Goal: Information Seeking & Learning: Learn about a topic

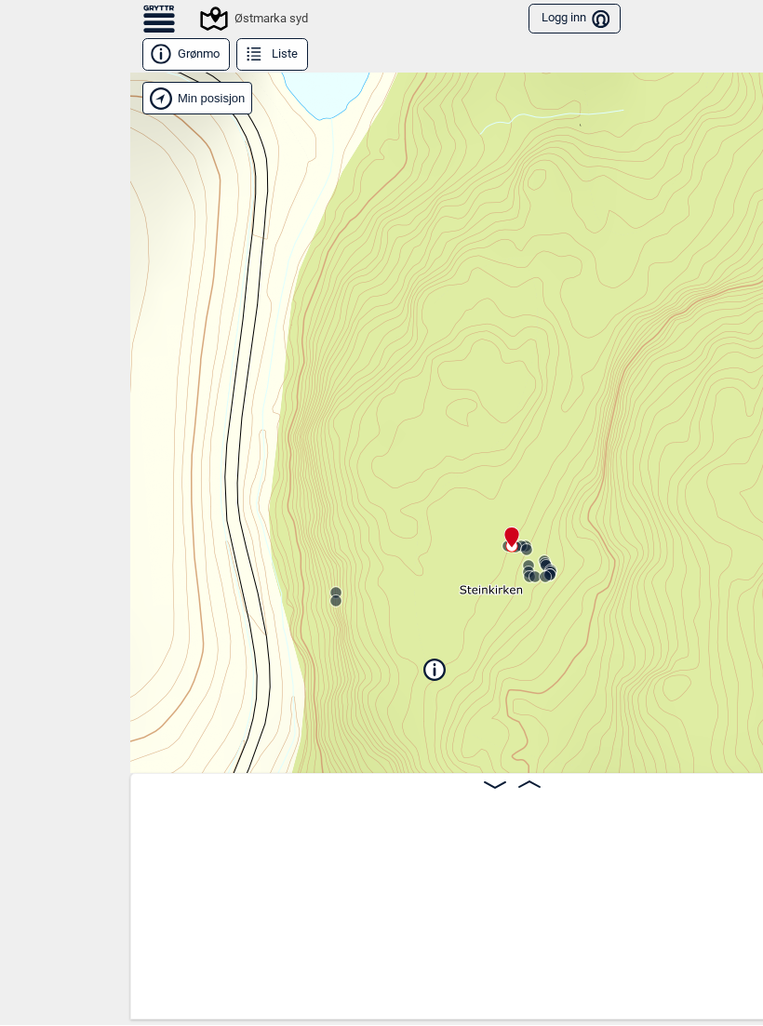
scroll to position [0, 1285]
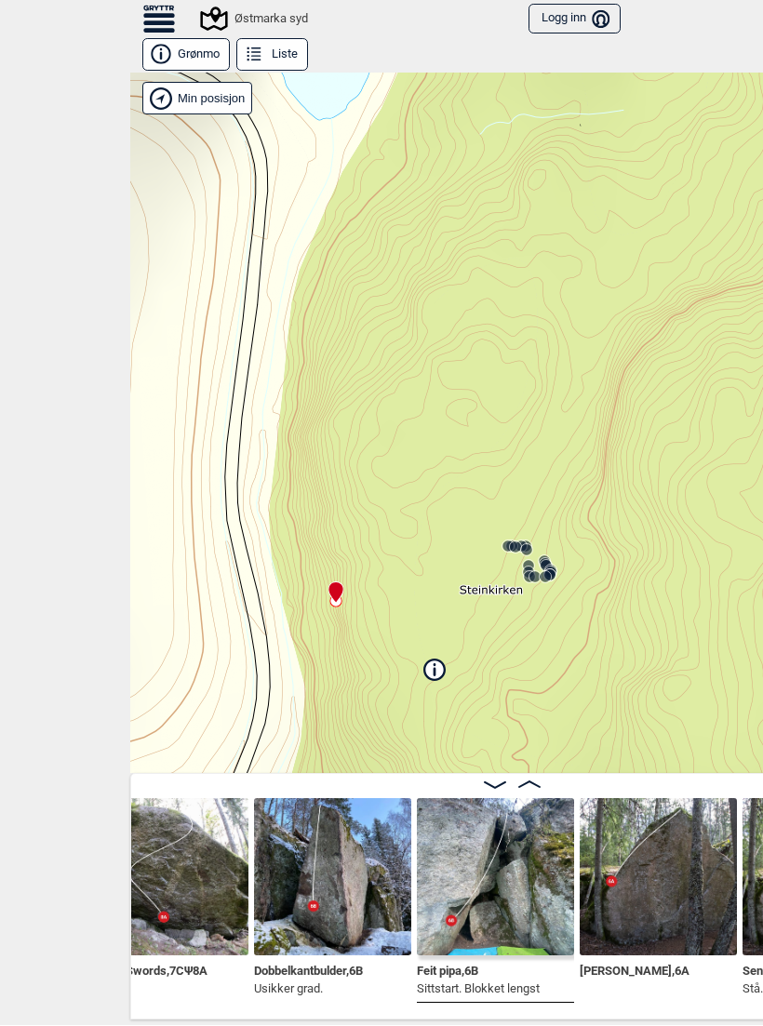
scroll to position [0, 928]
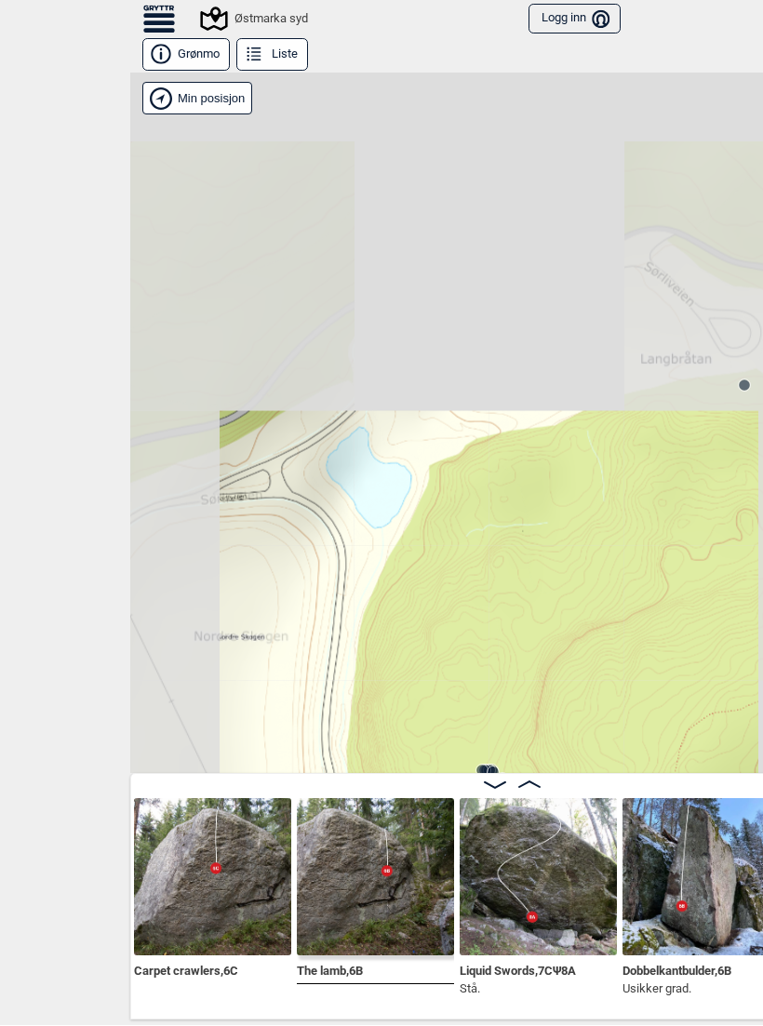
scroll to position [0, 621]
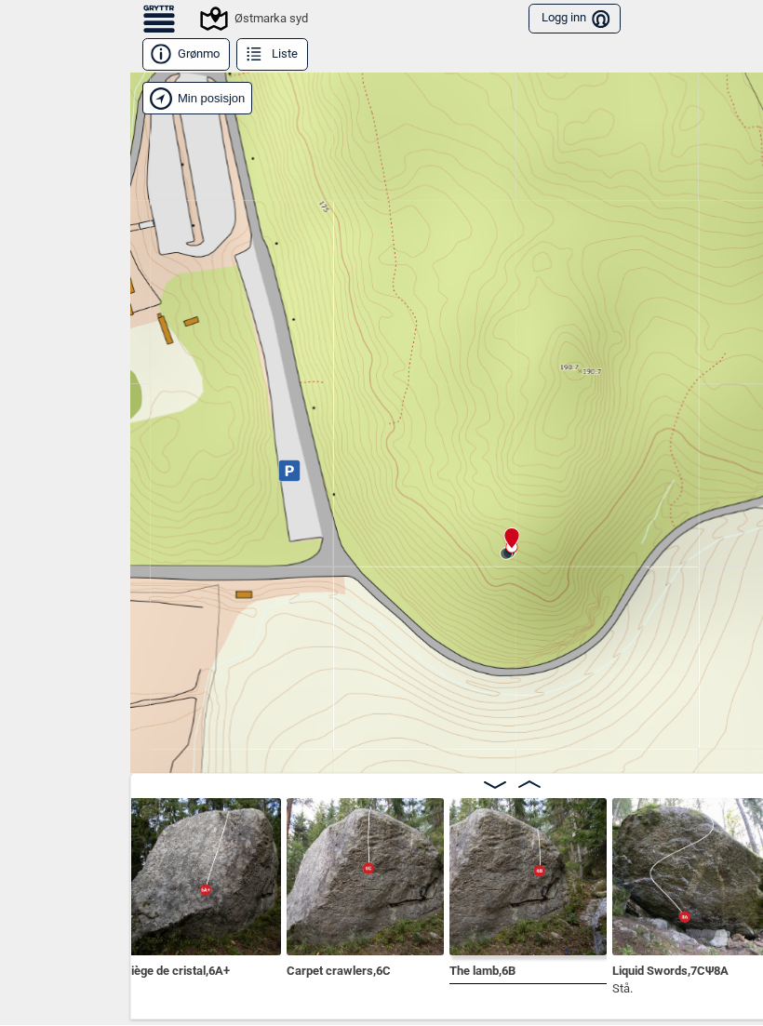
scroll to position [0, 473]
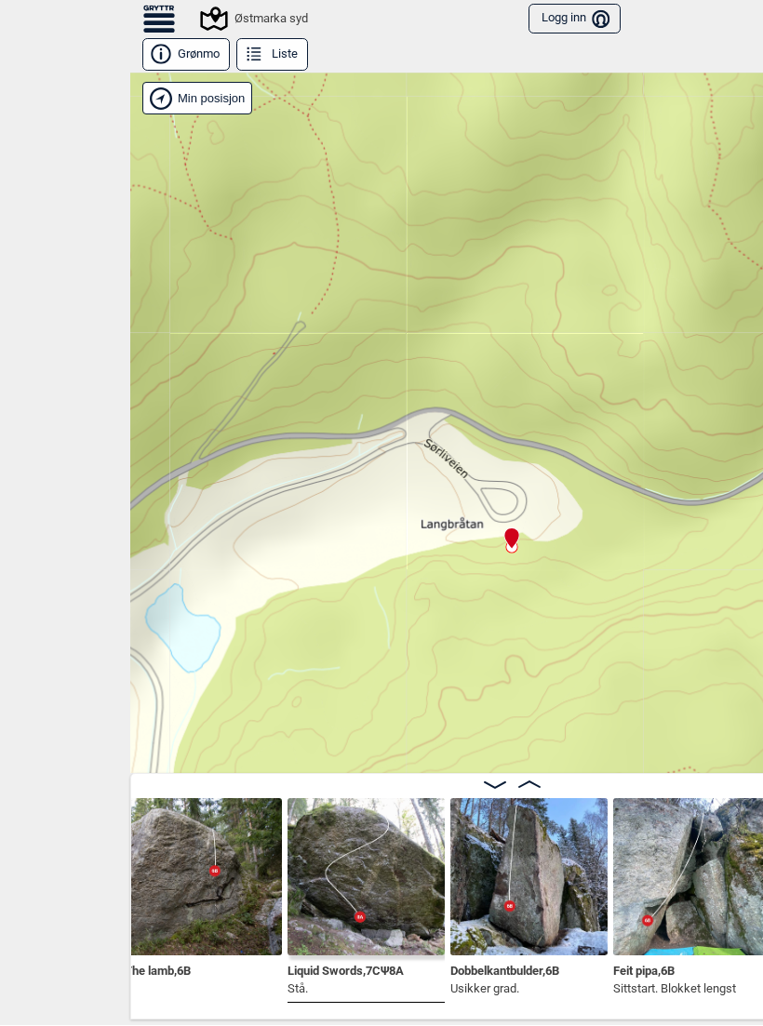
scroll to position [0, 827]
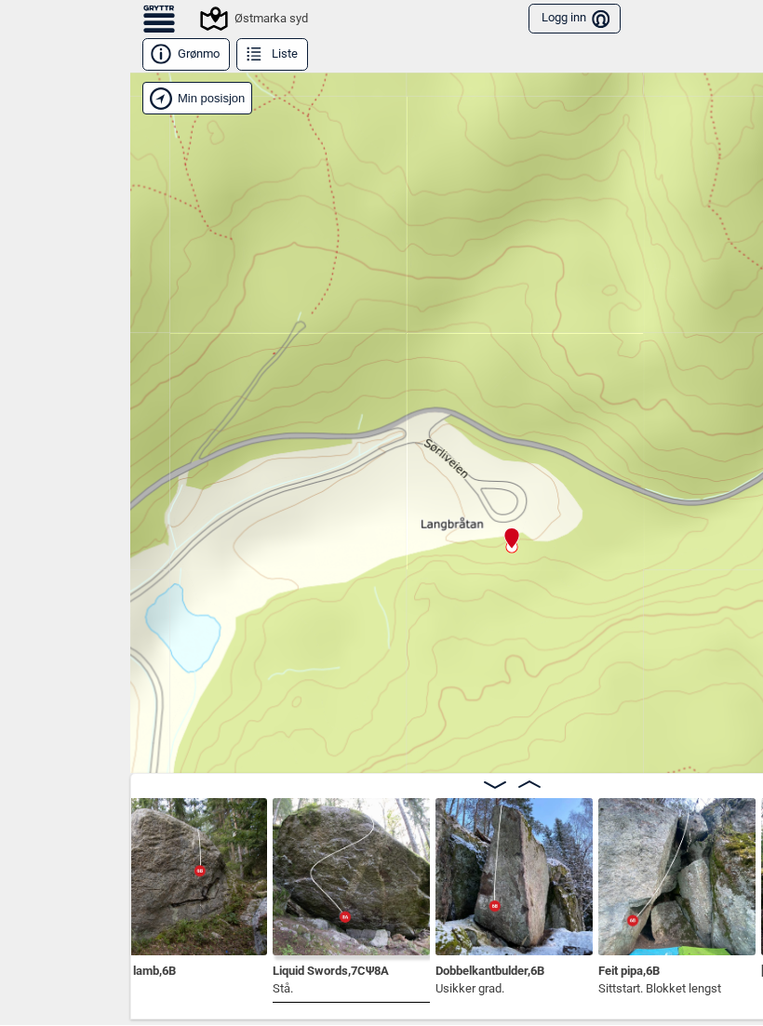
click at [212, 862] on img at bounding box center [188, 877] width 157 height 157
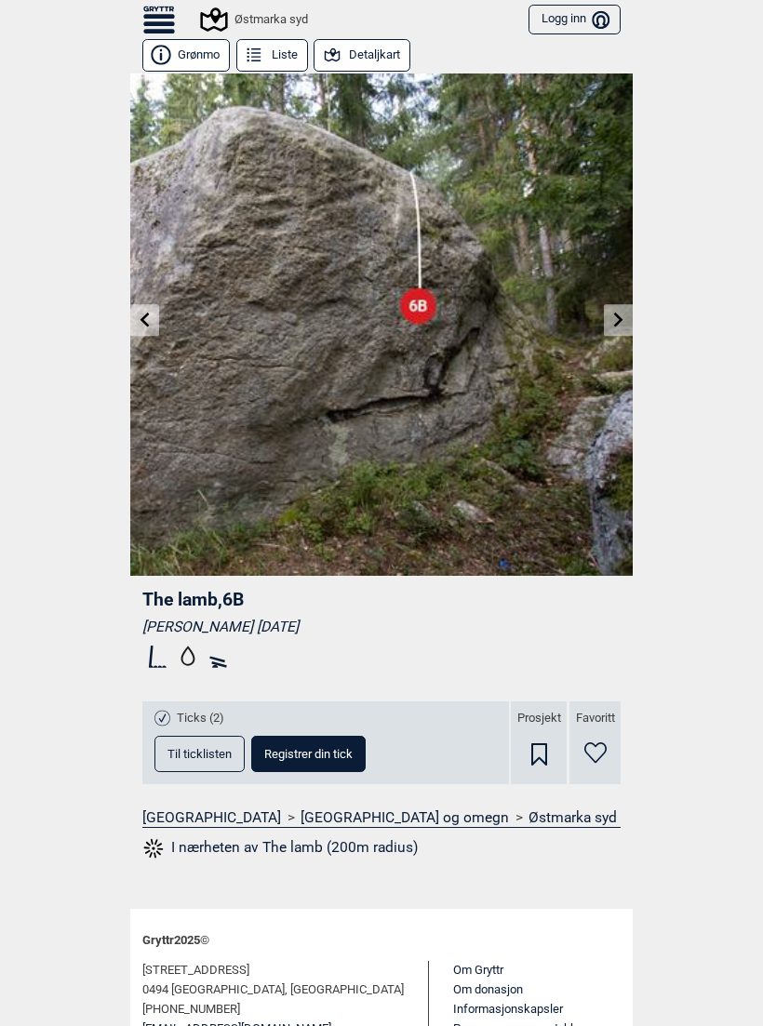
click at [240, 17] on div "Østmarka syd" at bounding box center [255, 19] width 105 height 22
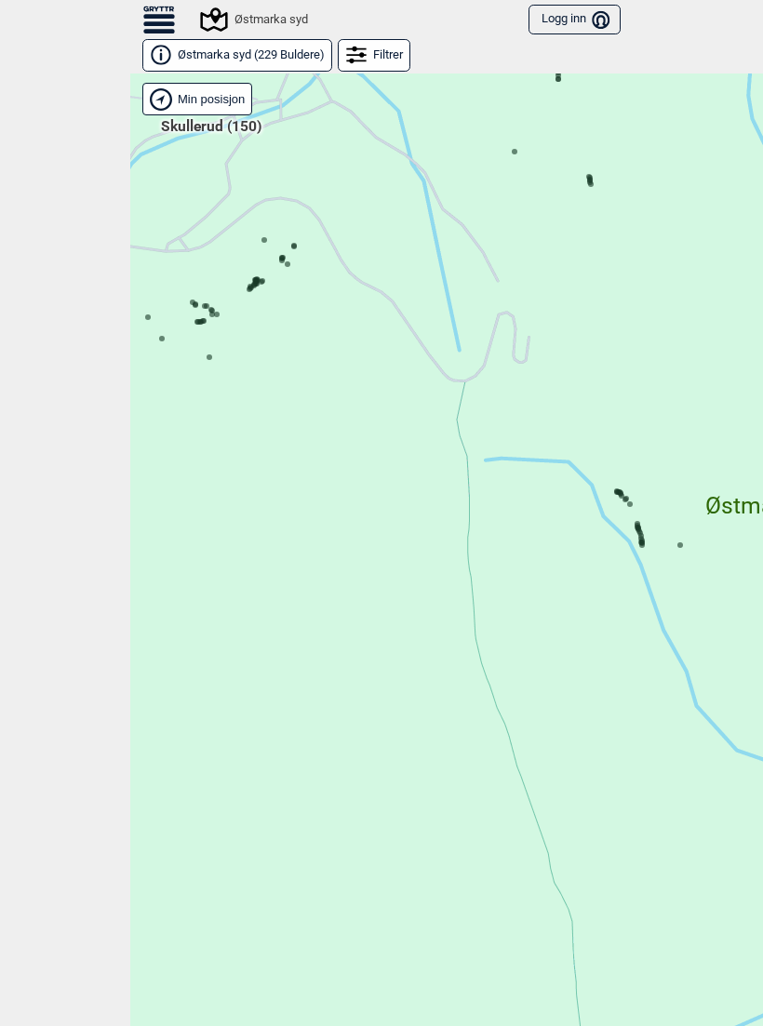
click at [620, 492] on icon at bounding box center [621, 495] width 9 height 9
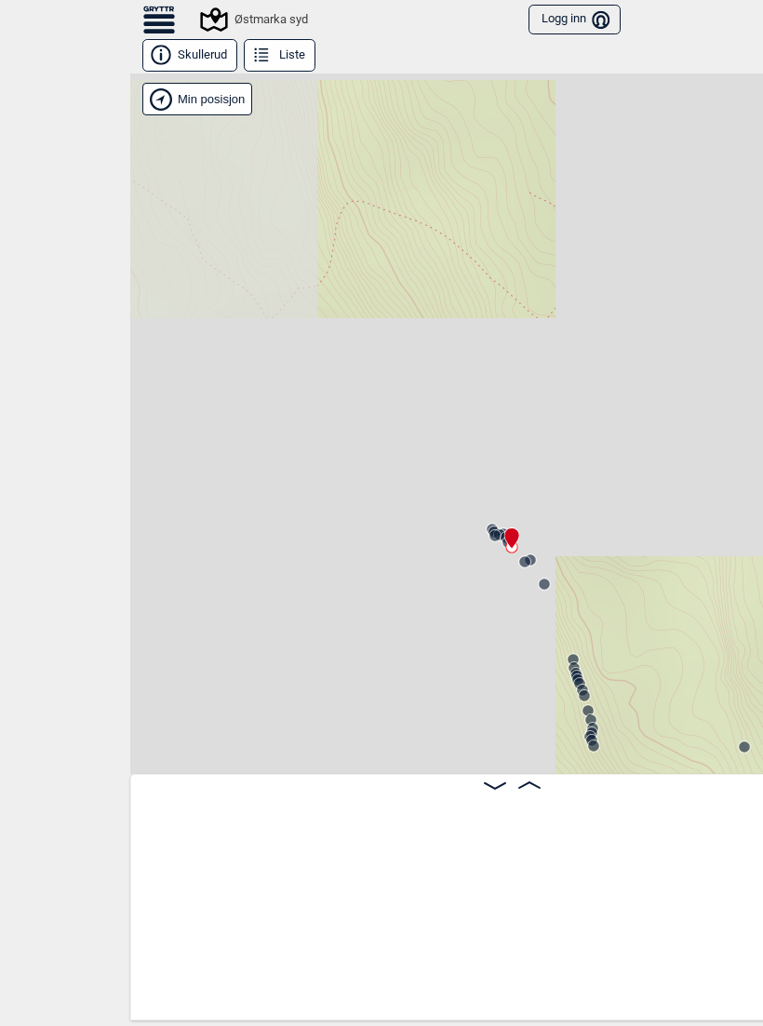
scroll to position [0, 7730]
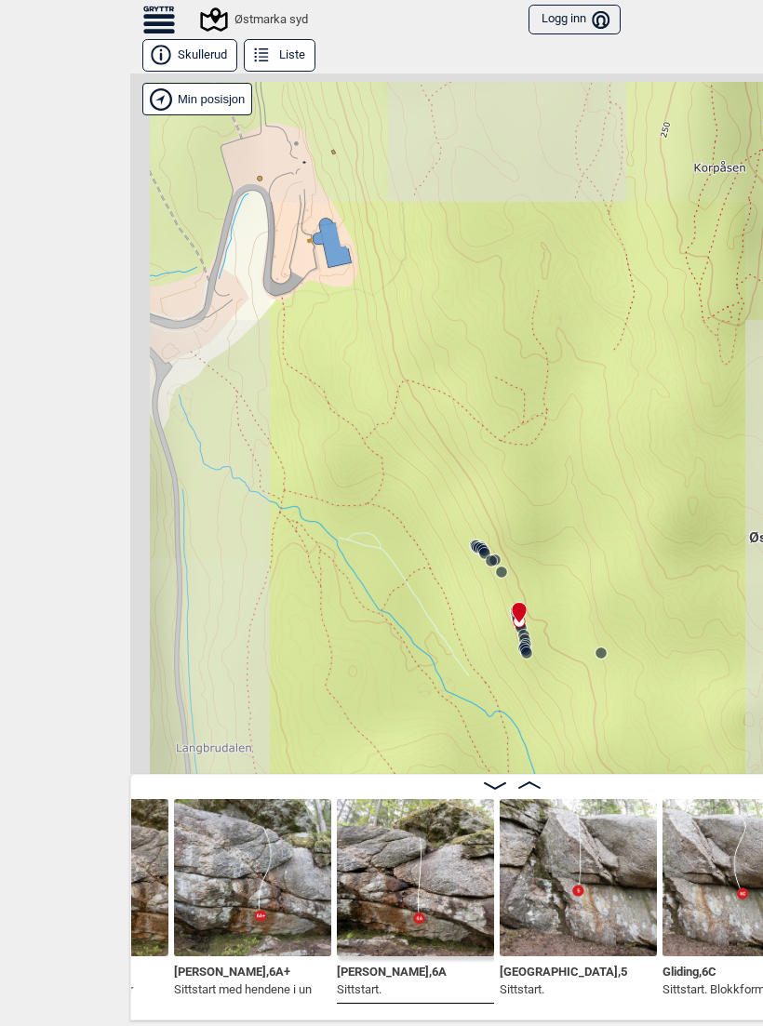
scroll to position [0, 9292]
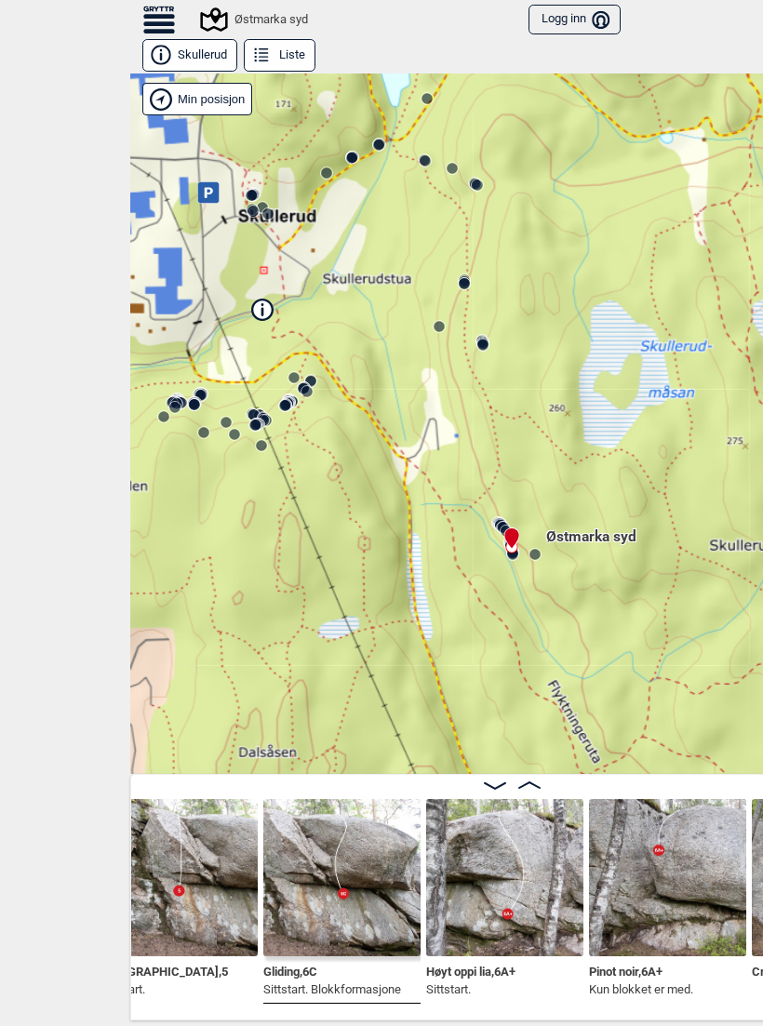
scroll to position [0, 9694]
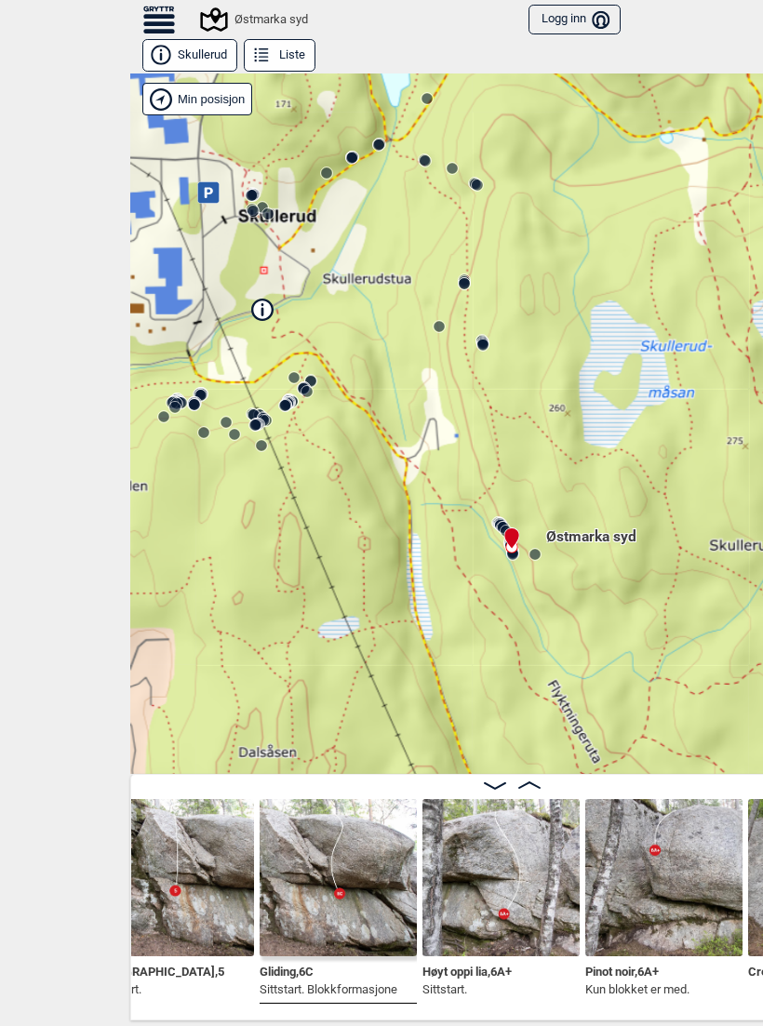
click at [241, 26] on div "Østmarka syd" at bounding box center [255, 19] width 105 height 22
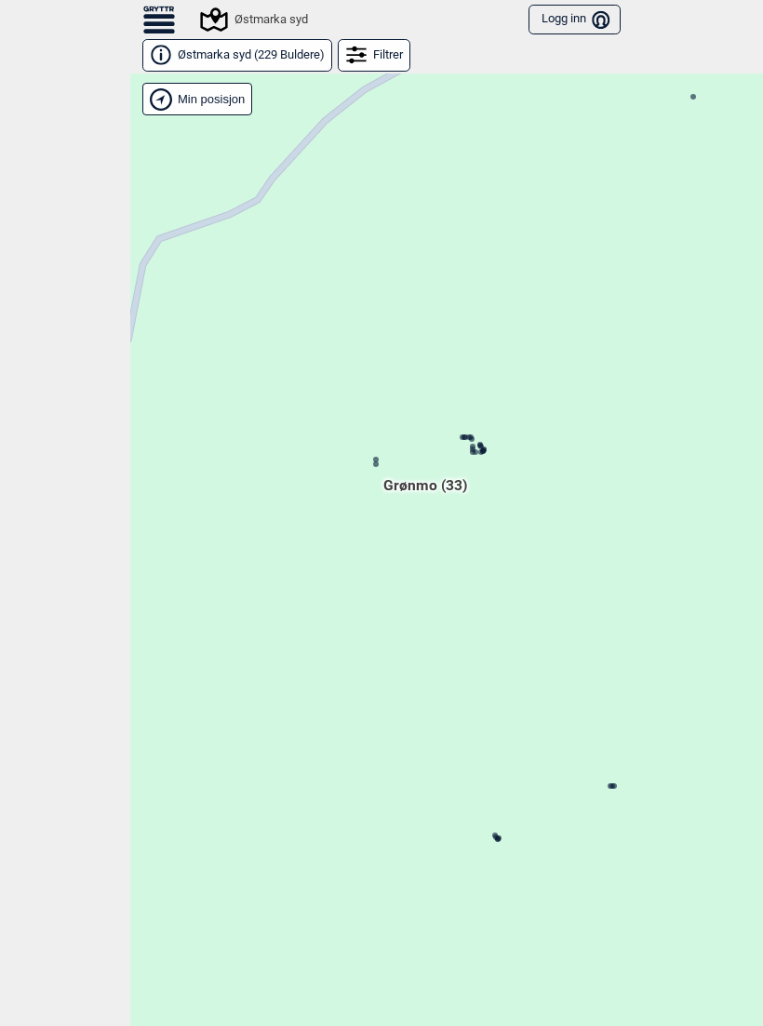
click at [616, 780] on div "Hallingdal Gol Ål Stange Kolomoen [GEOGRAPHIC_DATA] [GEOGRAPHIC_DATA][PERSON_NA…" at bounding box center [511, 563] width 763 height 981
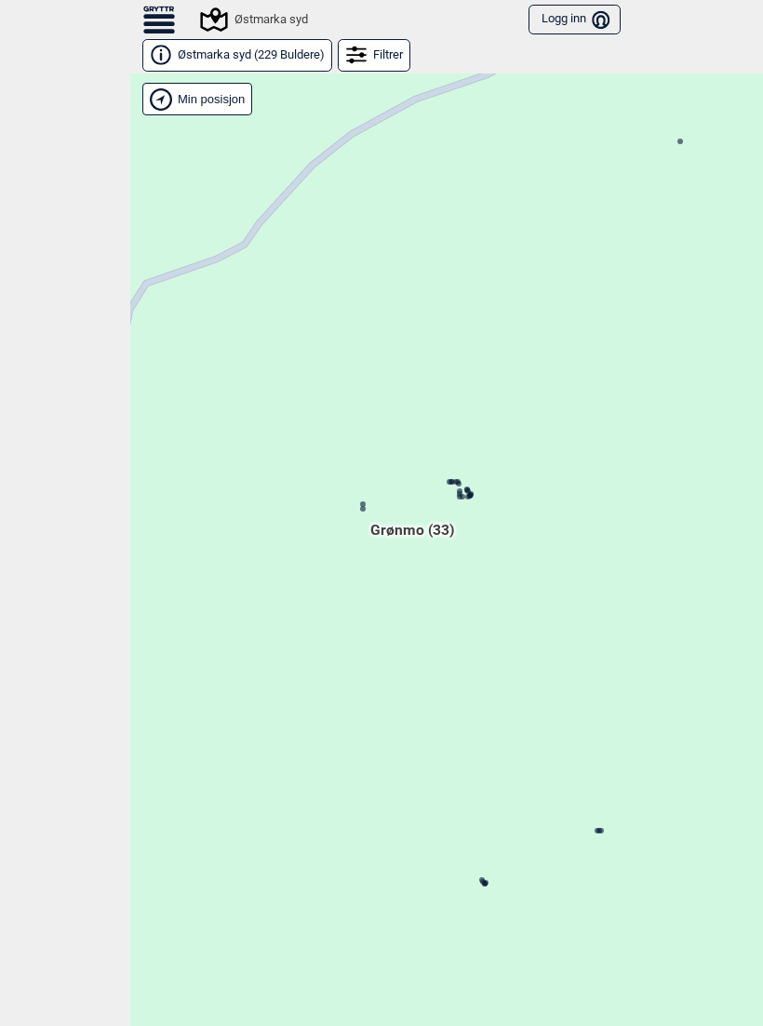
click at [456, 486] on icon at bounding box center [458, 483] width 9 height 9
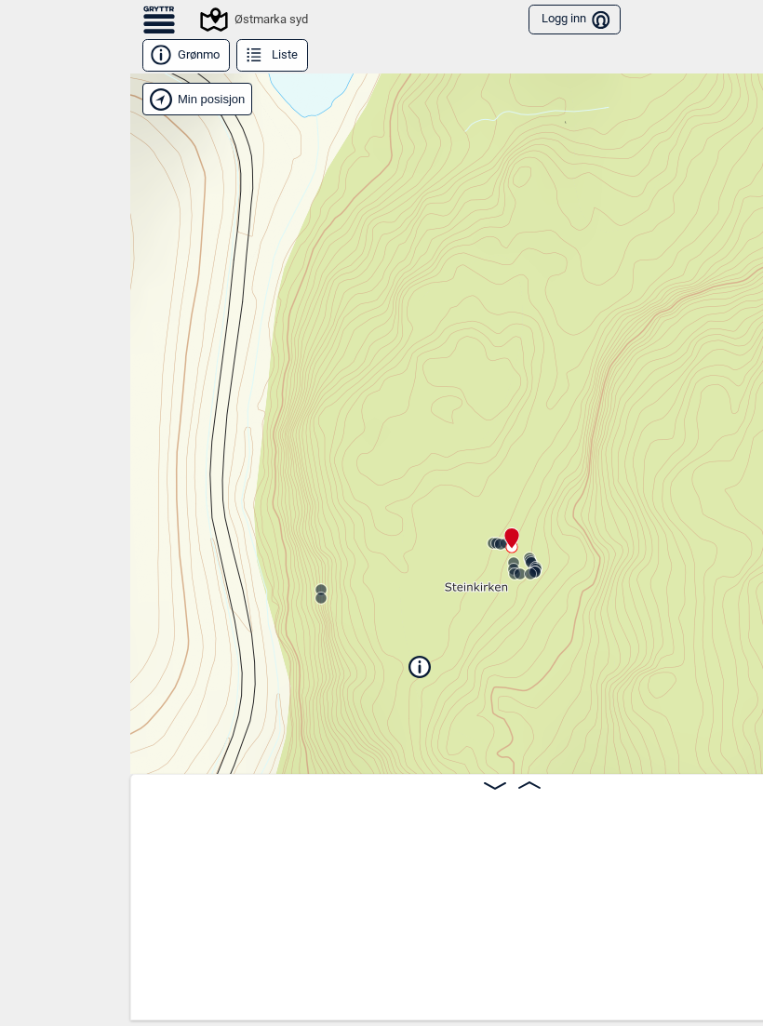
scroll to position [0, 1913]
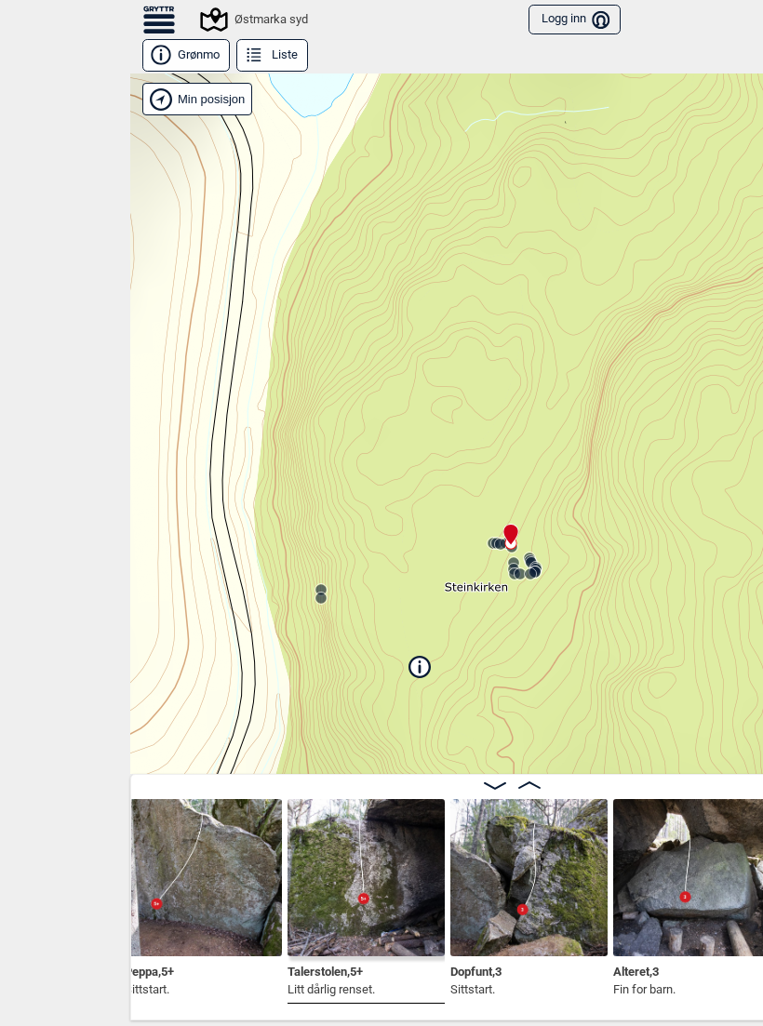
scroll to position [0, 1730]
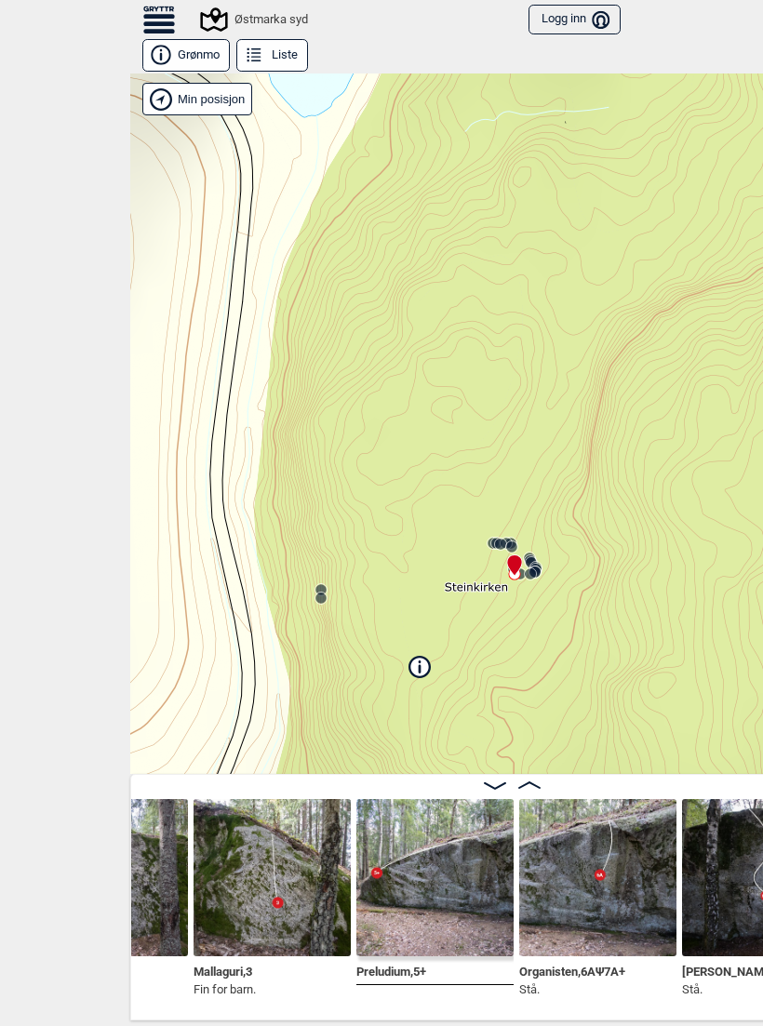
scroll to position [0, 2515]
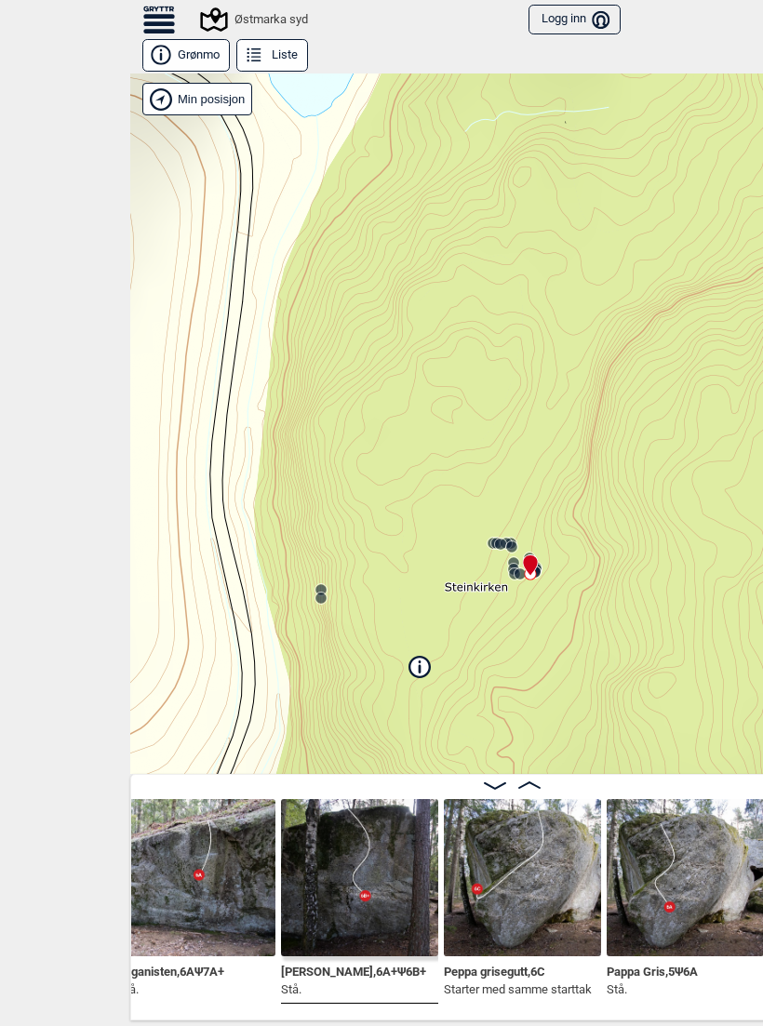
scroll to position [0, 2897]
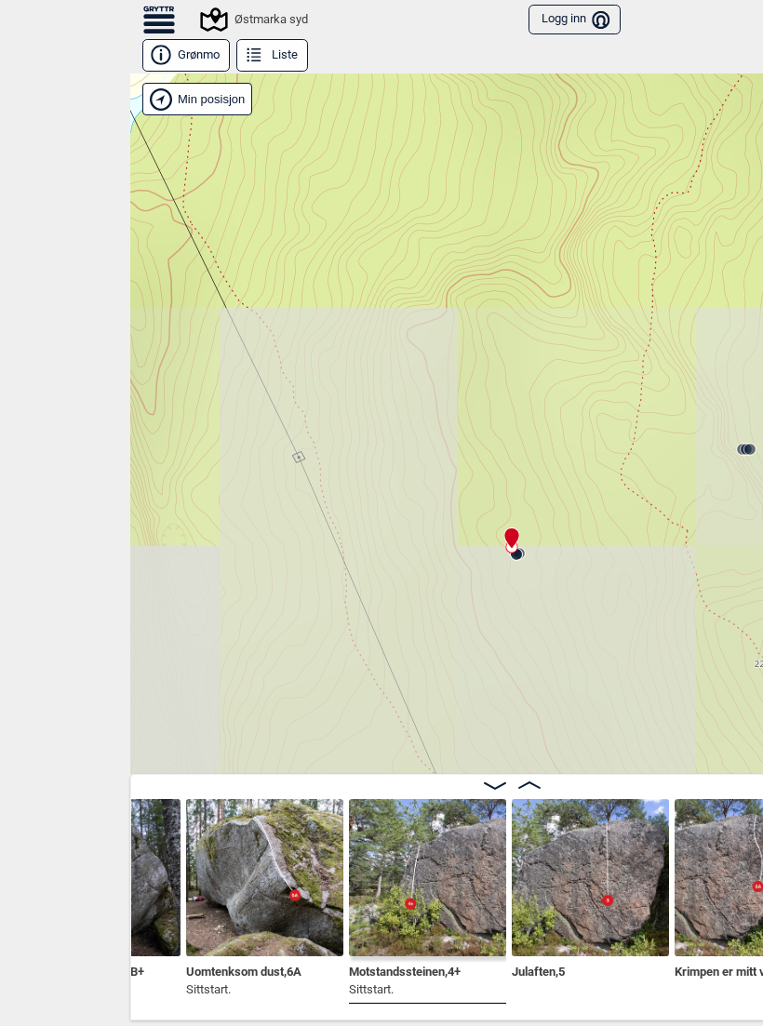
scroll to position [0, 4131]
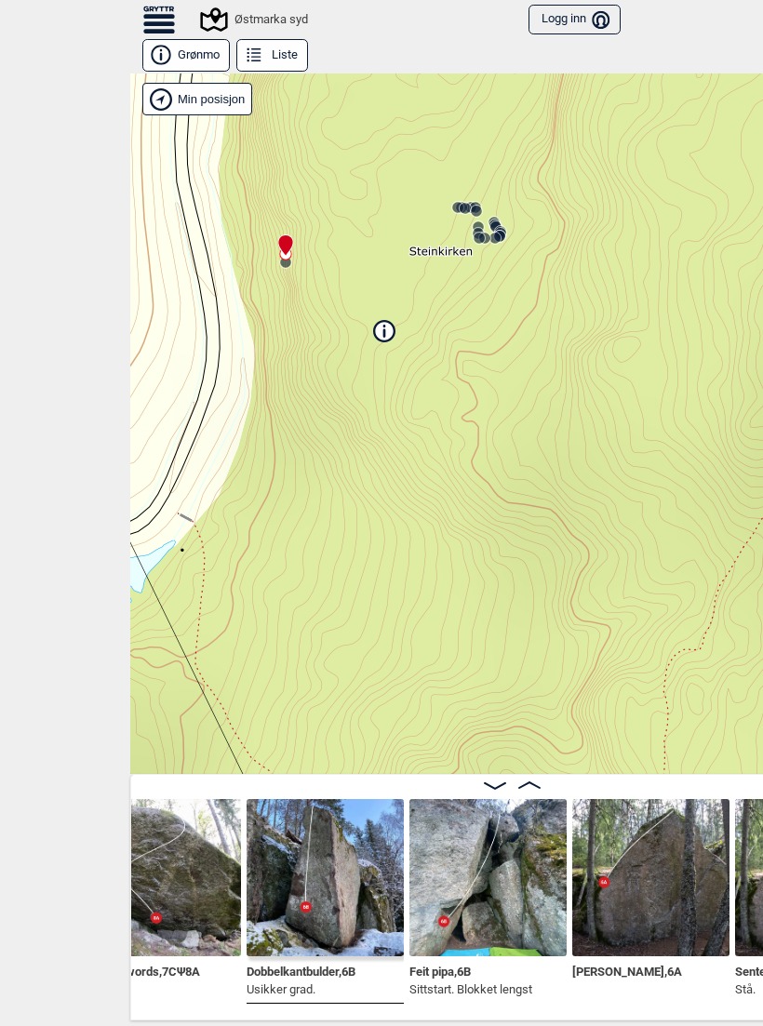
scroll to position [0, 1000]
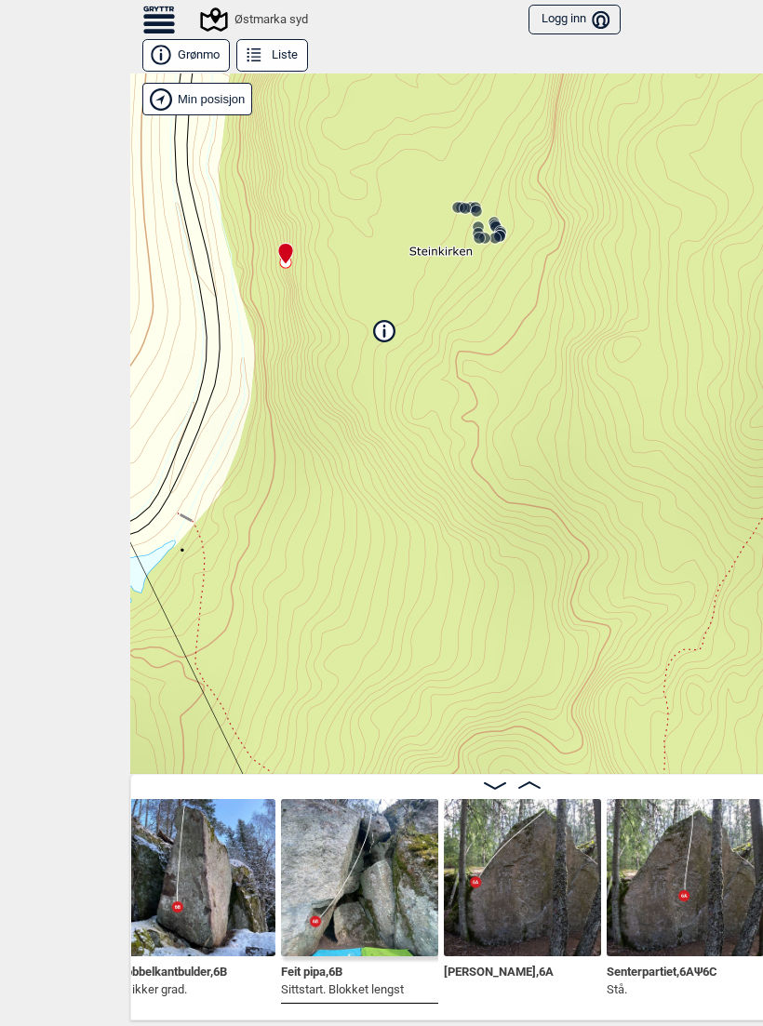
scroll to position [0, 1129]
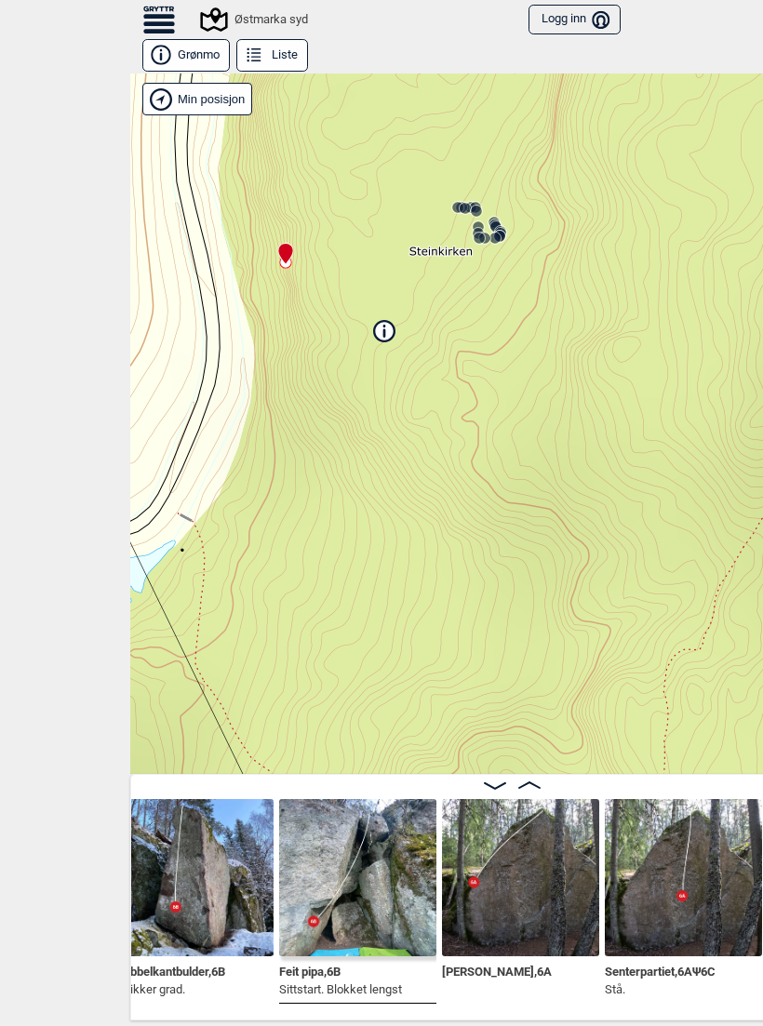
click at [532, 858] on img at bounding box center [520, 877] width 157 height 157
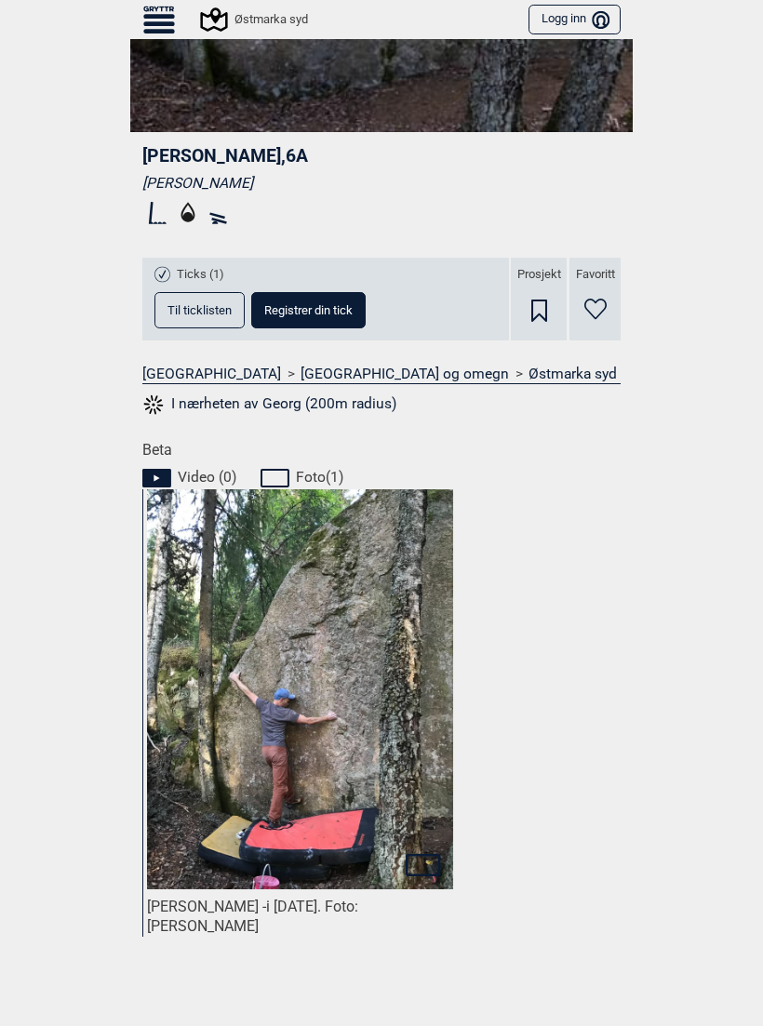
scroll to position [454, 0]
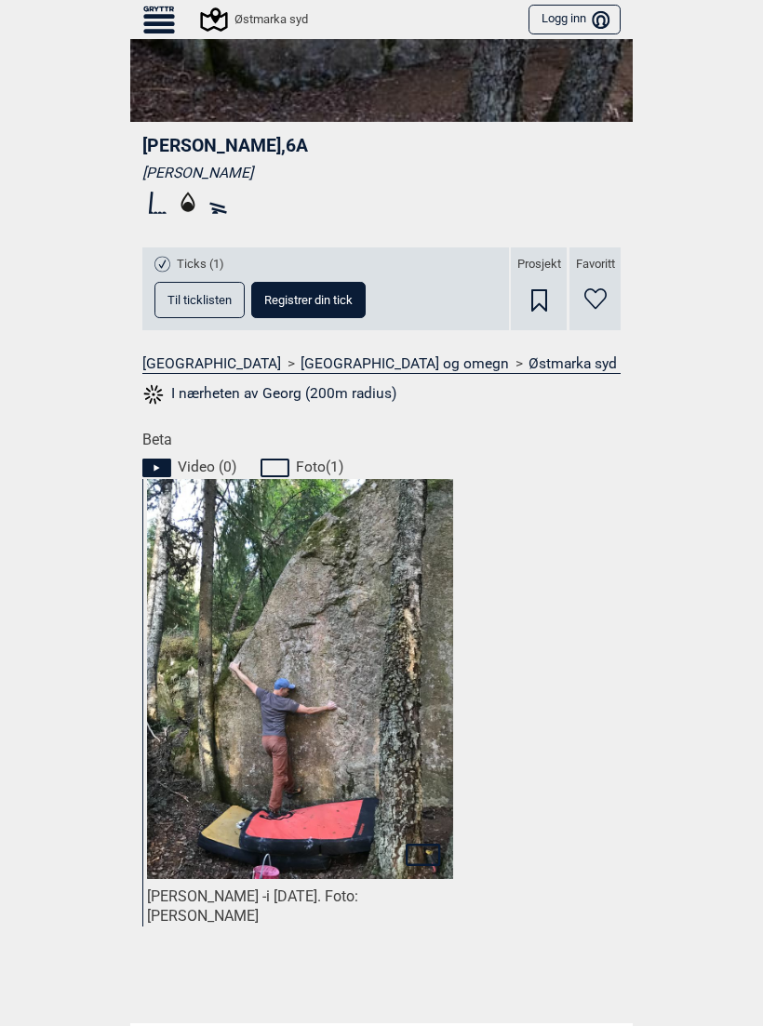
click at [157, 467] on icon at bounding box center [156, 468] width 29 height 19
click at [216, 632] on img at bounding box center [300, 675] width 306 height 408
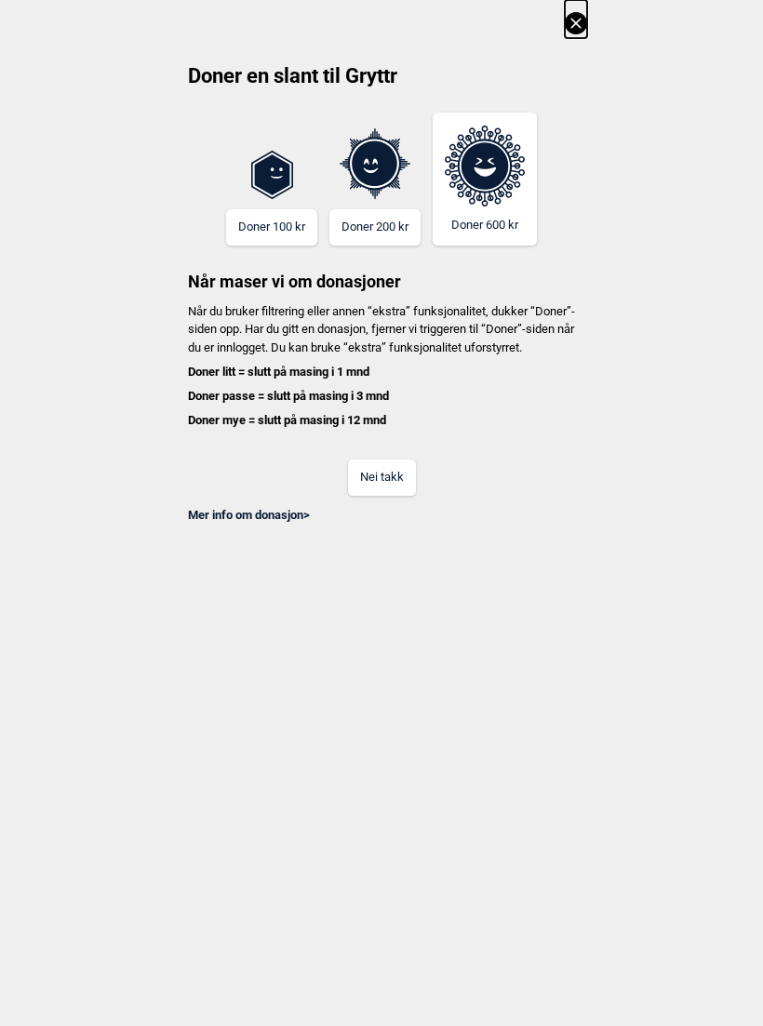
click at [394, 491] on button "Nei takk" at bounding box center [382, 478] width 68 height 36
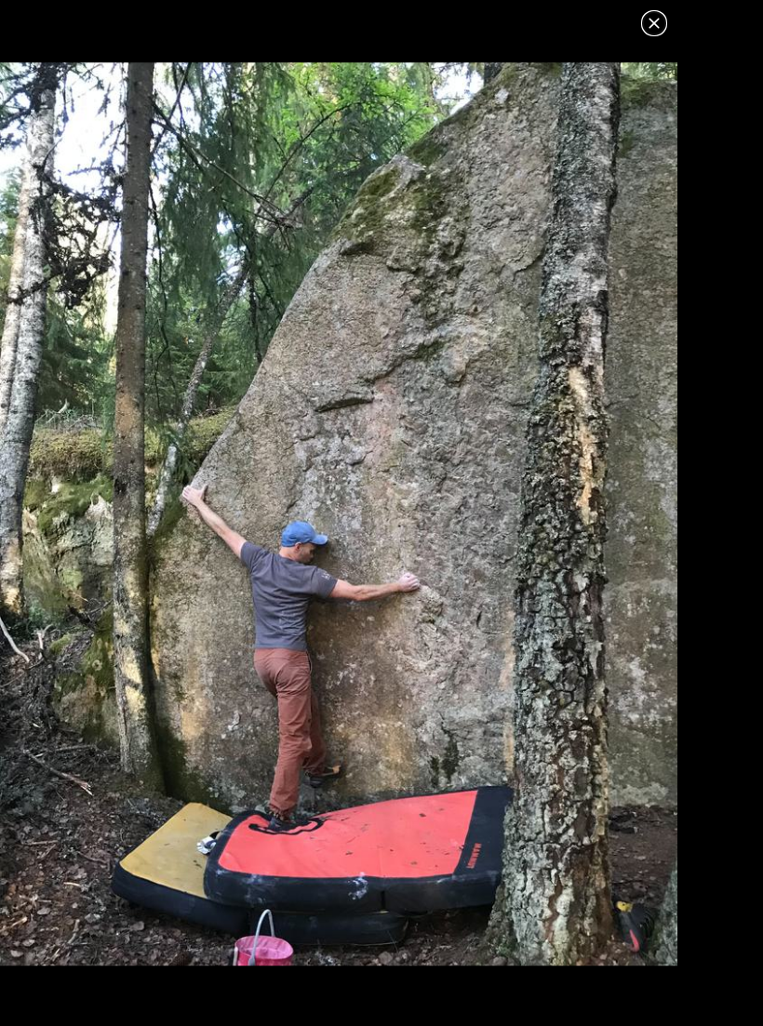
click at [652, 25] on icon at bounding box center [653, 23] width 10 height 10
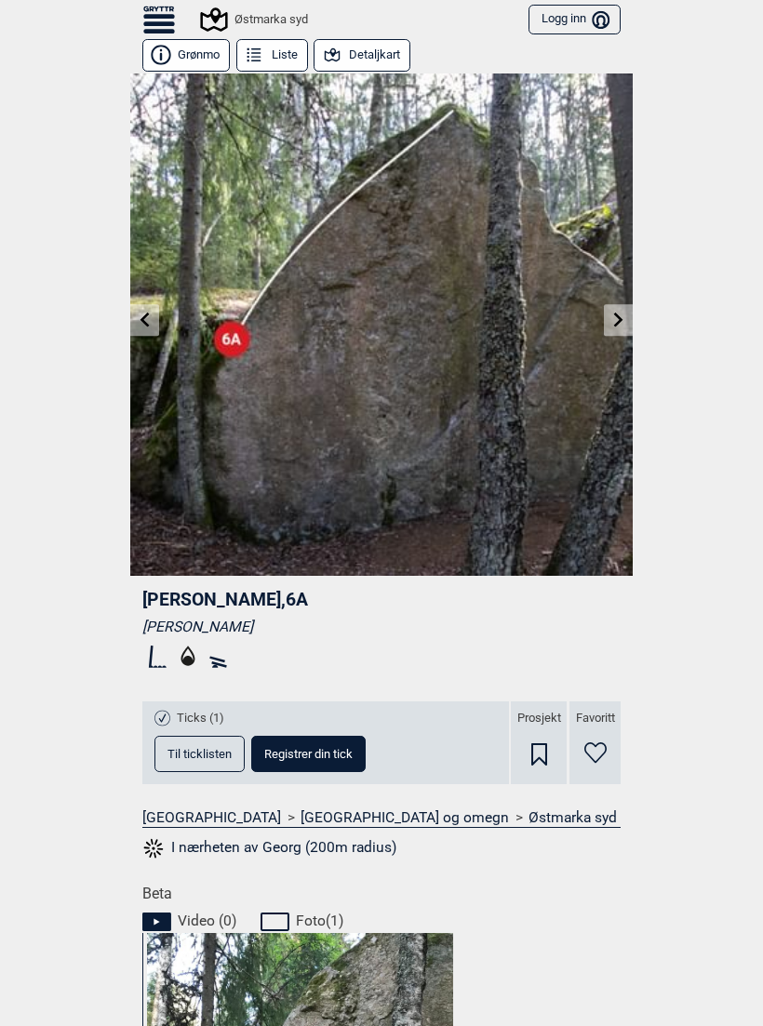
scroll to position [0, 0]
click at [613, 318] on icon at bounding box center [618, 319] width 15 height 15
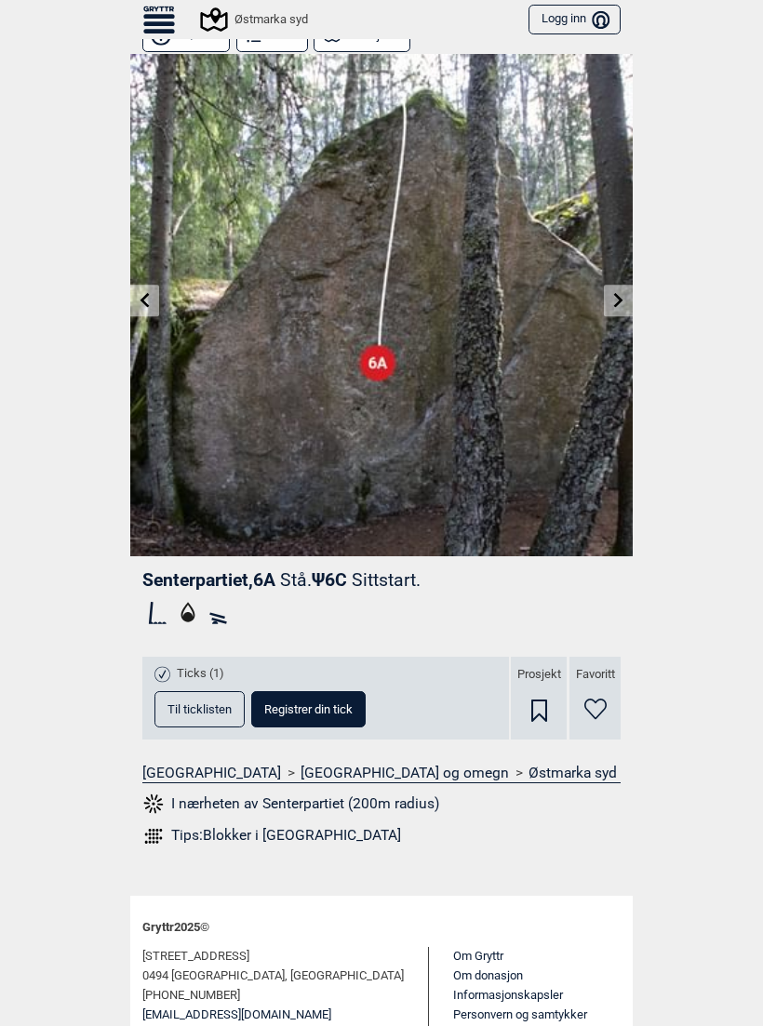
scroll to position [9, 0]
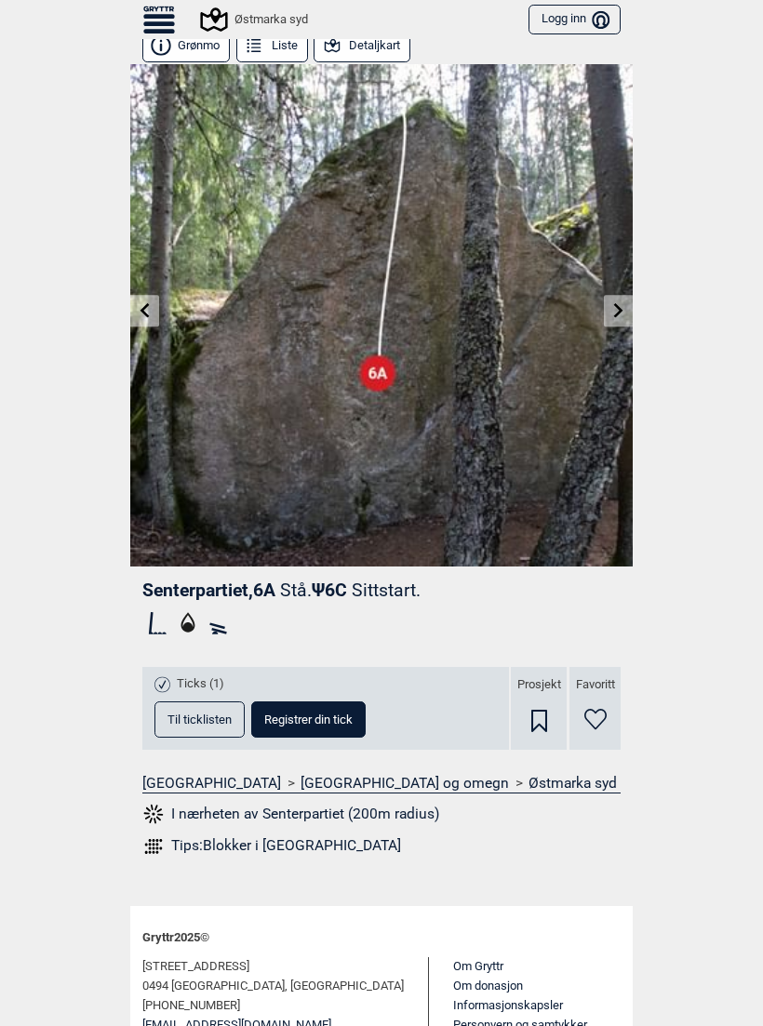
click at [615, 300] on link at bounding box center [618, 311] width 29 height 31
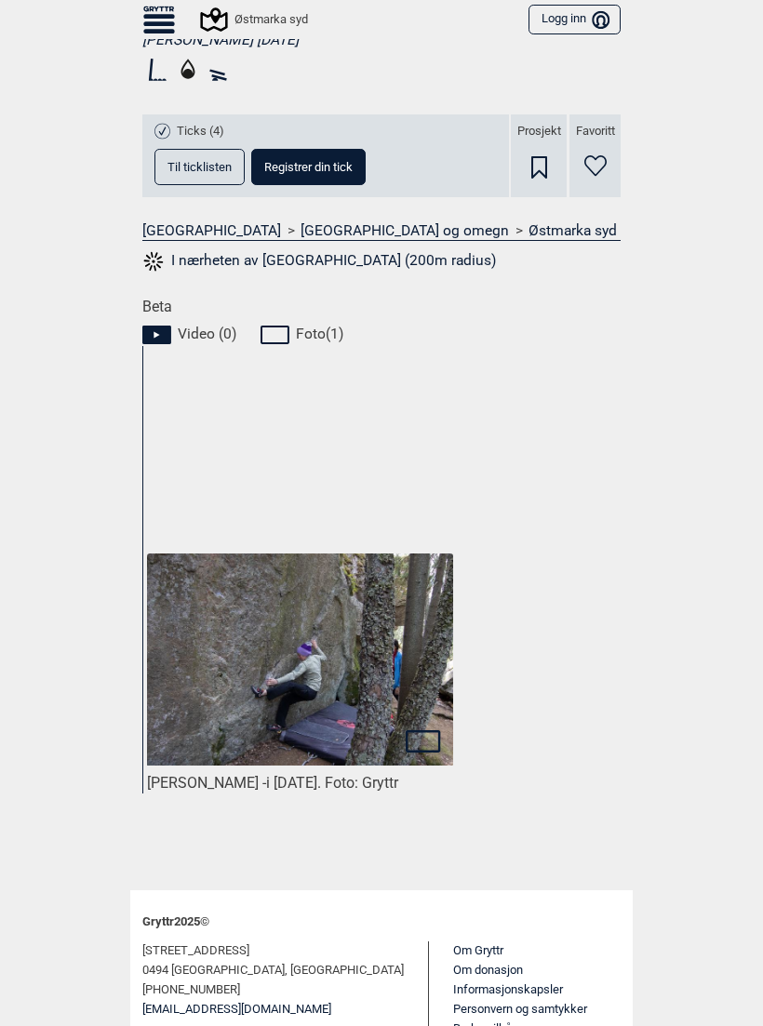
scroll to position [593, 0]
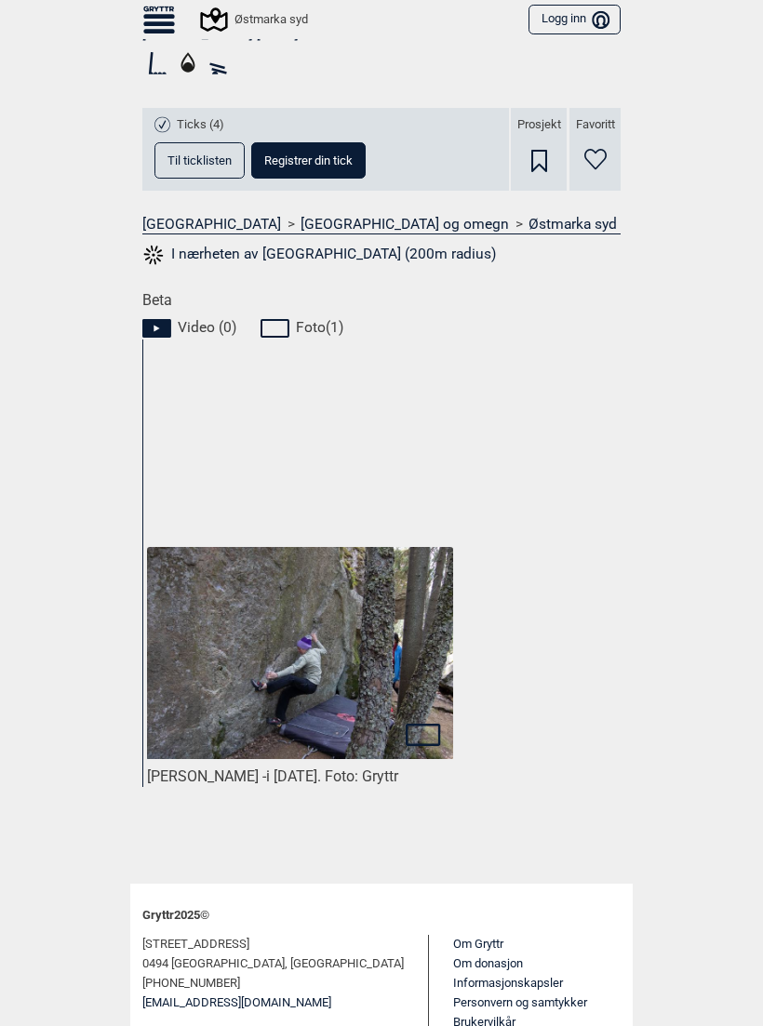
click at [239, 640] on img at bounding box center [300, 653] width 306 height 212
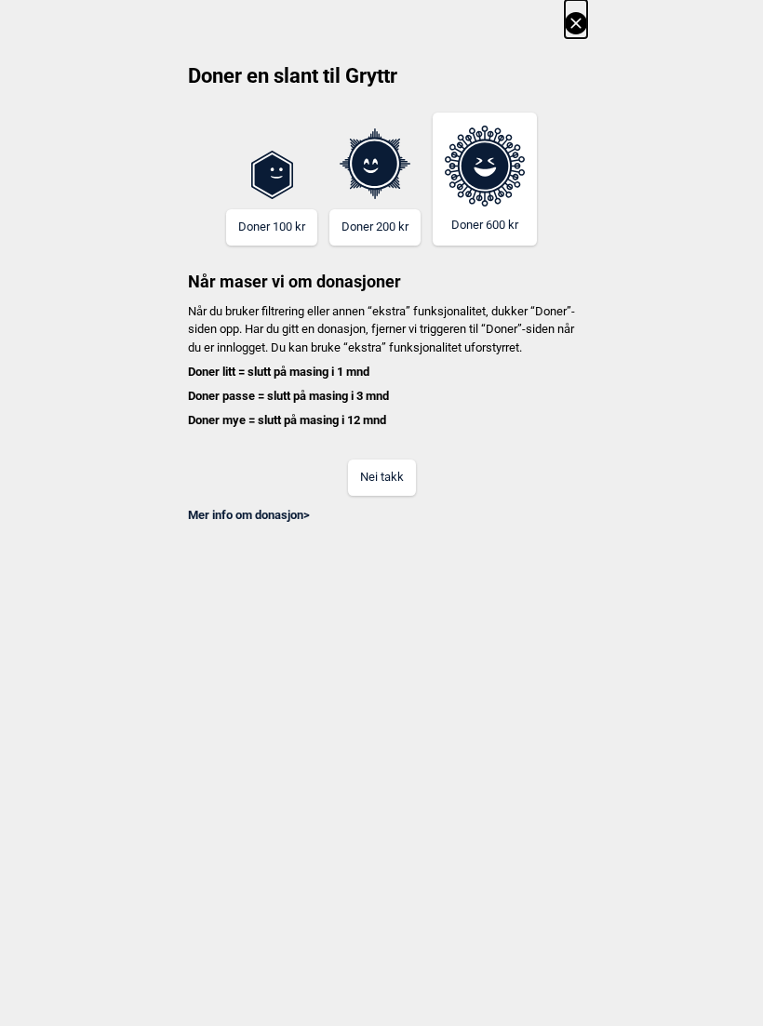
click at [393, 485] on button "Nei takk" at bounding box center [382, 478] width 68 height 36
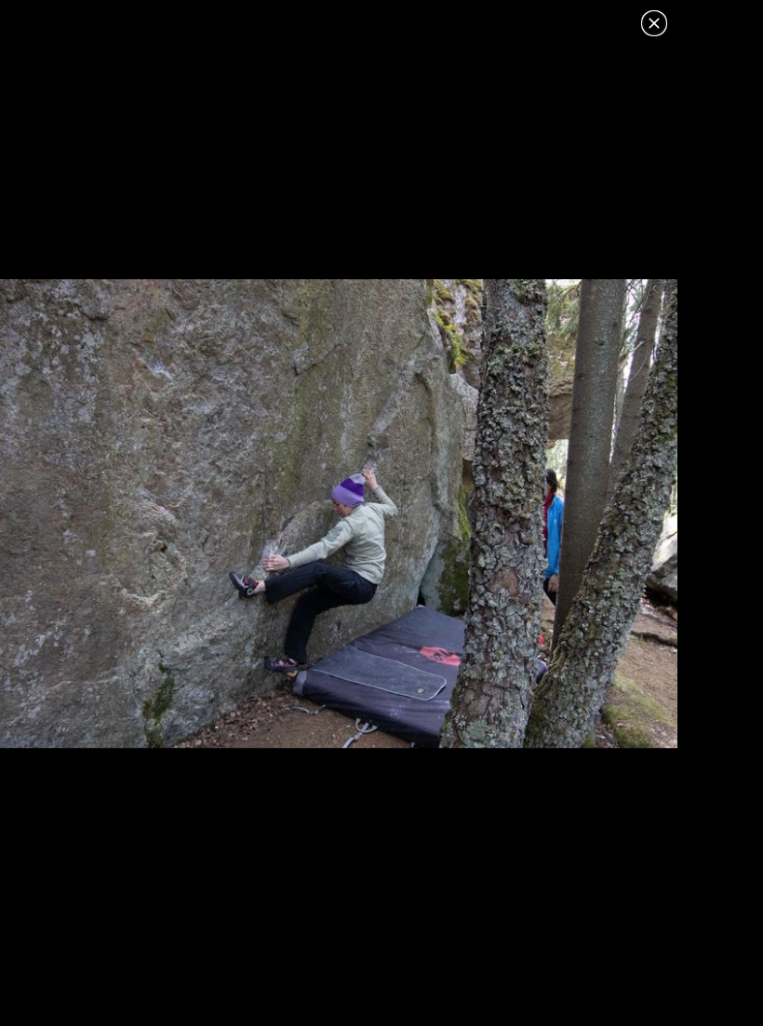
click at [656, 27] on icon at bounding box center [654, 23] width 22 height 22
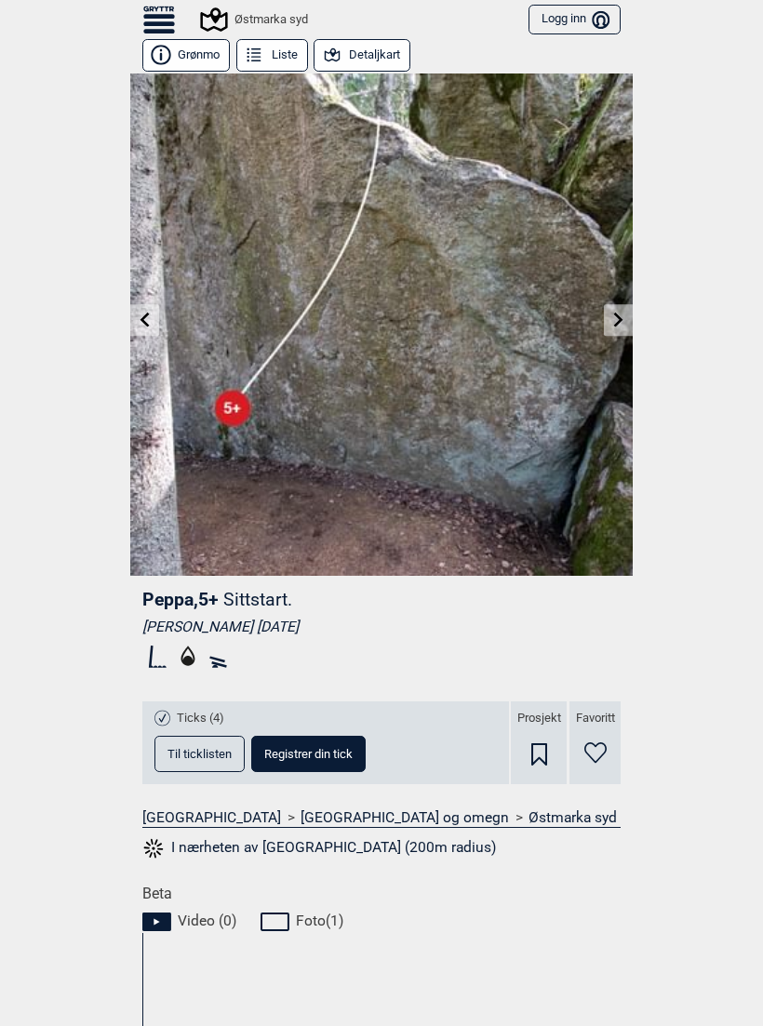
scroll to position [0, 0]
click at [620, 318] on icon at bounding box center [618, 319] width 9 height 15
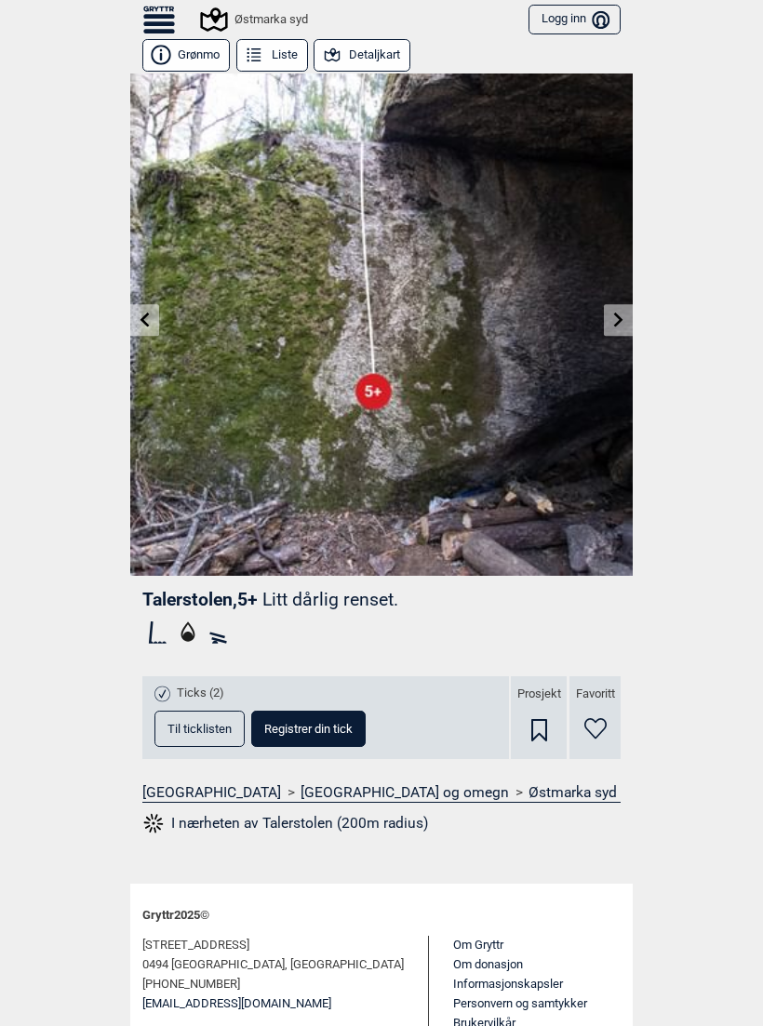
click at [614, 312] on link at bounding box center [618, 320] width 29 height 31
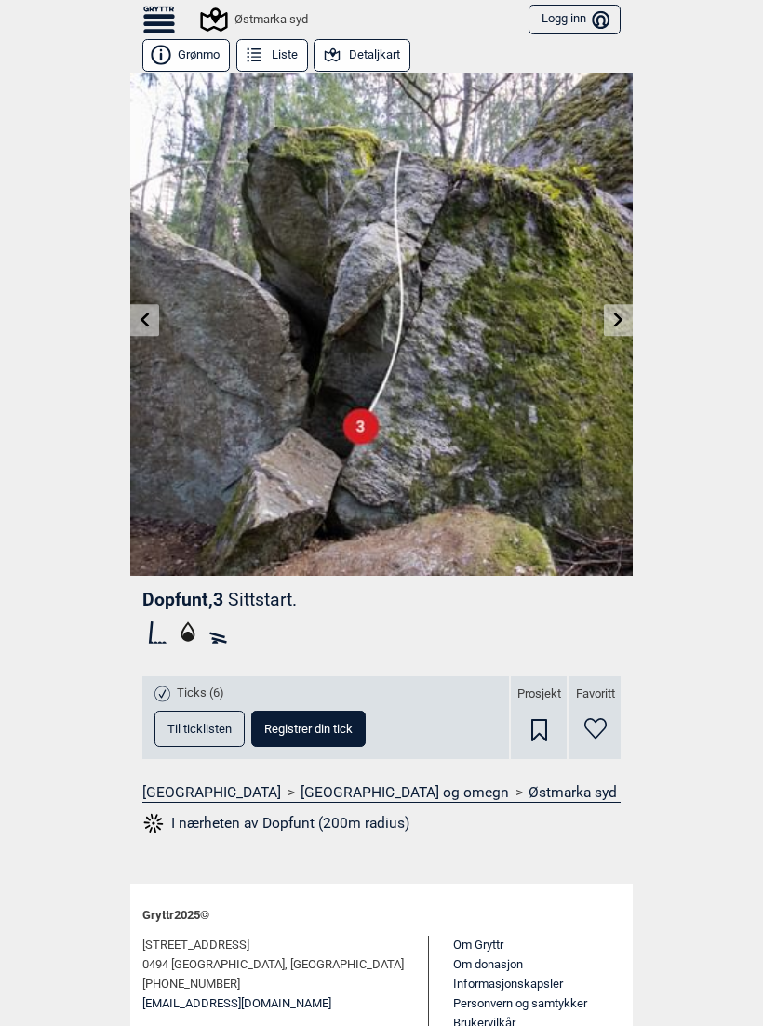
click at [619, 312] on link at bounding box center [618, 320] width 29 height 31
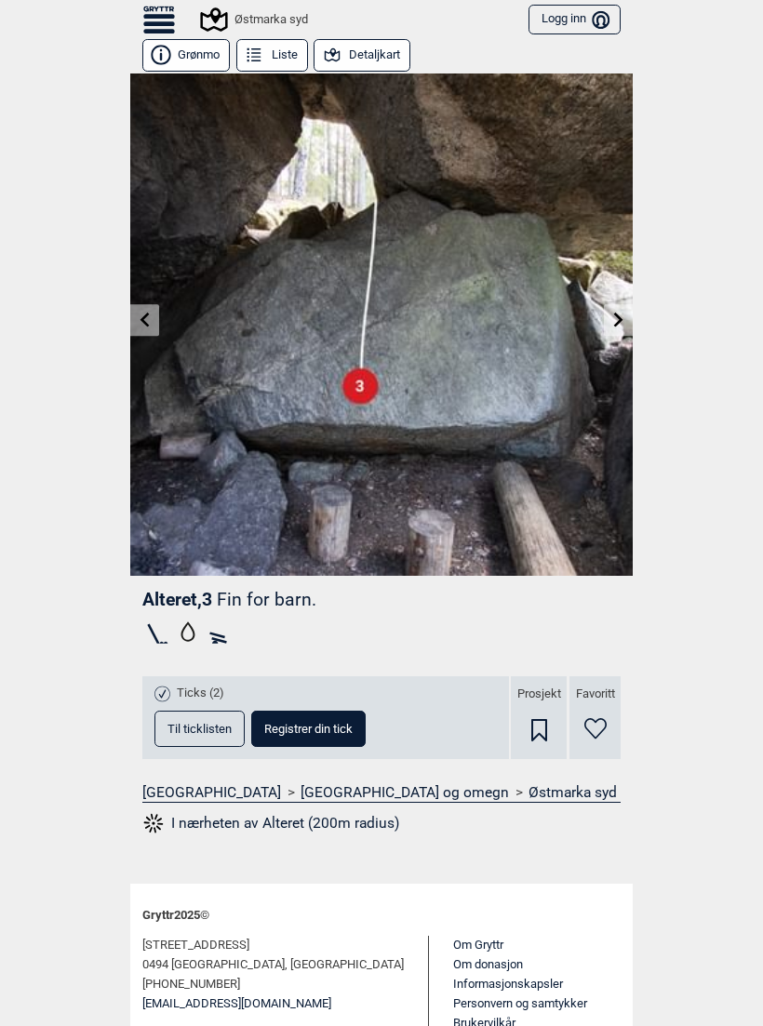
click at [621, 318] on icon at bounding box center [618, 319] width 9 height 15
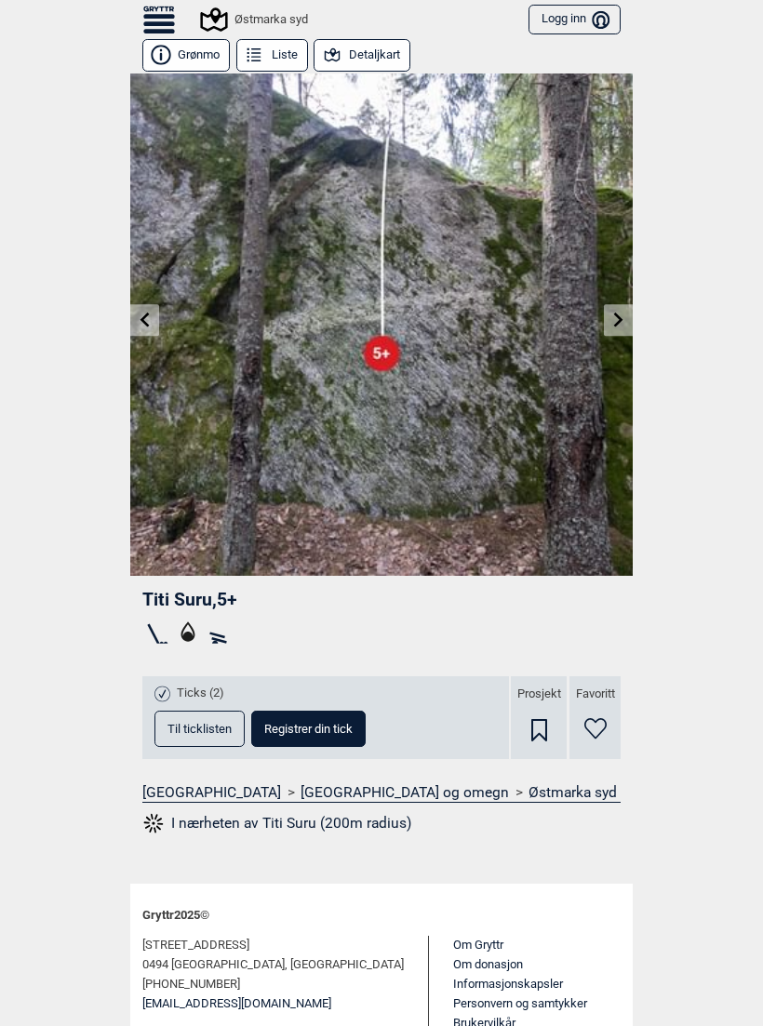
click at [619, 319] on icon at bounding box center [618, 319] width 15 height 15
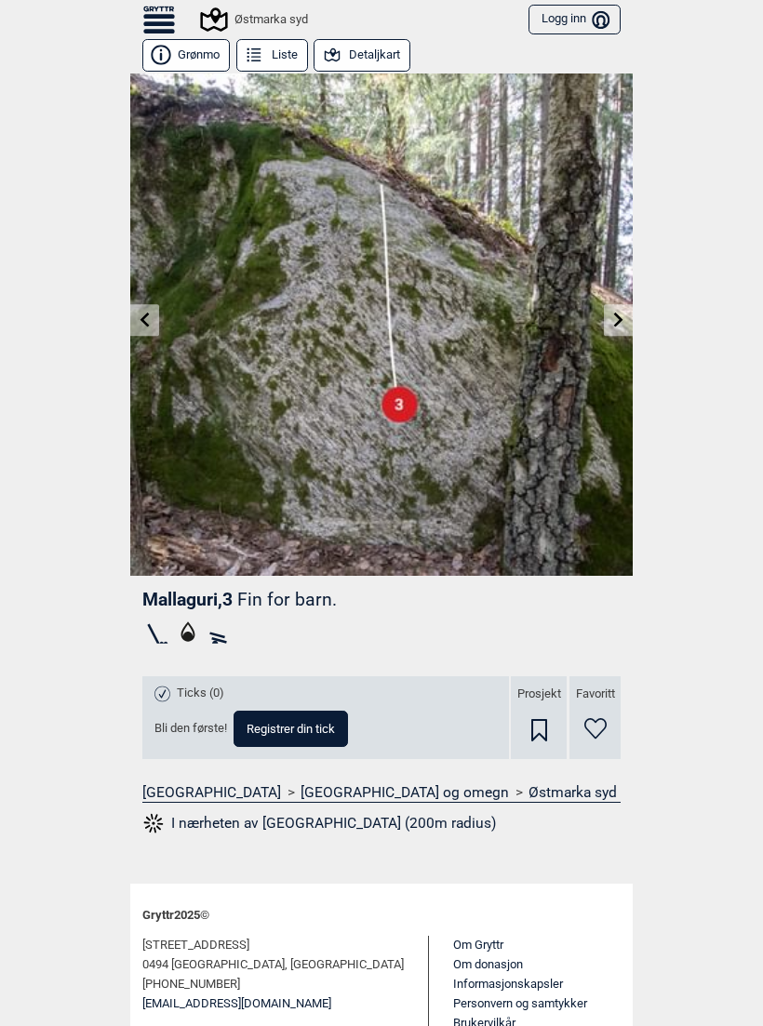
click at [620, 320] on icon at bounding box center [618, 319] width 9 height 15
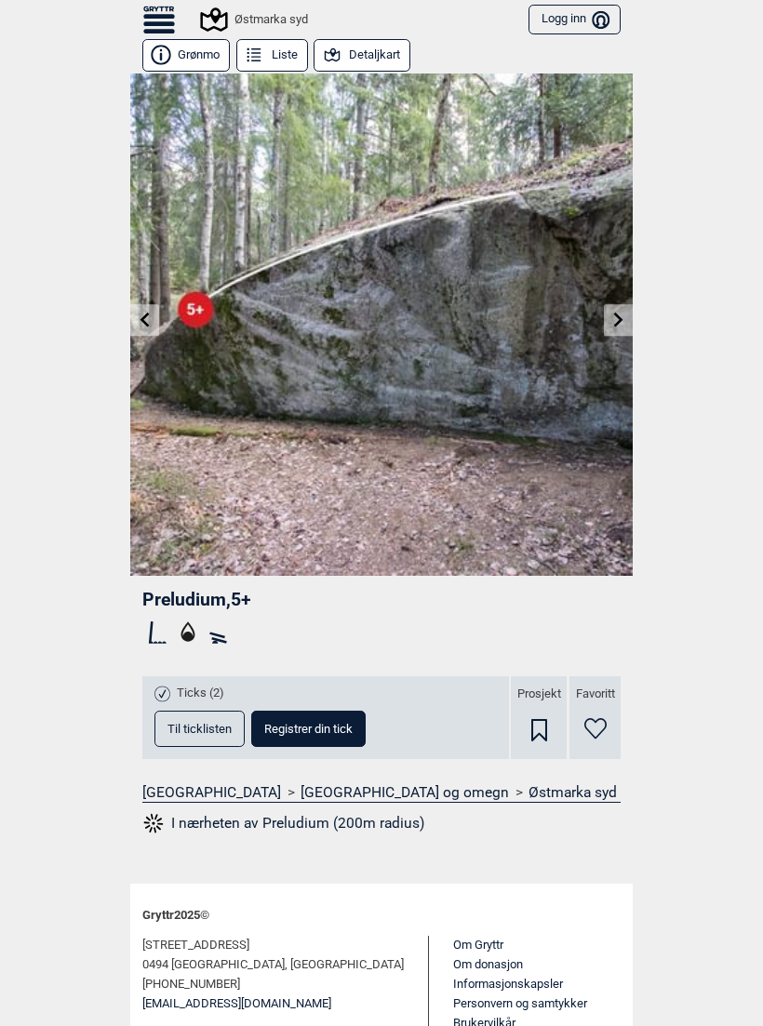
click at [620, 320] on icon at bounding box center [618, 319] width 9 height 15
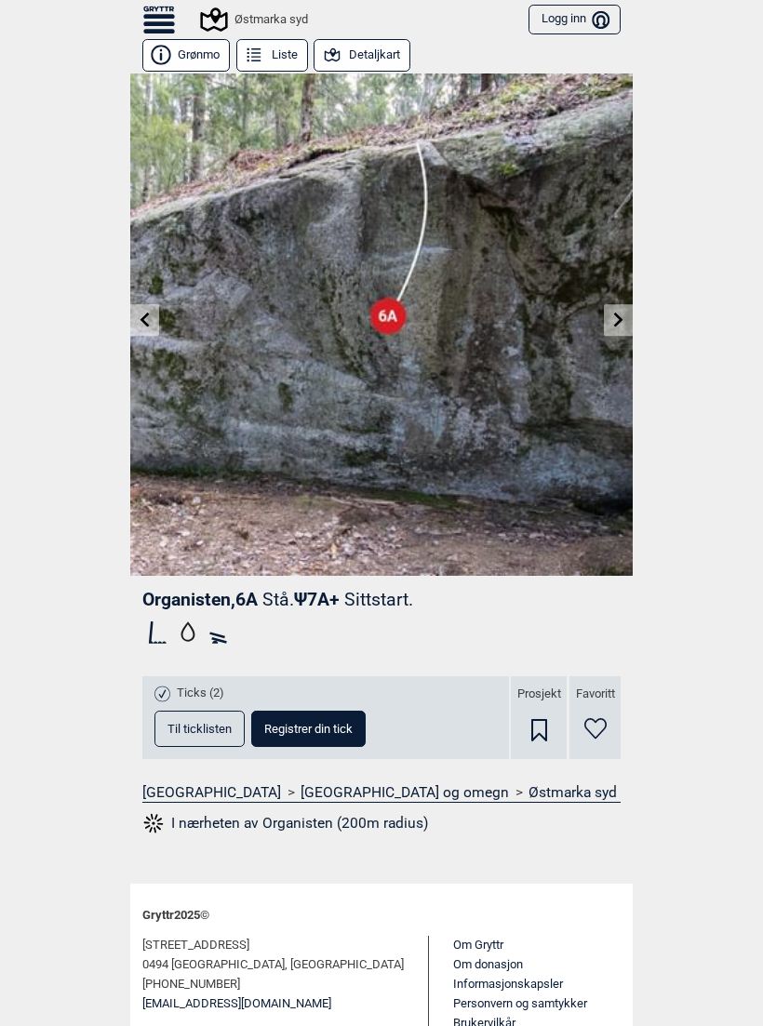
click at [623, 321] on icon at bounding box center [618, 319] width 15 height 15
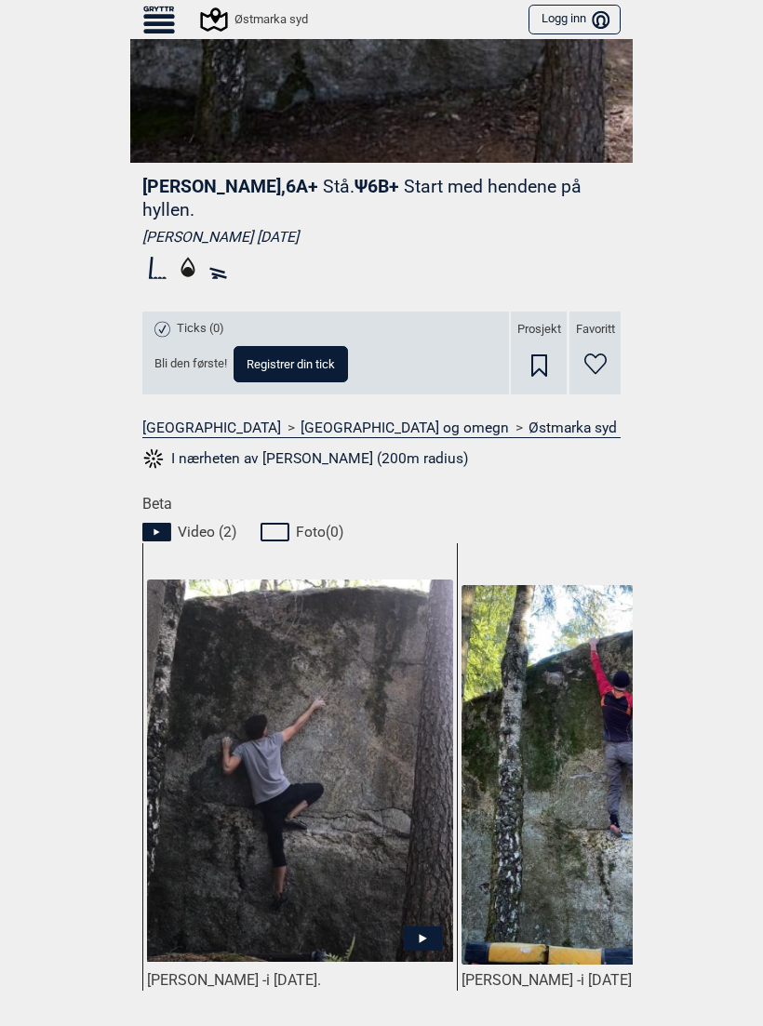
scroll to position [505, 0]
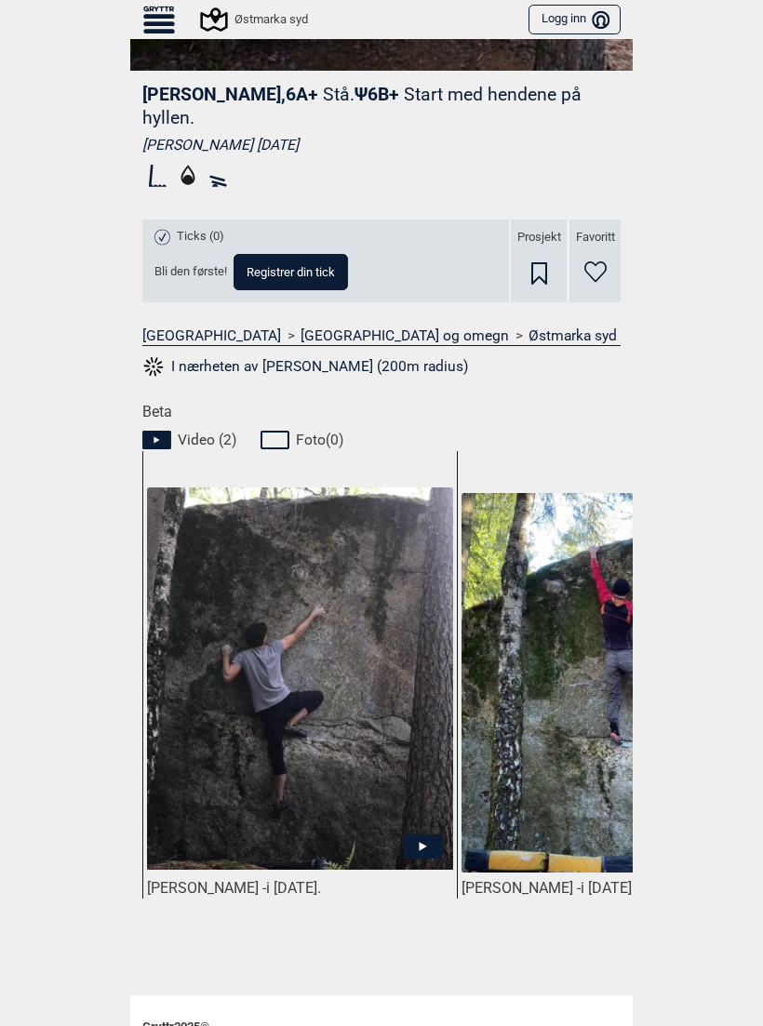
click at [284, 705] on img at bounding box center [300, 678] width 306 height 383
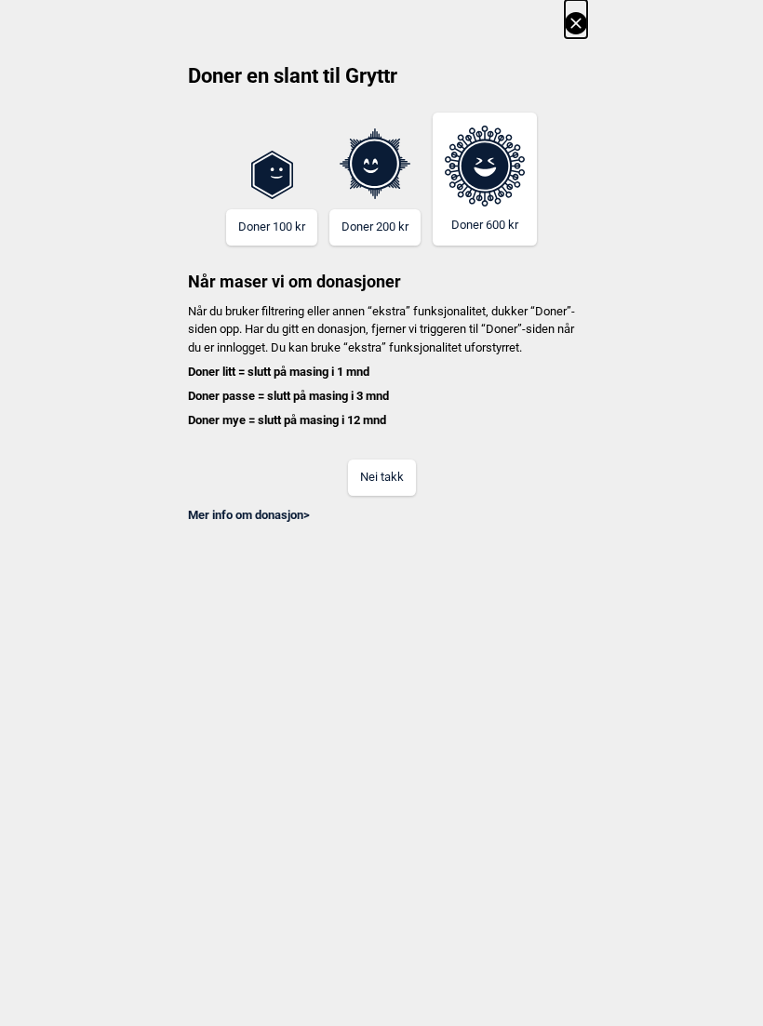
click at [390, 483] on button "Nei takk" at bounding box center [382, 478] width 68 height 36
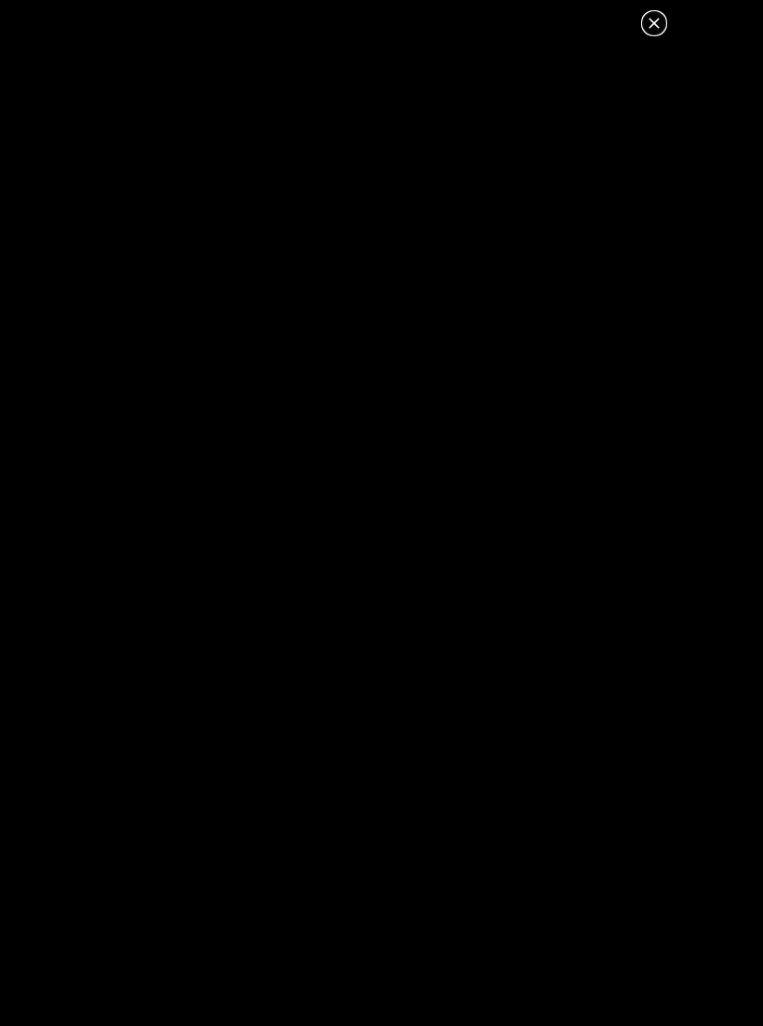
click at [663, 27] on icon at bounding box center [654, 23] width 22 height 22
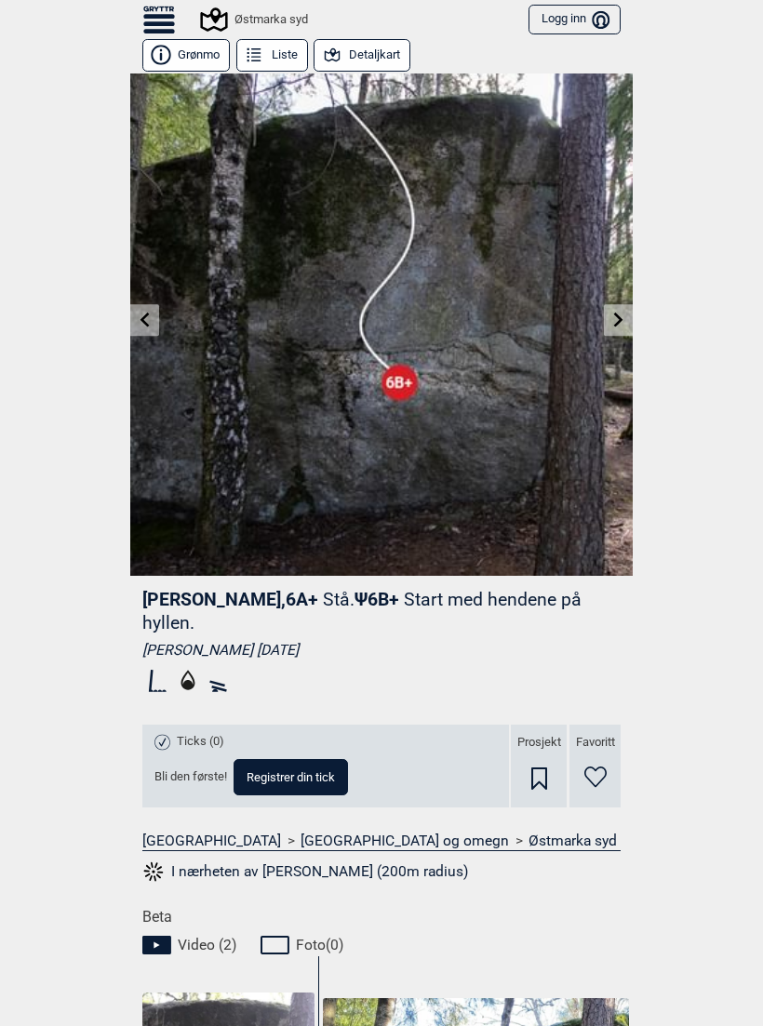
scroll to position [0, 0]
click at [603, 318] on img at bounding box center [381, 324] width 502 height 502
click at [607, 321] on link at bounding box center [618, 320] width 29 height 31
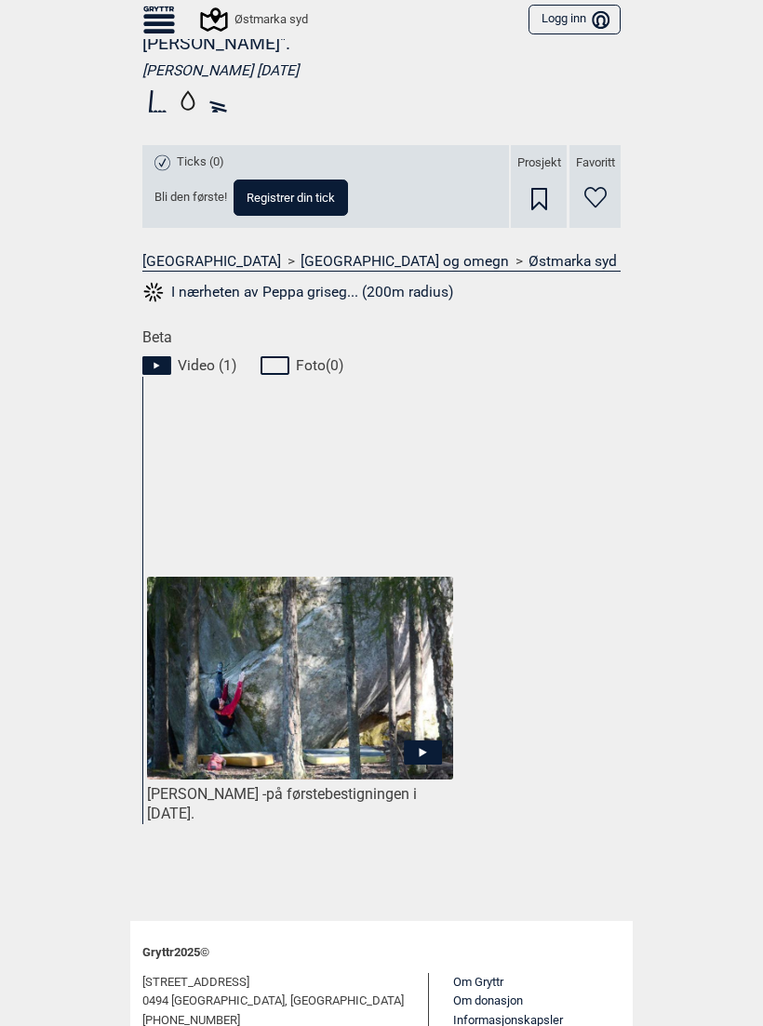
scroll to position [590, 0]
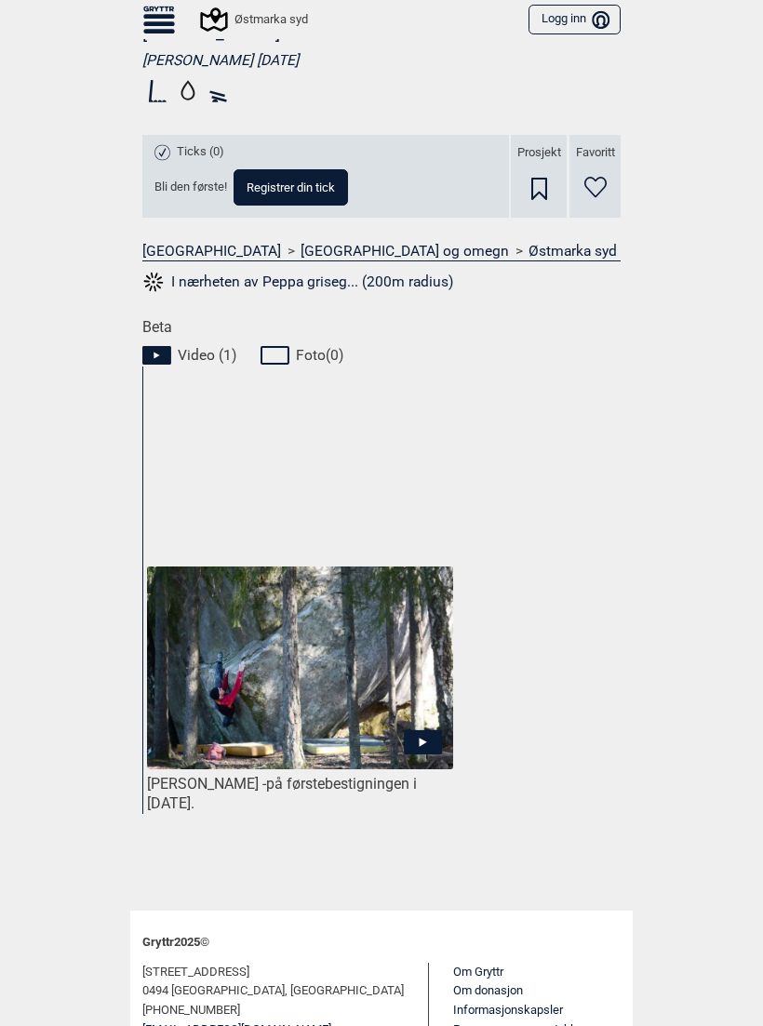
click at [292, 660] on img at bounding box center [300, 669] width 306 height 204
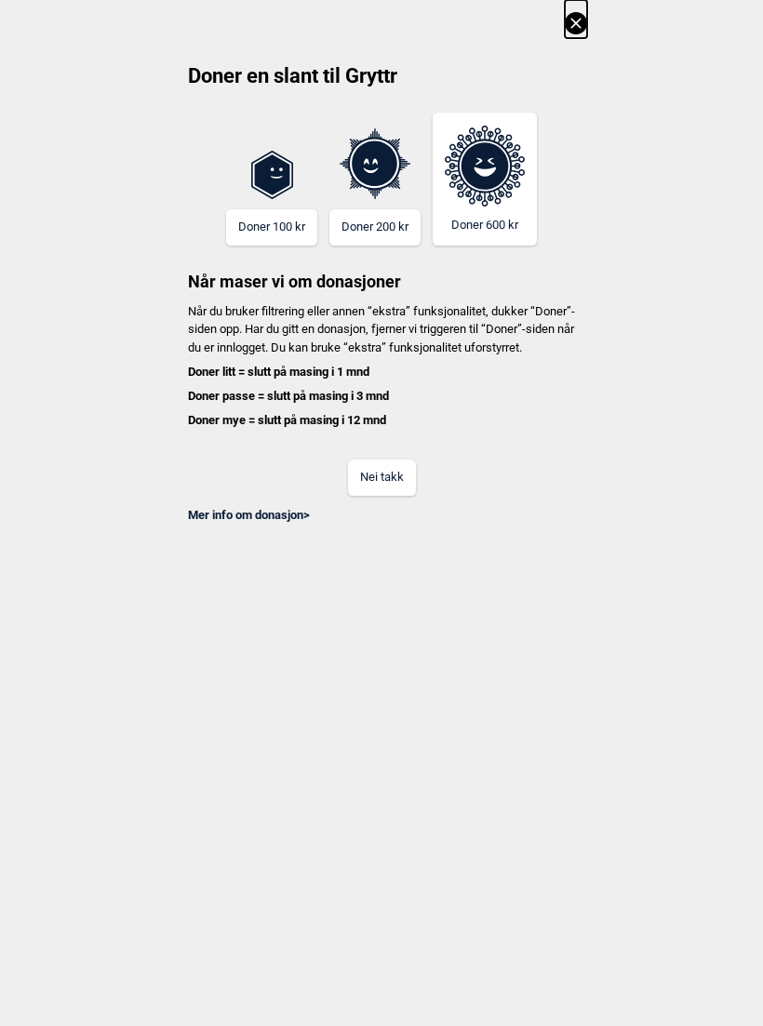
click at [377, 496] on button "Nei takk" at bounding box center [382, 478] width 68 height 36
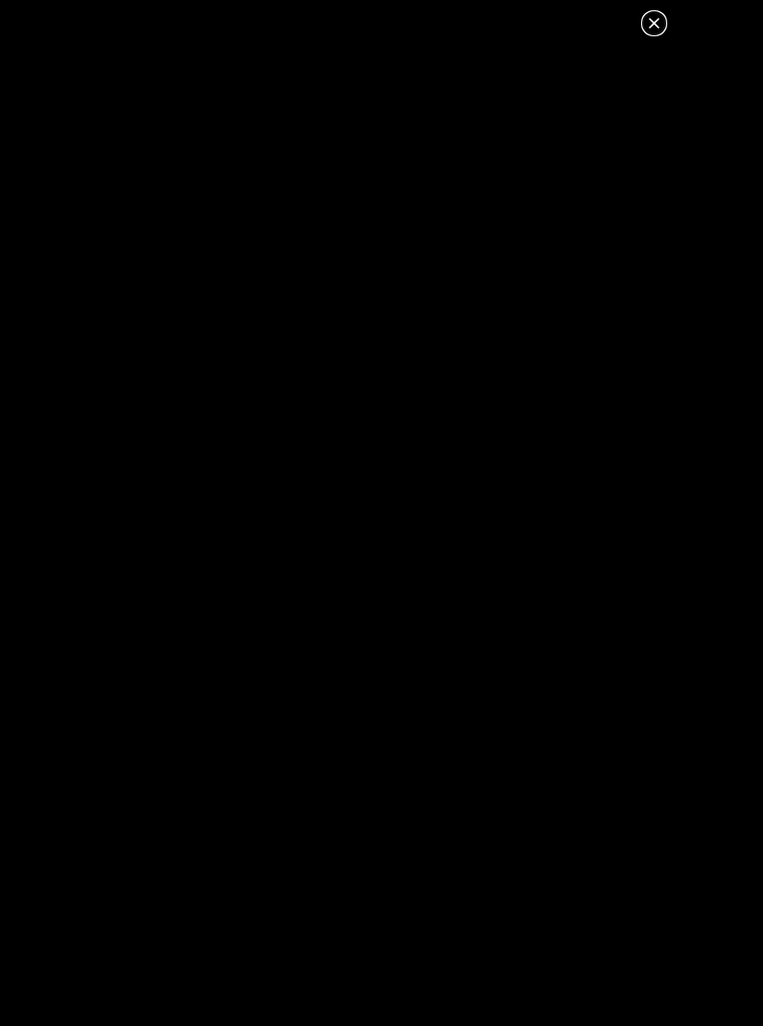
click at [663, 20] on icon at bounding box center [654, 23] width 22 height 22
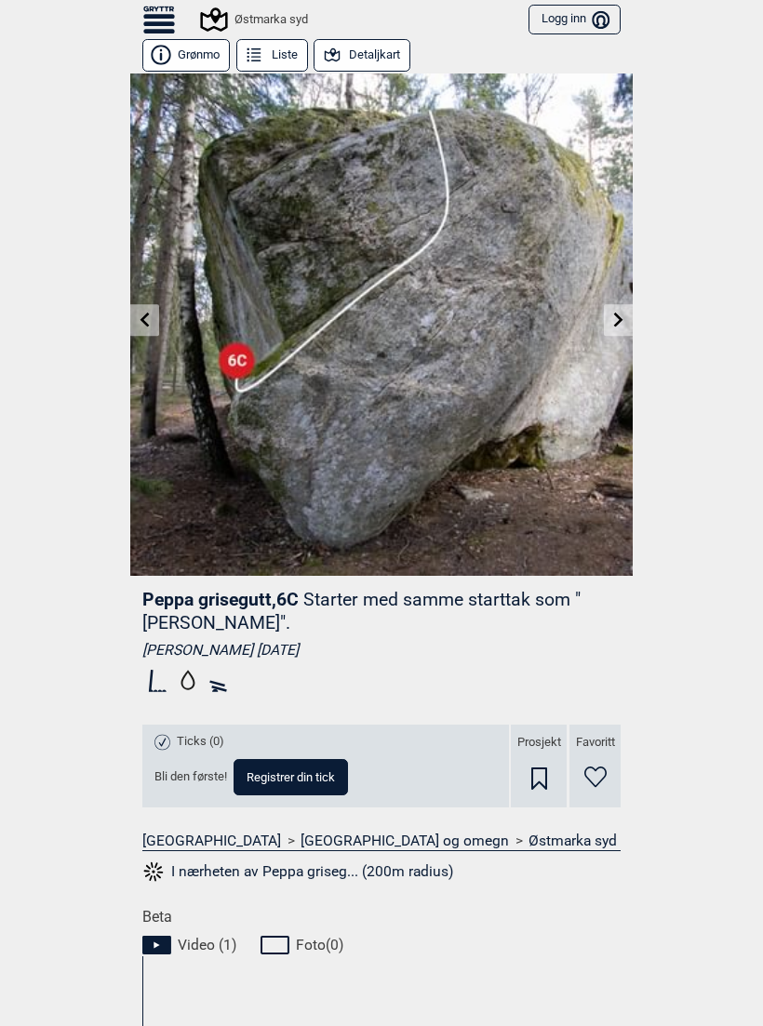
scroll to position [0, 0]
click at [617, 327] on link at bounding box center [618, 320] width 29 height 31
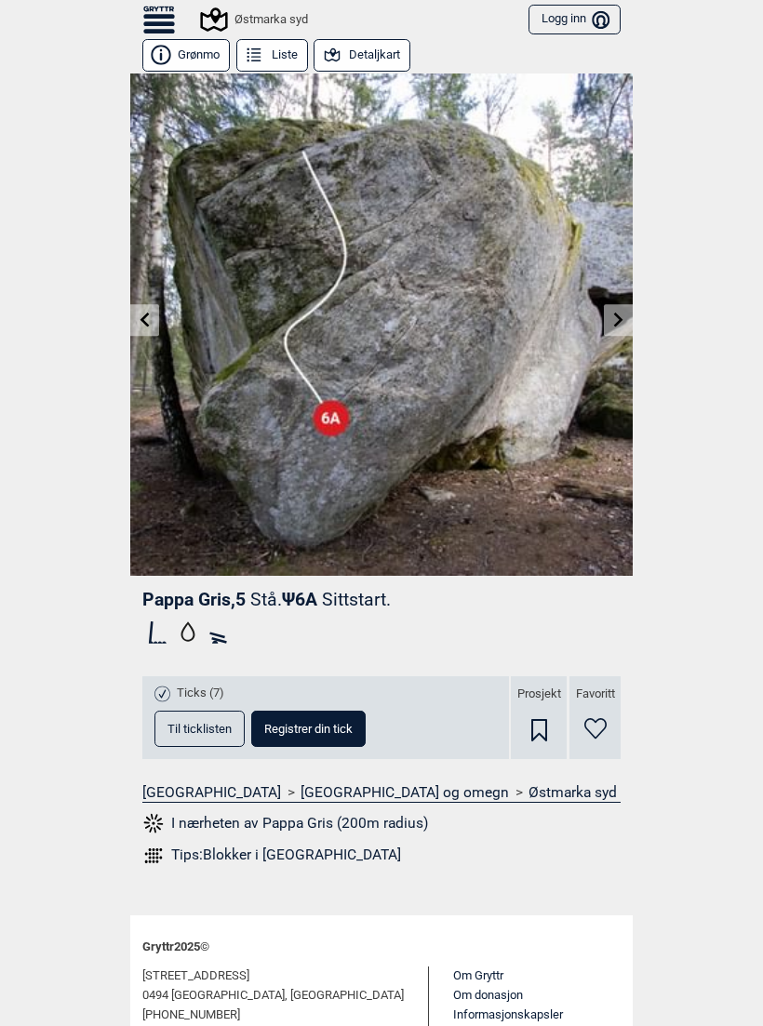
click at [608, 318] on link at bounding box center [618, 320] width 29 height 31
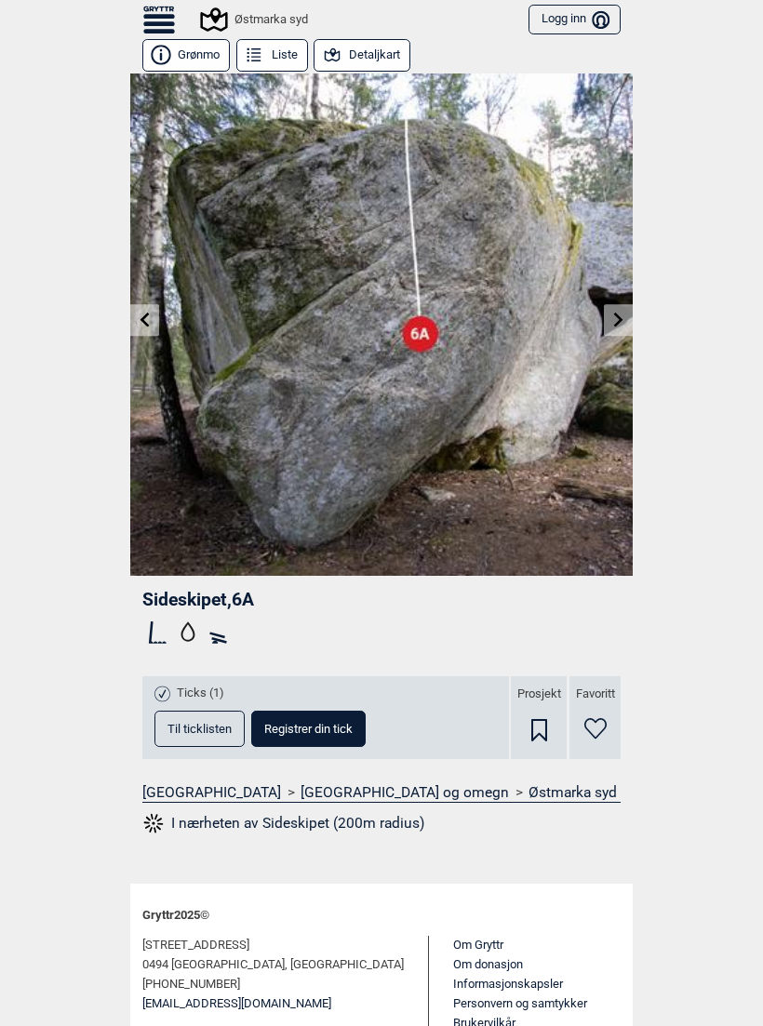
click at [606, 318] on link at bounding box center [618, 320] width 29 height 31
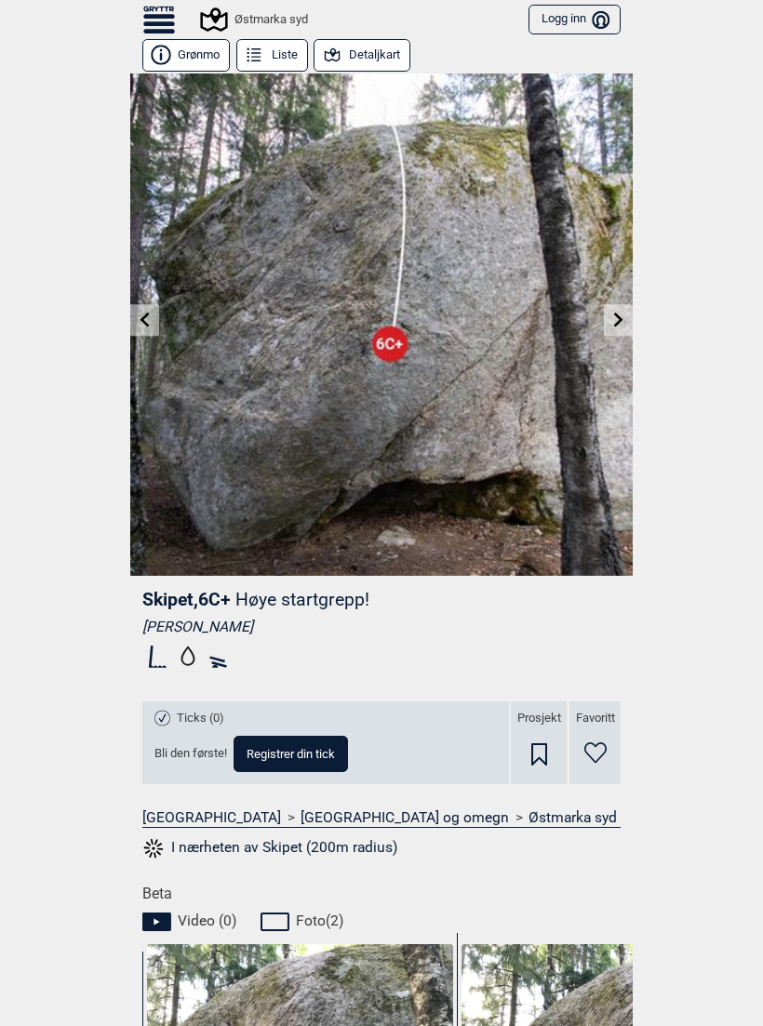
click at [612, 310] on link at bounding box center [618, 320] width 29 height 31
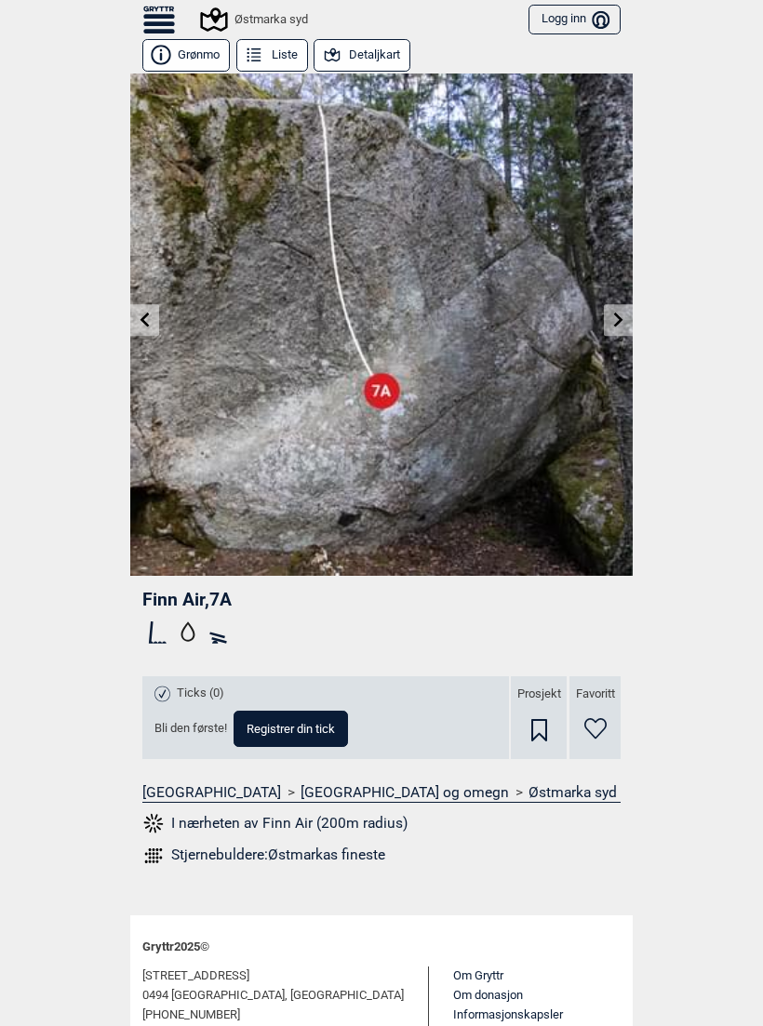
click at [611, 323] on icon at bounding box center [618, 319] width 15 height 15
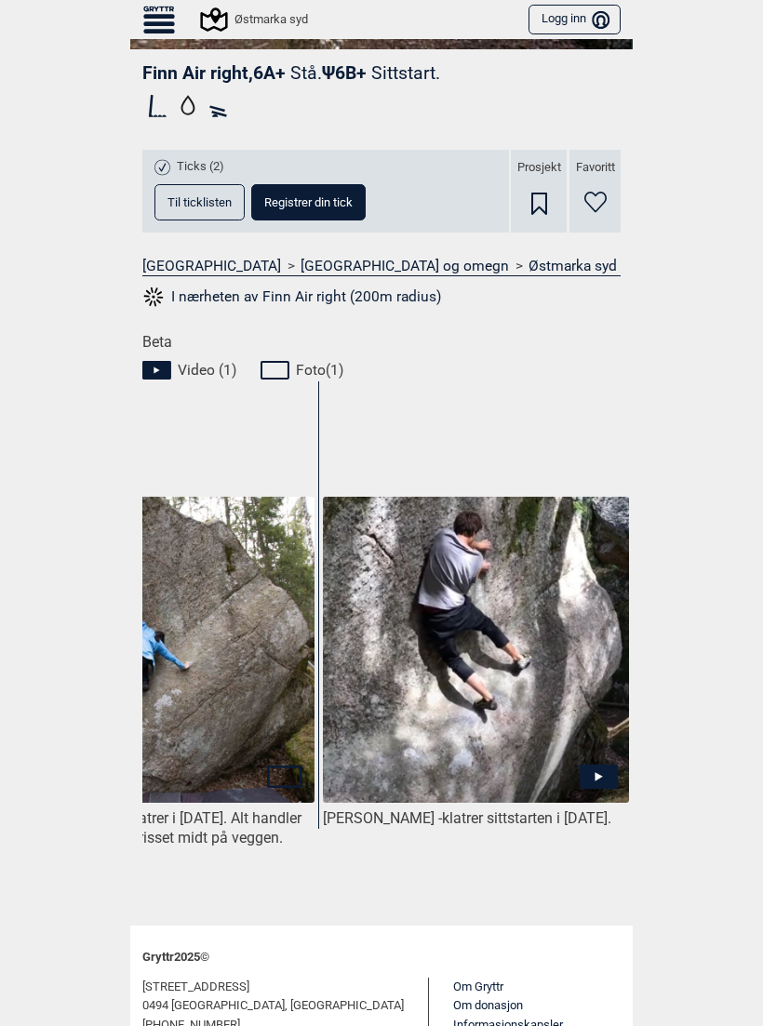
scroll to position [527, 0]
click at [605, 745] on img at bounding box center [476, 650] width 306 height 306
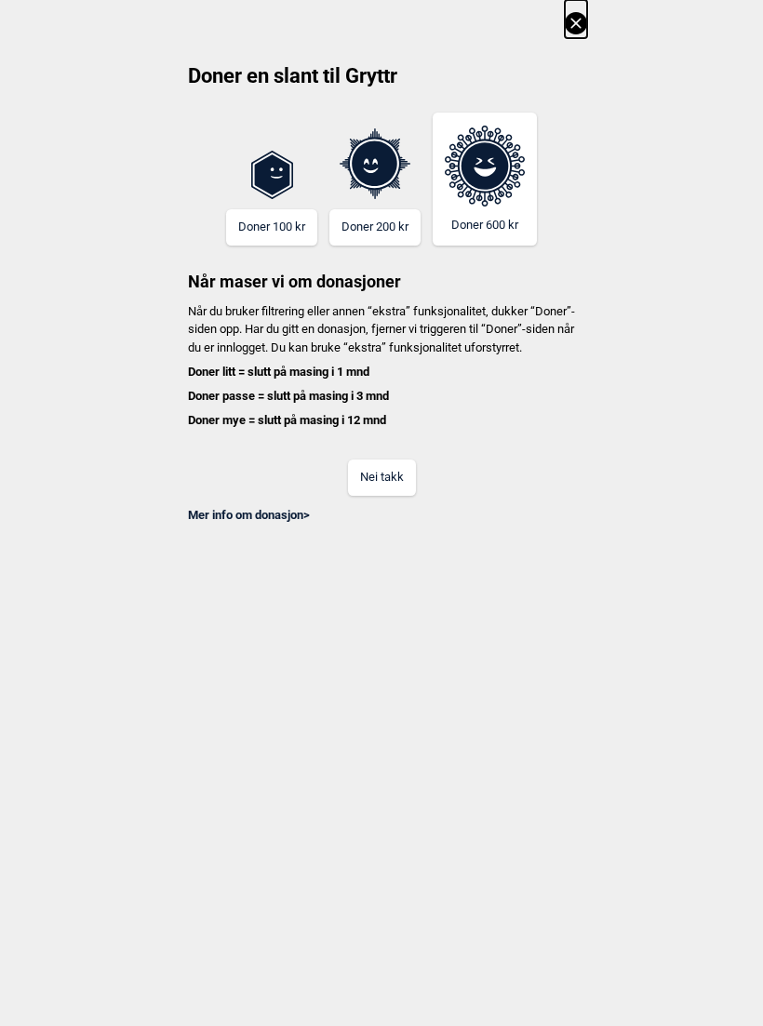
click at [392, 490] on button "Nei takk" at bounding box center [382, 478] width 68 height 36
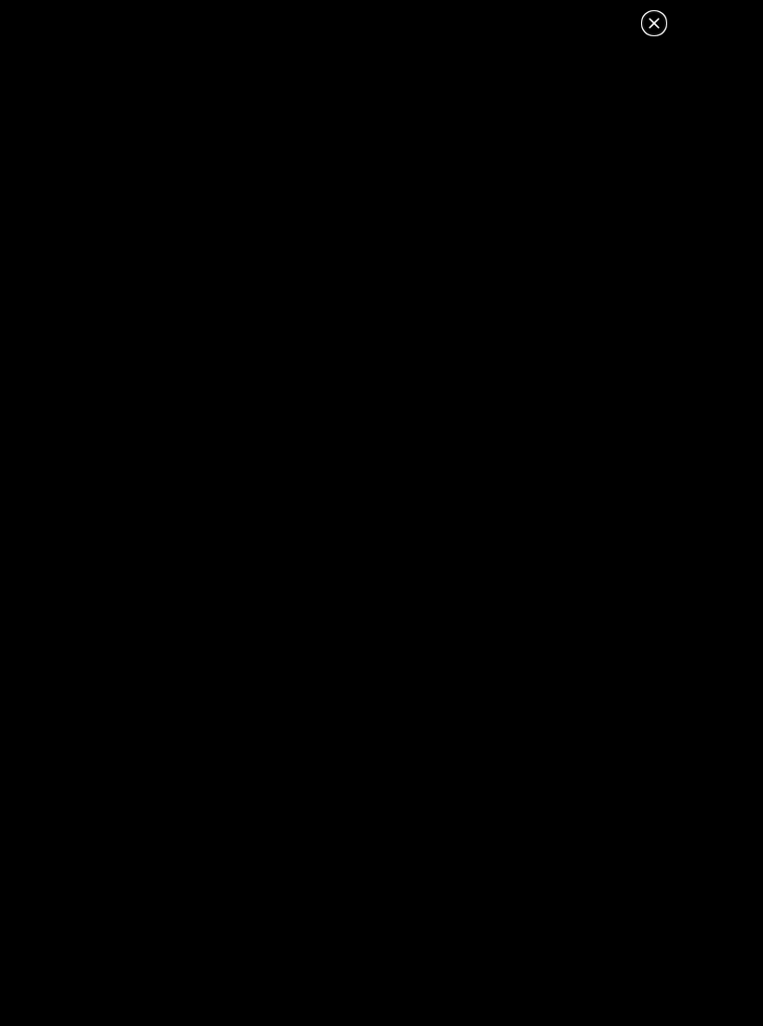
click at [653, 29] on icon at bounding box center [654, 23] width 22 height 22
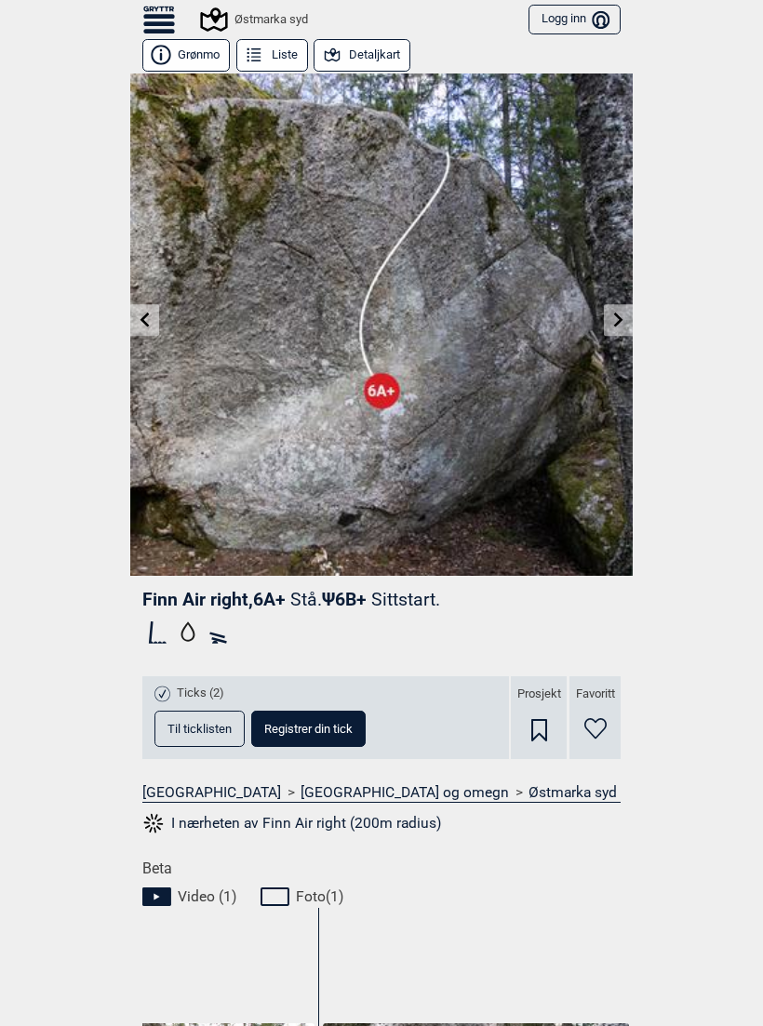
scroll to position [0, 0]
click at [618, 313] on icon at bounding box center [618, 319] width 15 height 15
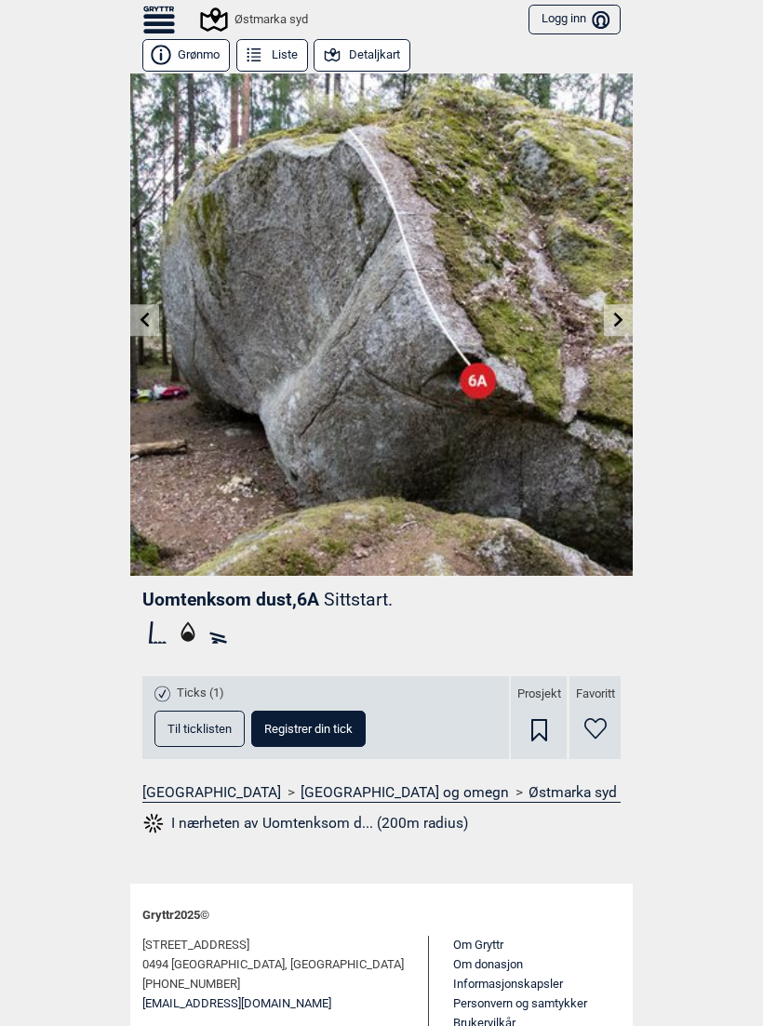
click at [607, 321] on link at bounding box center [618, 320] width 29 height 31
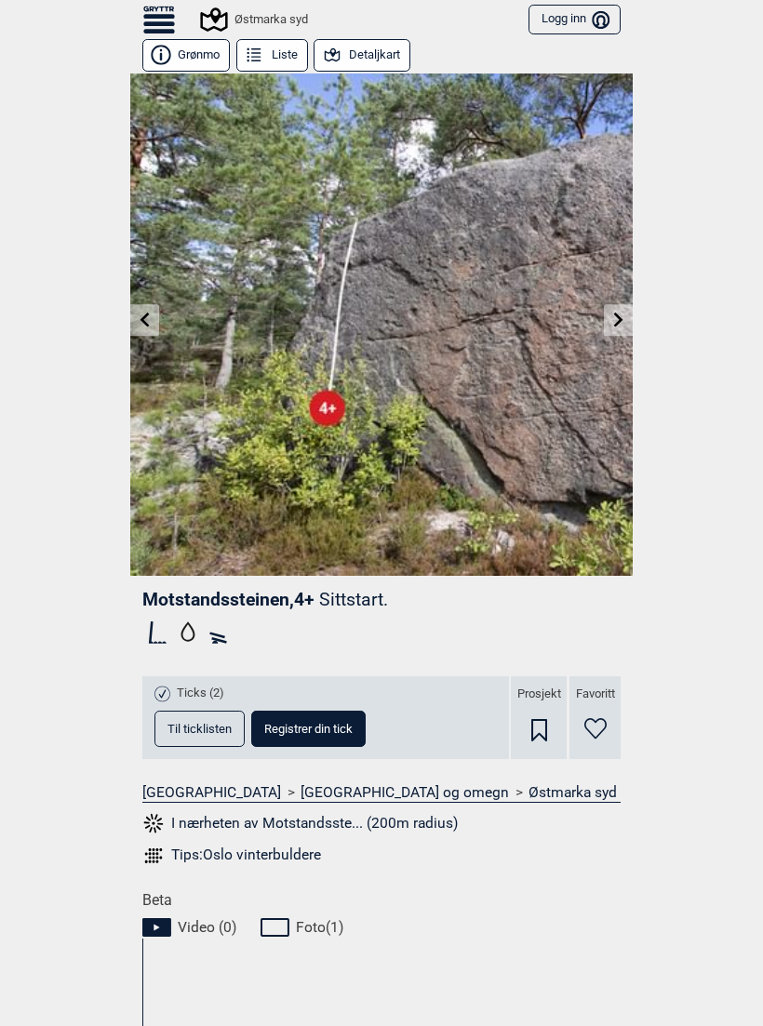
click at [251, 23] on div "Østmarka syd" at bounding box center [255, 19] width 105 height 22
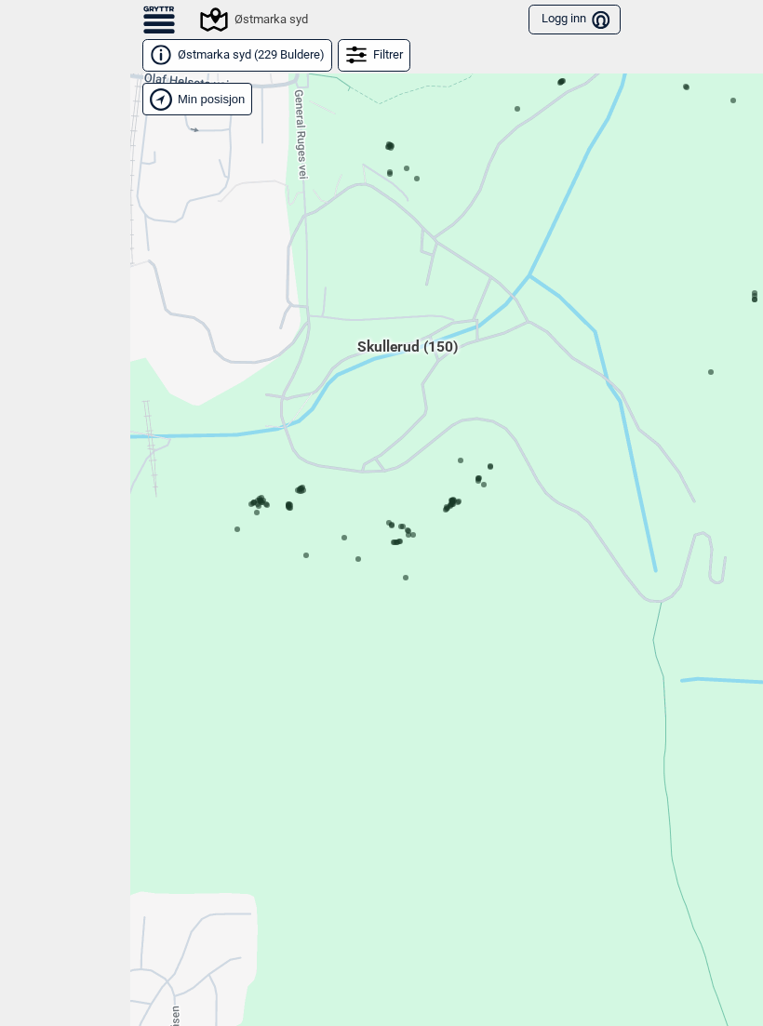
click at [259, 502] on icon at bounding box center [258, 505] width 9 height 9
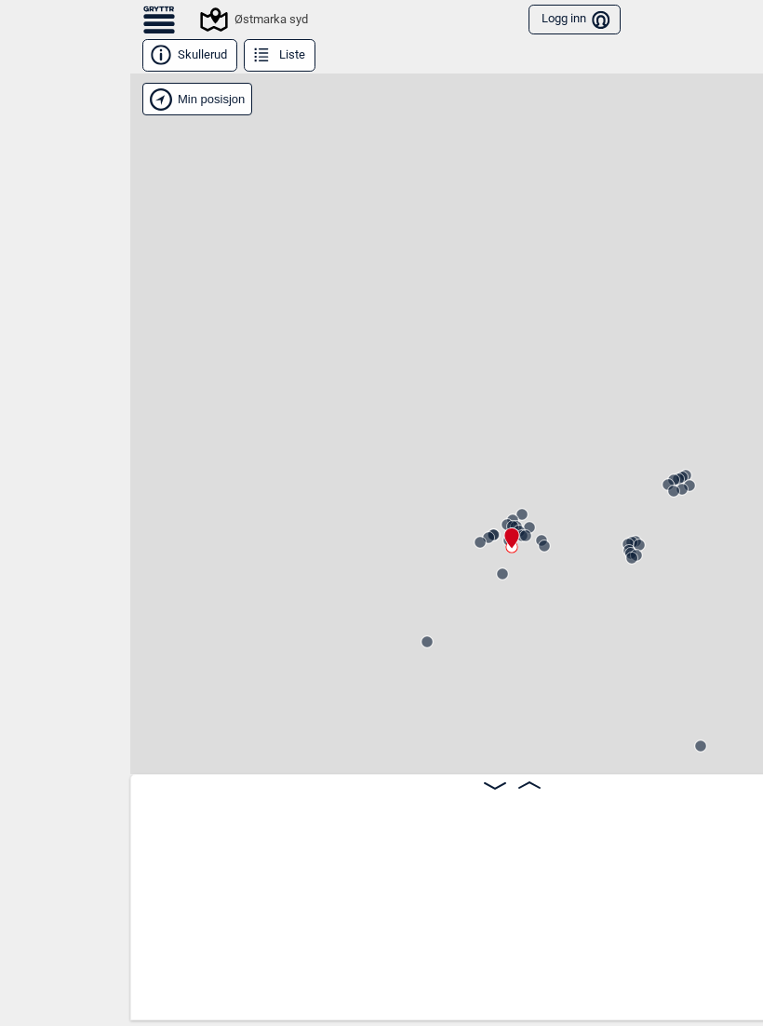
scroll to position [0, 21879]
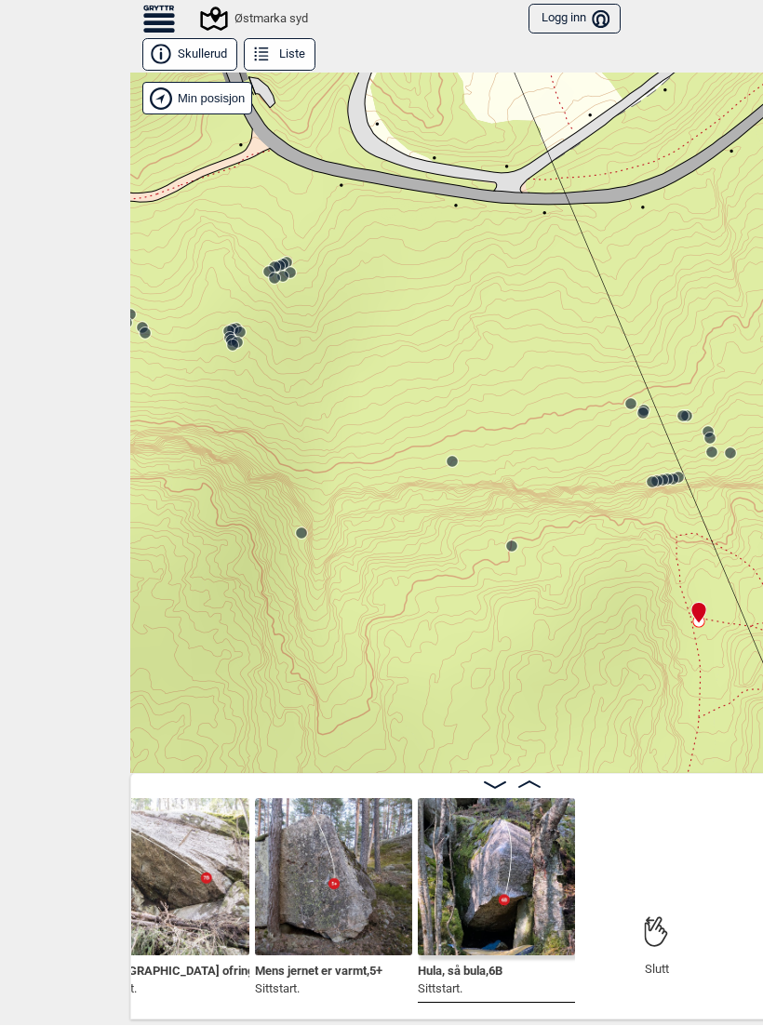
scroll to position [0, 23522]
click at [279, 265] on circle at bounding box center [274, 267] width 11 height 11
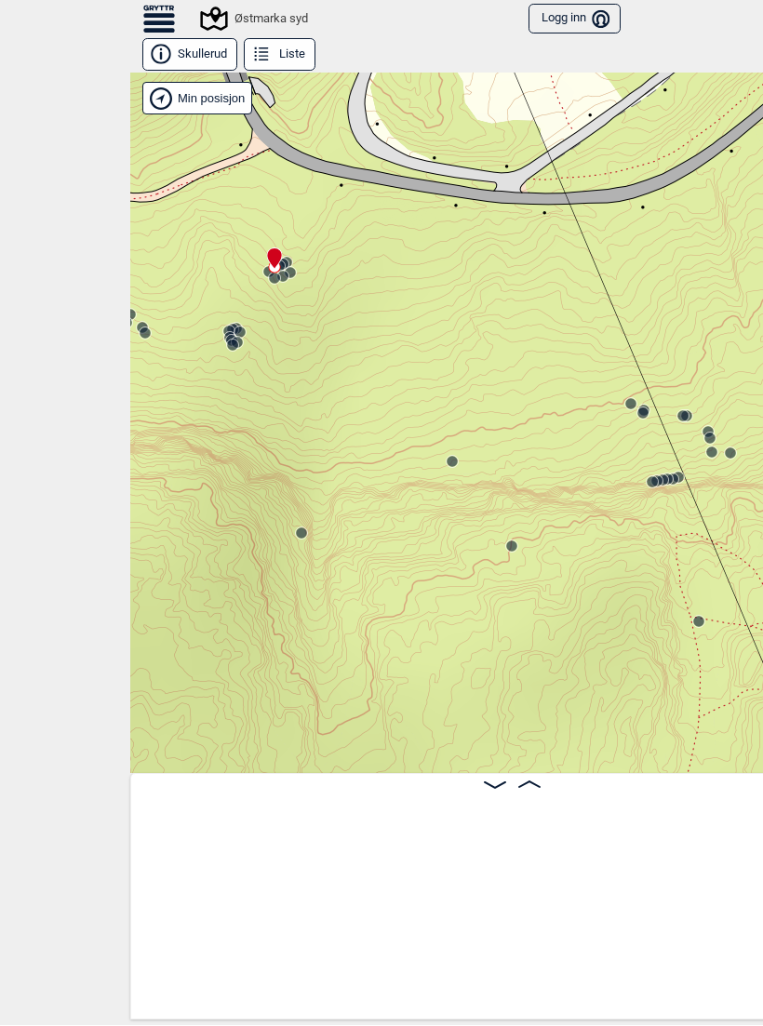
scroll to position [0, 18106]
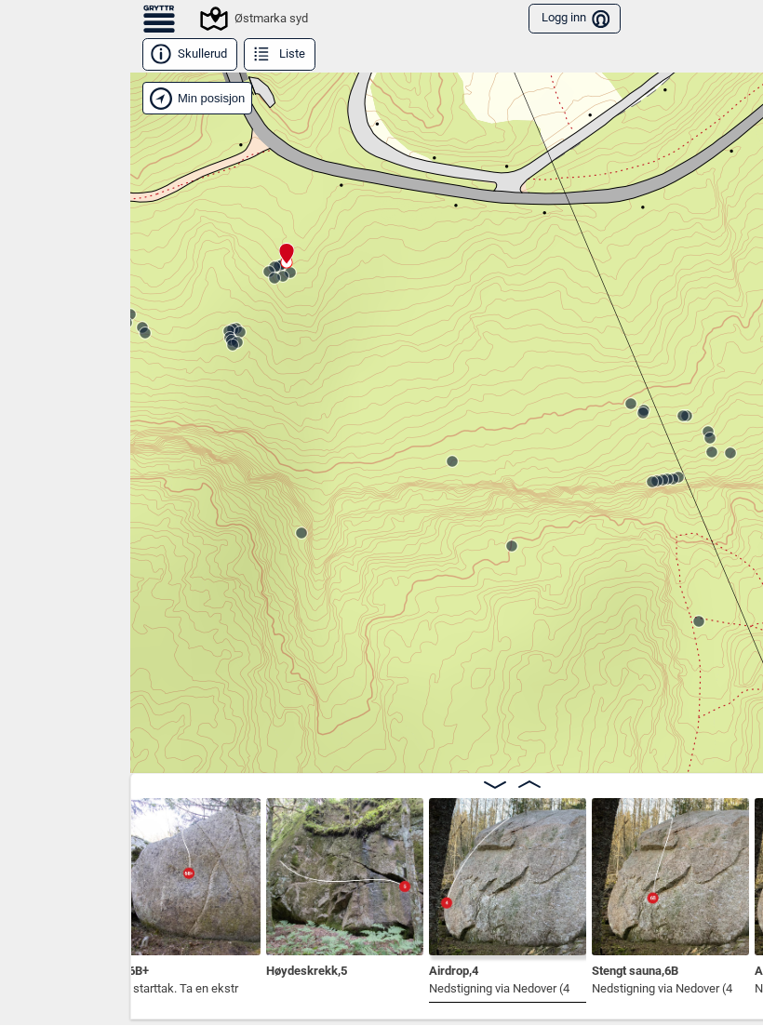
scroll to position [0, 17561]
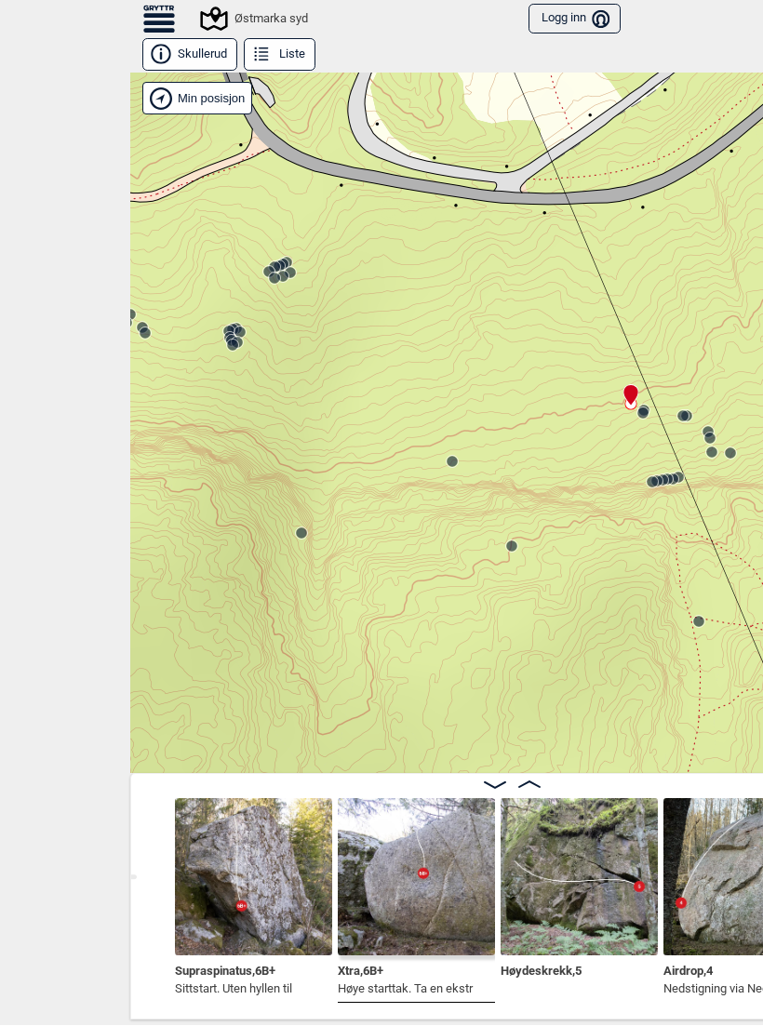
scroll to position [0, 17420]
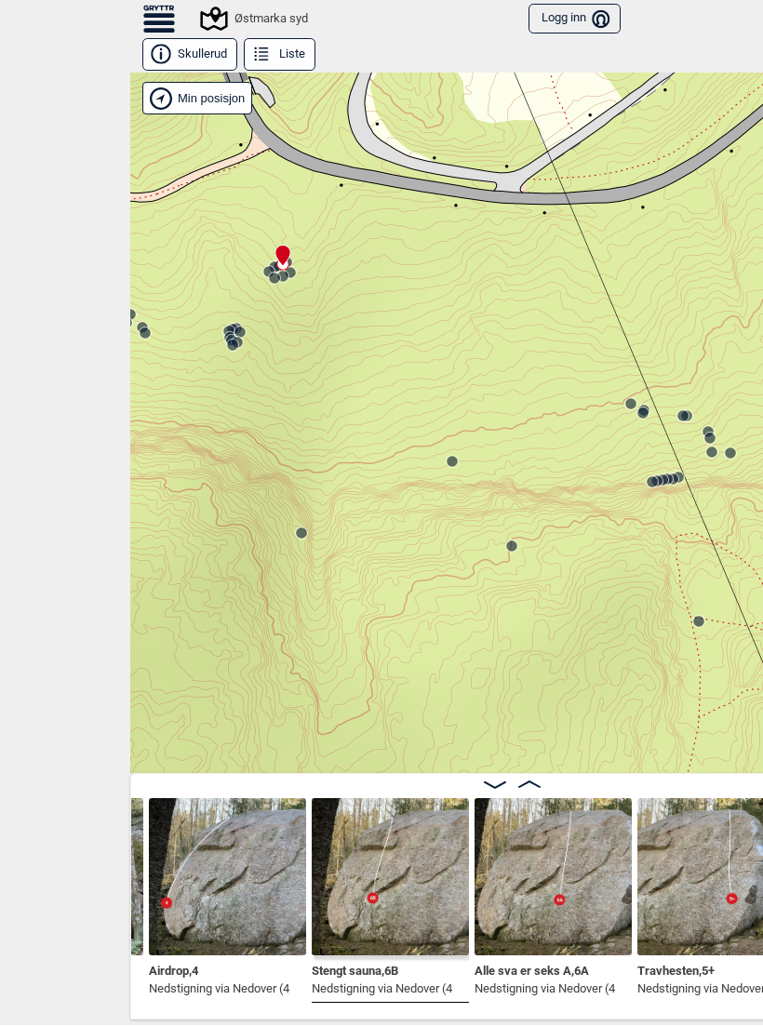
scroll to position [0, 17930]
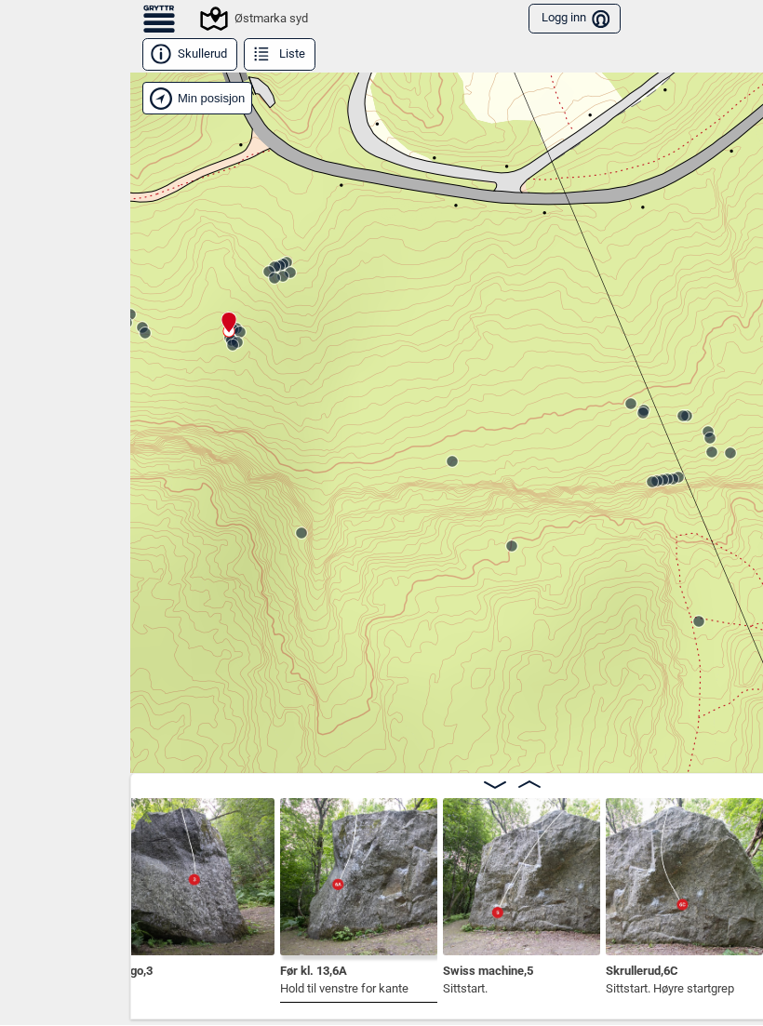
scroll to position [0, 19611]
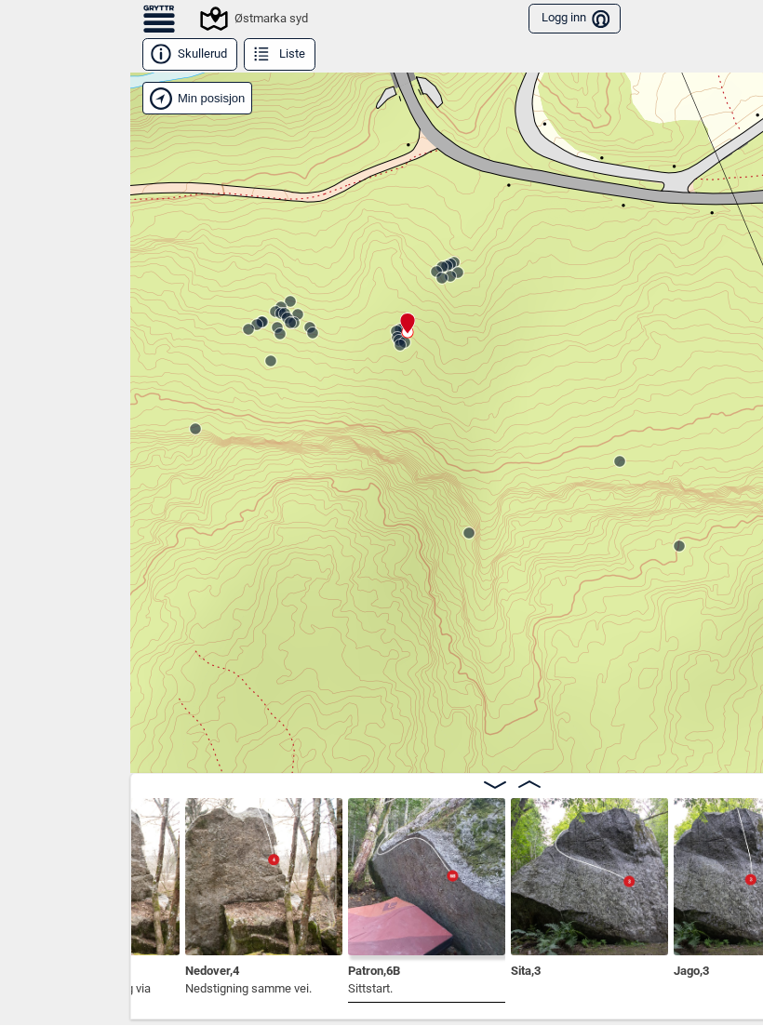
scroll to position [0, 19028]
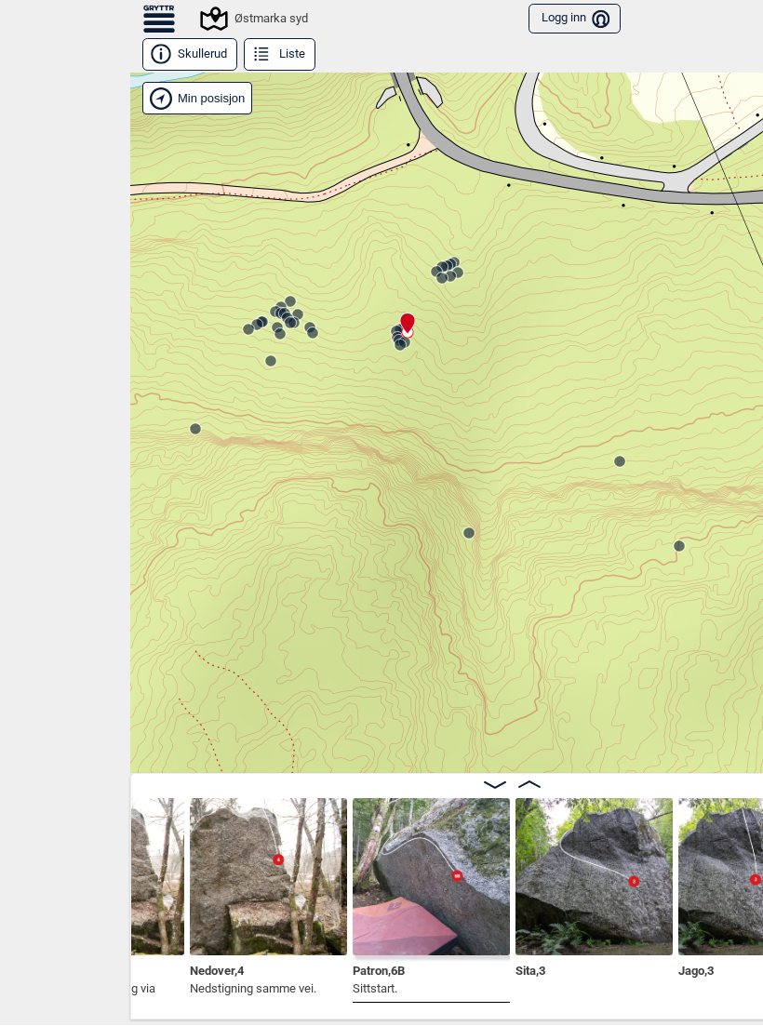
click at [575, 859] on img at bounding box center [593, 877] width 157 height 157
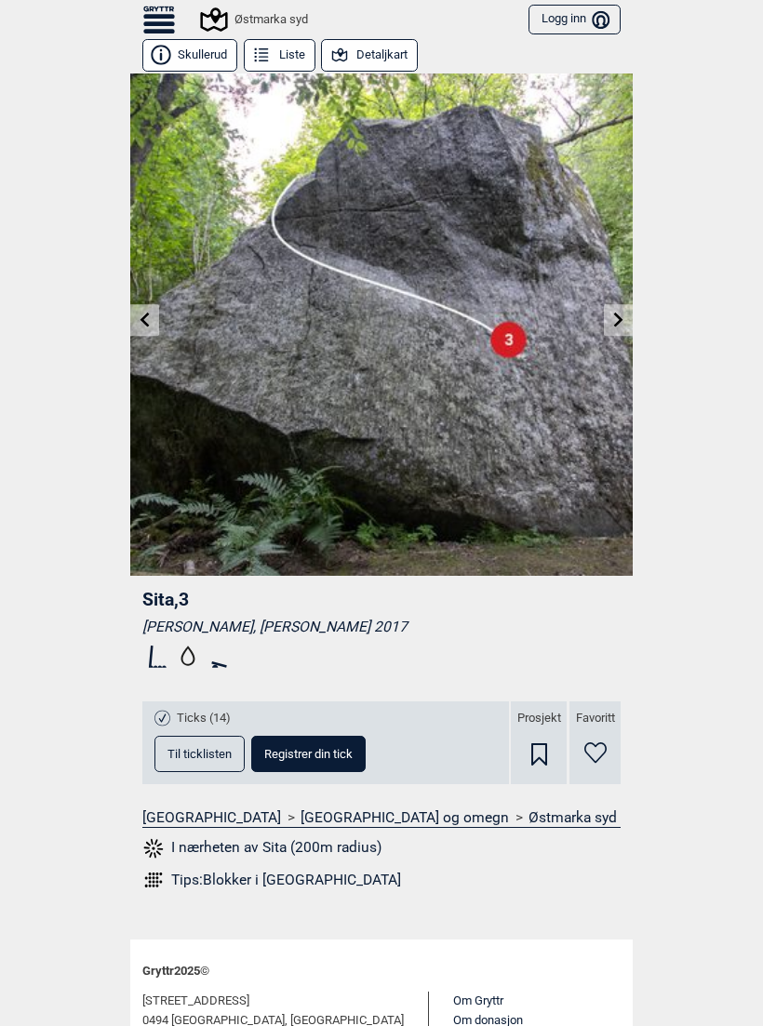
click at [618, 328] on link at bounding box center [618, 320] width 29 height 31
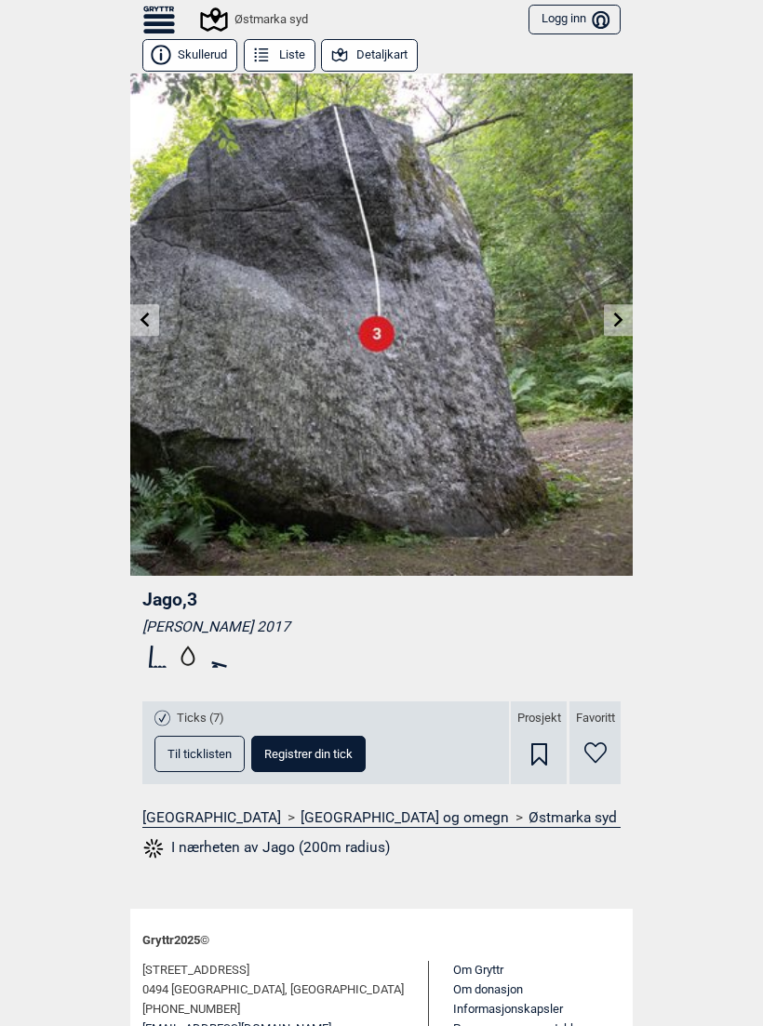
click at [626, 320] on link at bounding box center [618, 320] width 29 height 31
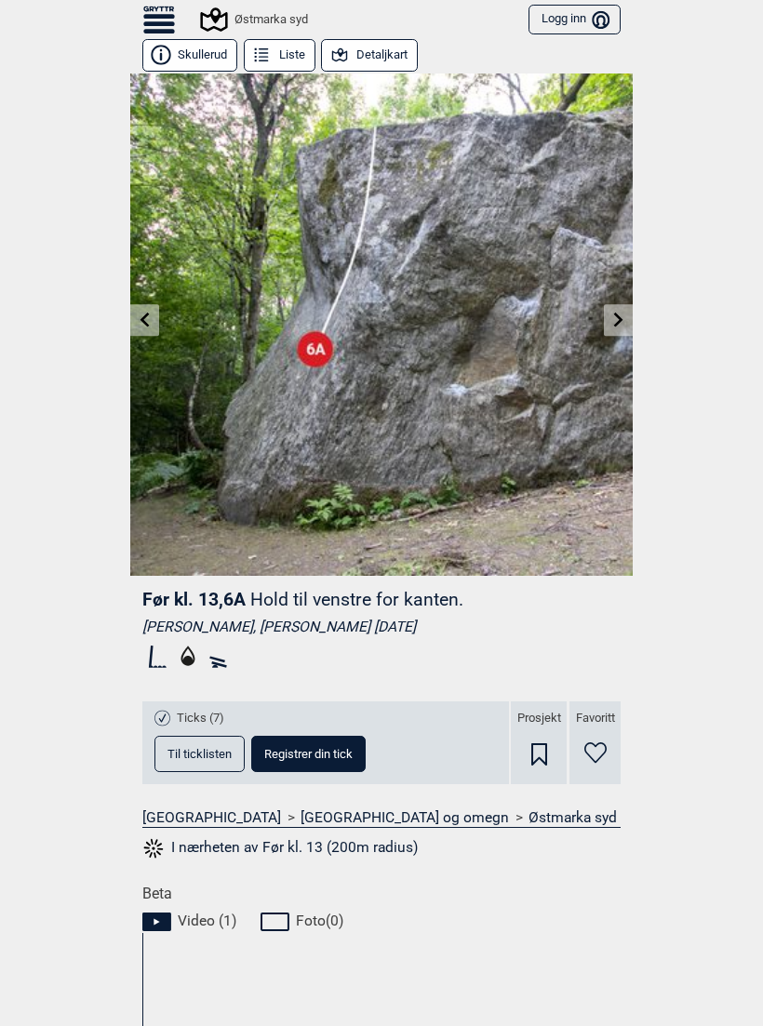
click at [620, 324] on icon at bounding box center [618, 319] width 15 height 15
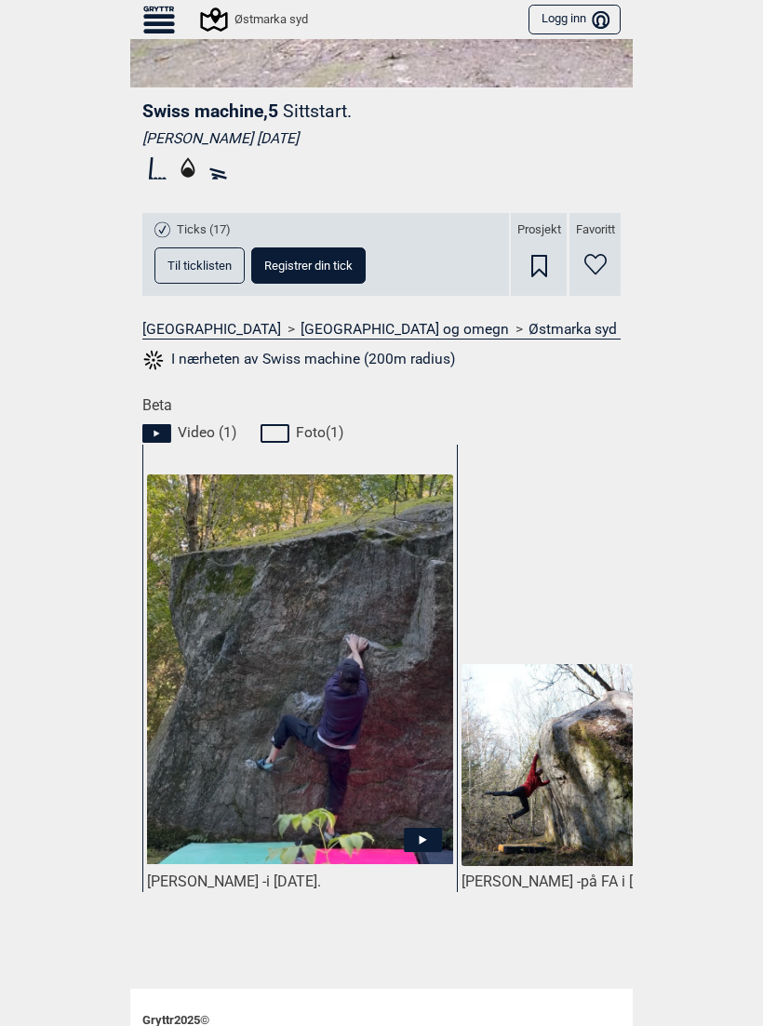
scroll to position [554, 0]
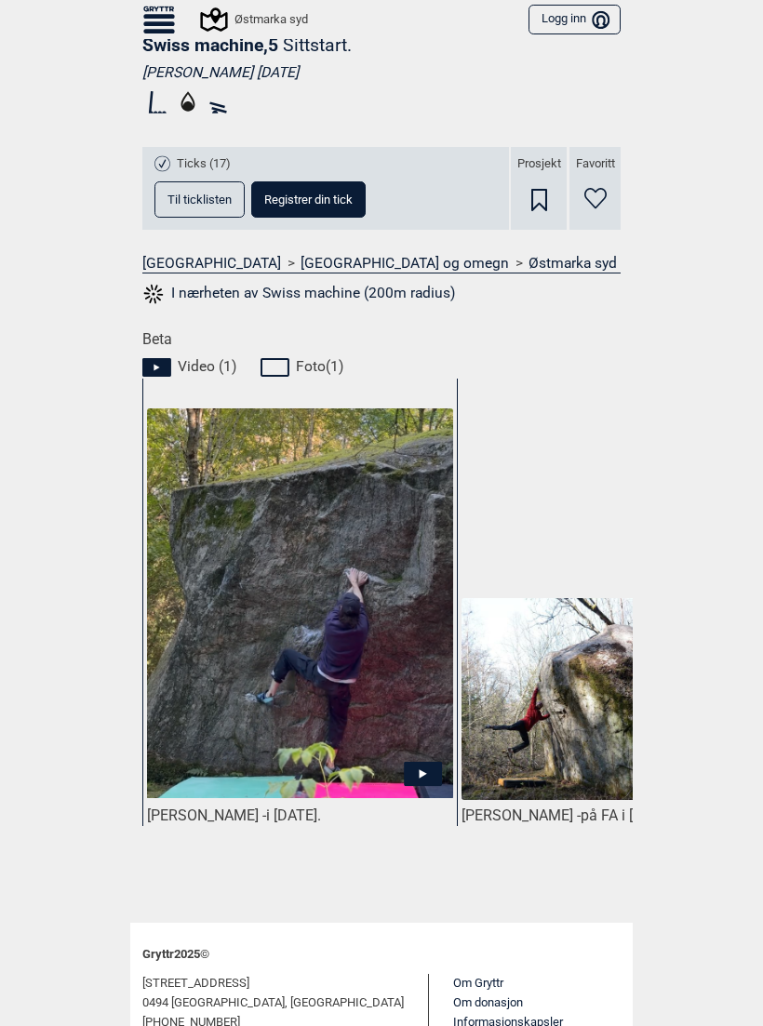
click at [342, 737] on img at bounding box center [300, 603] width 306 height 391
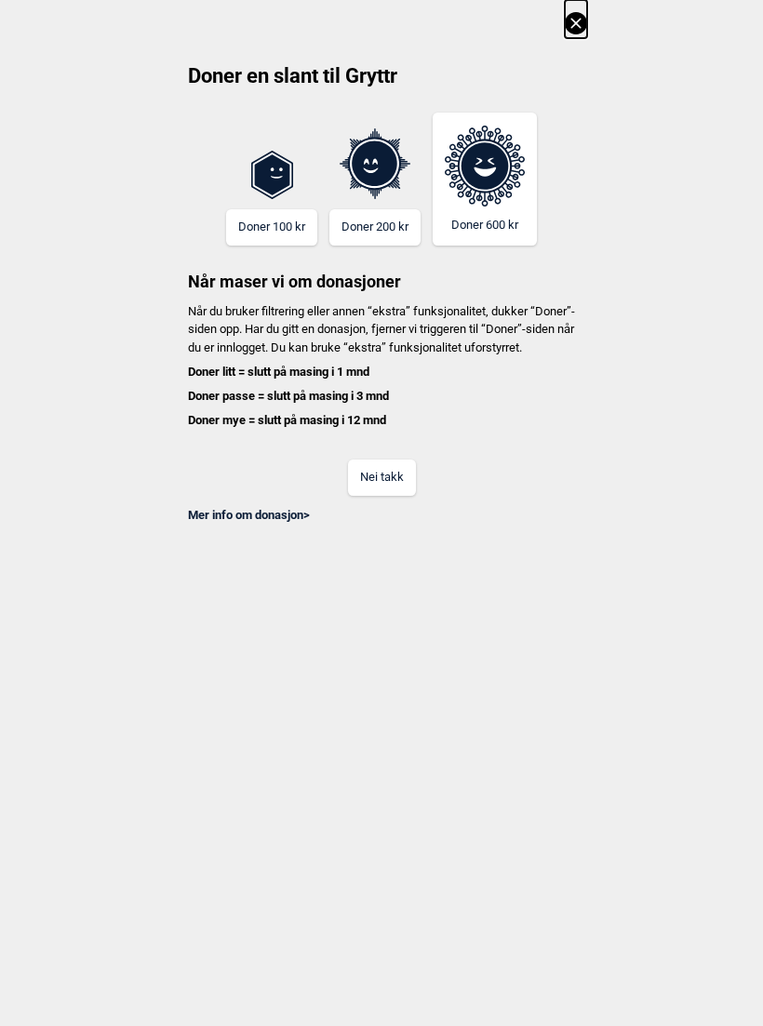
click at [384, 496] on button "Nei takk" at bounding box center [382, 478] width 68 height 36
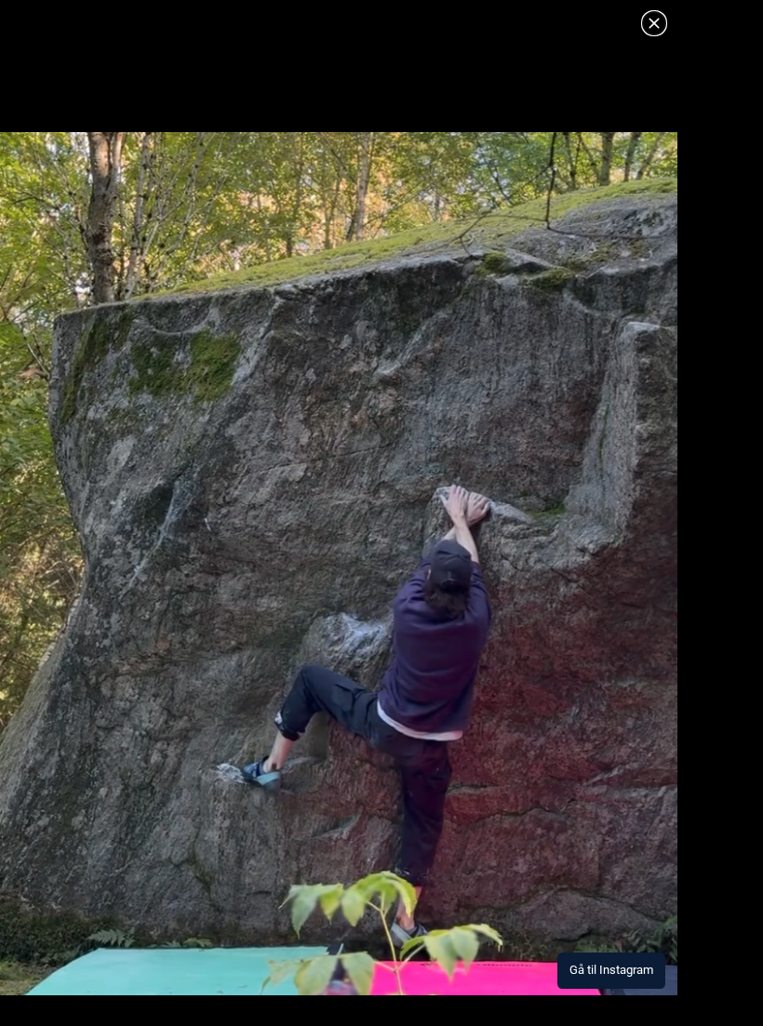
click at [489, 555] on img at bounding box center [338, 563] width 677 height 863
click at [647, 19] on icon at bounding box center [654, 23] width 22 height 22
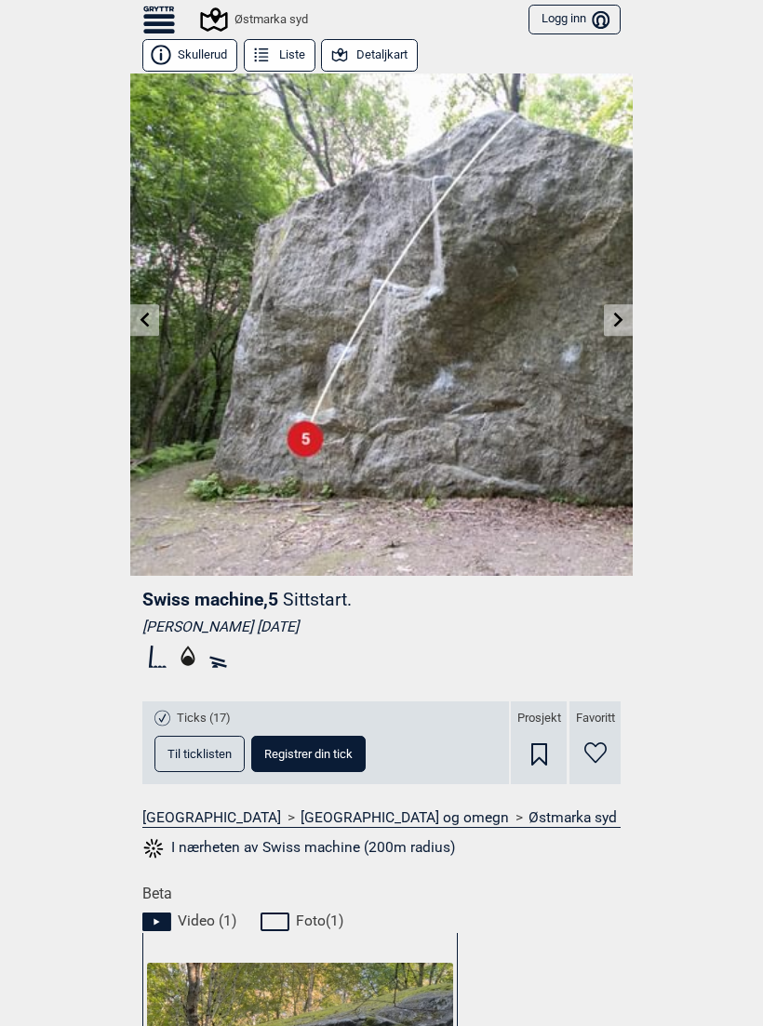
scroll to position [0, 0]
click at [618, 327] on link at bounding box center [618, 320] width 29 height 31
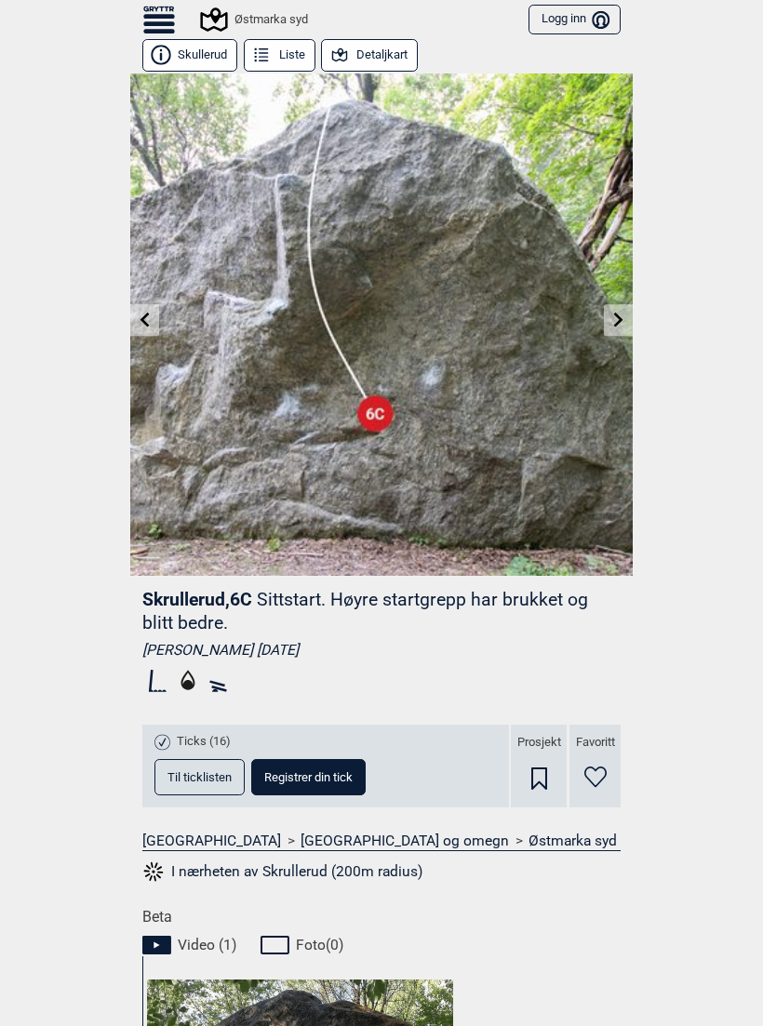
click at [632, 315] on link at bounding box center [618, 320] width 29 height 31
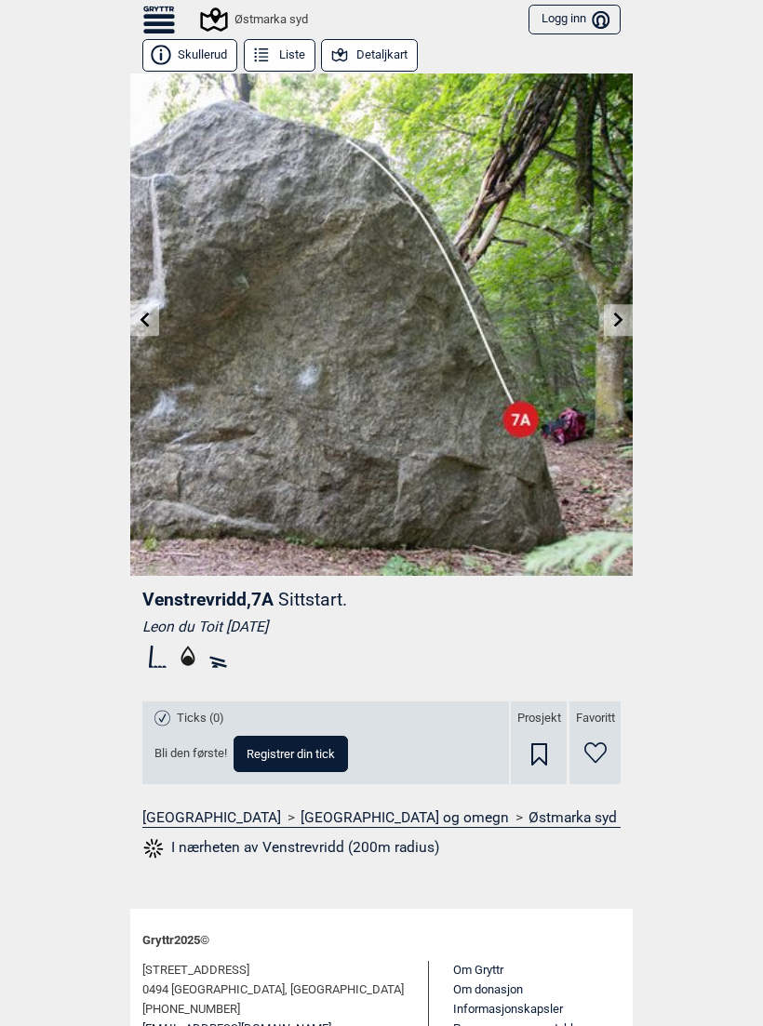
click at [617, 323] on icon at bounding box center [618, 319] width 9 height 15
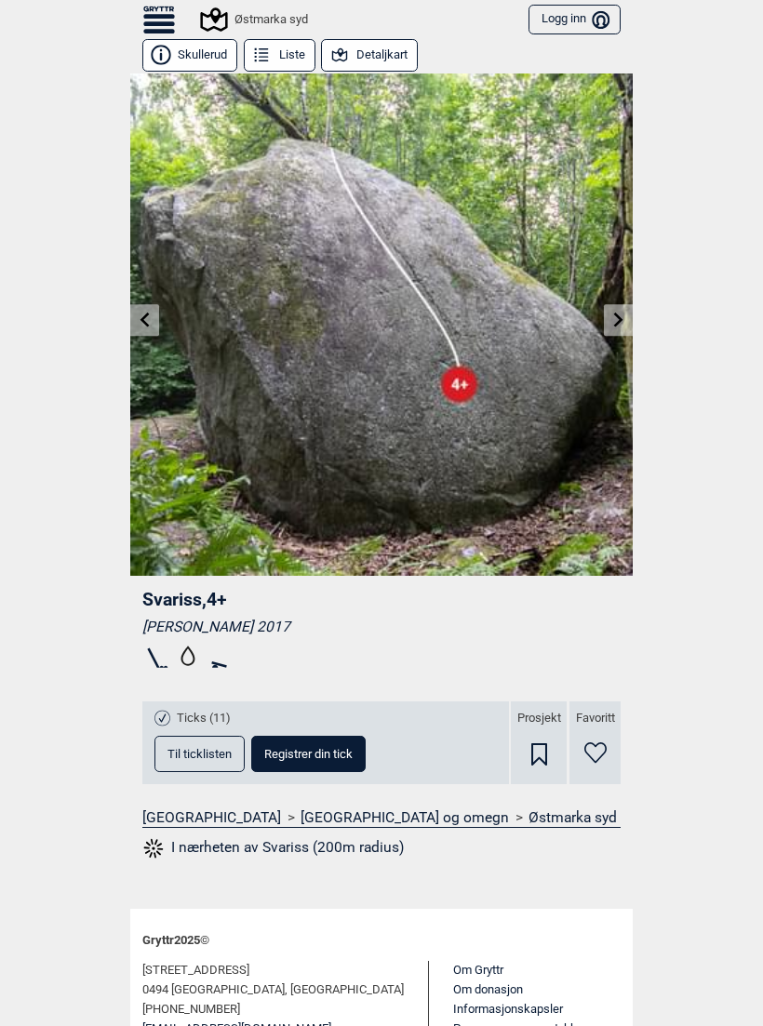
click at [608, 327] on link at bounding box center [618, 320] width 29 height 31
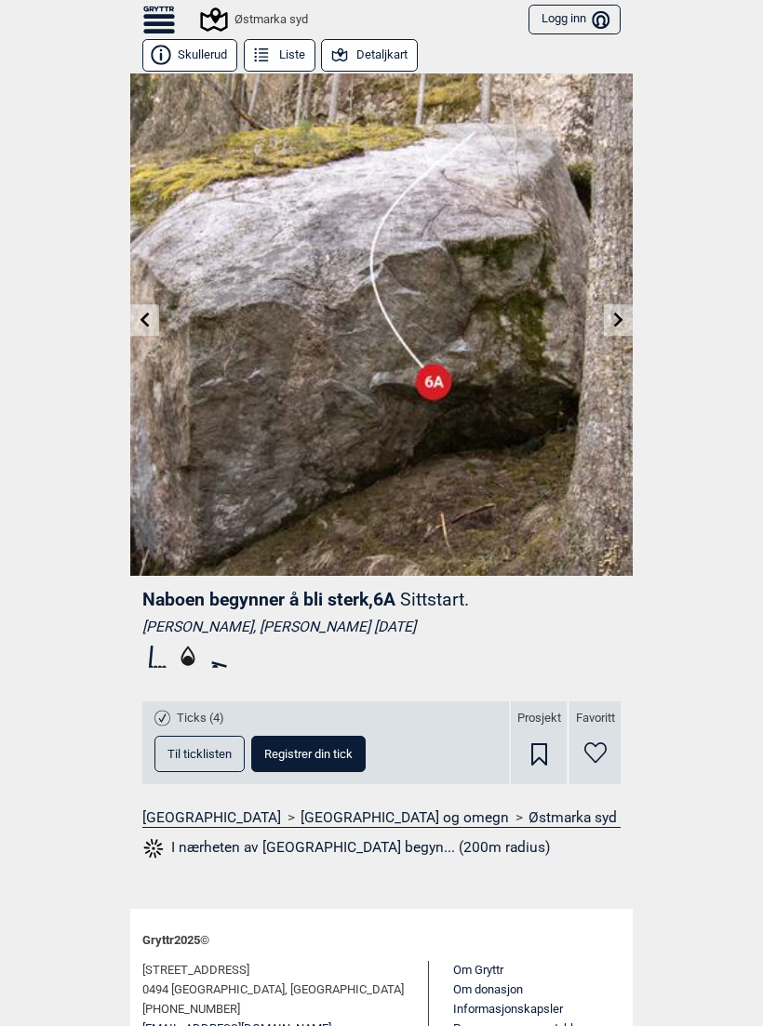
click at [615, 330] on link at bounding box center [618, 320] width 29 height 31
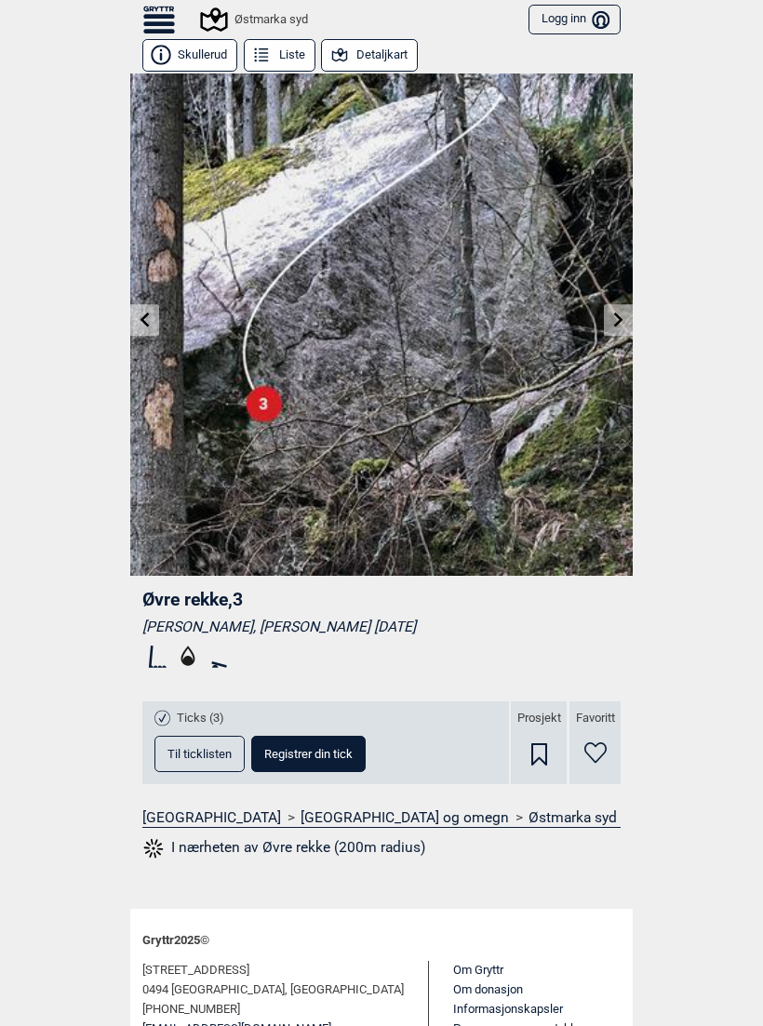
click at [623, 332] on link at bounding box center [618, 320] width 29 height 31
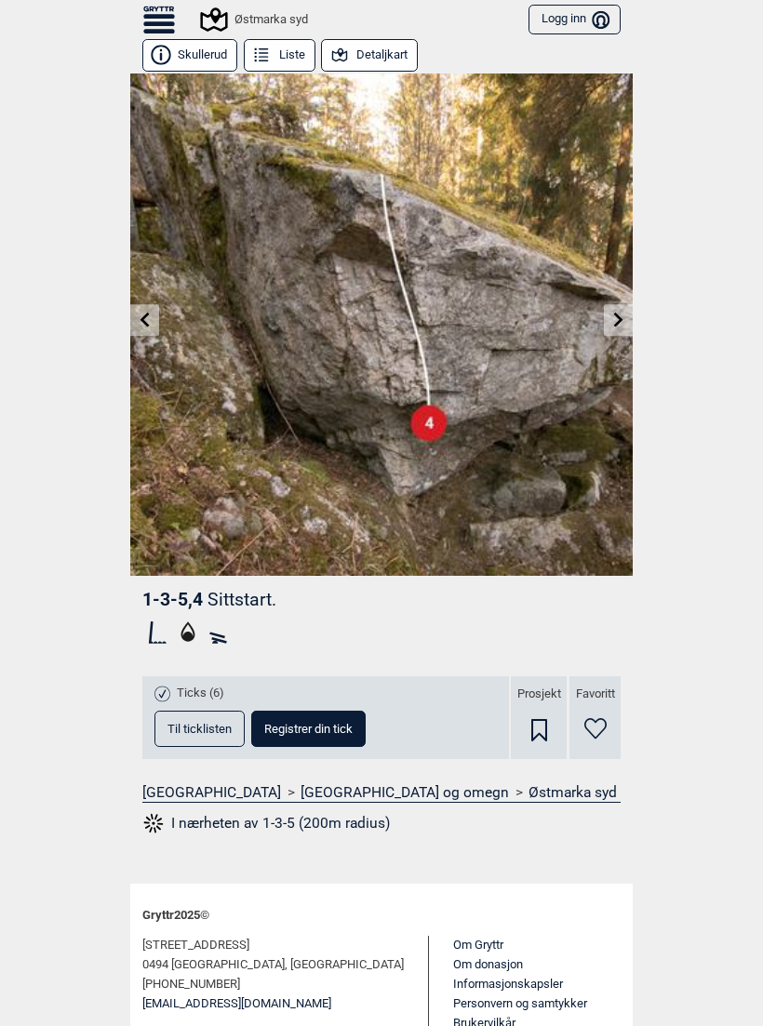
click at [622, 333] on link at bounding box center [618, 320] width 29 height 31
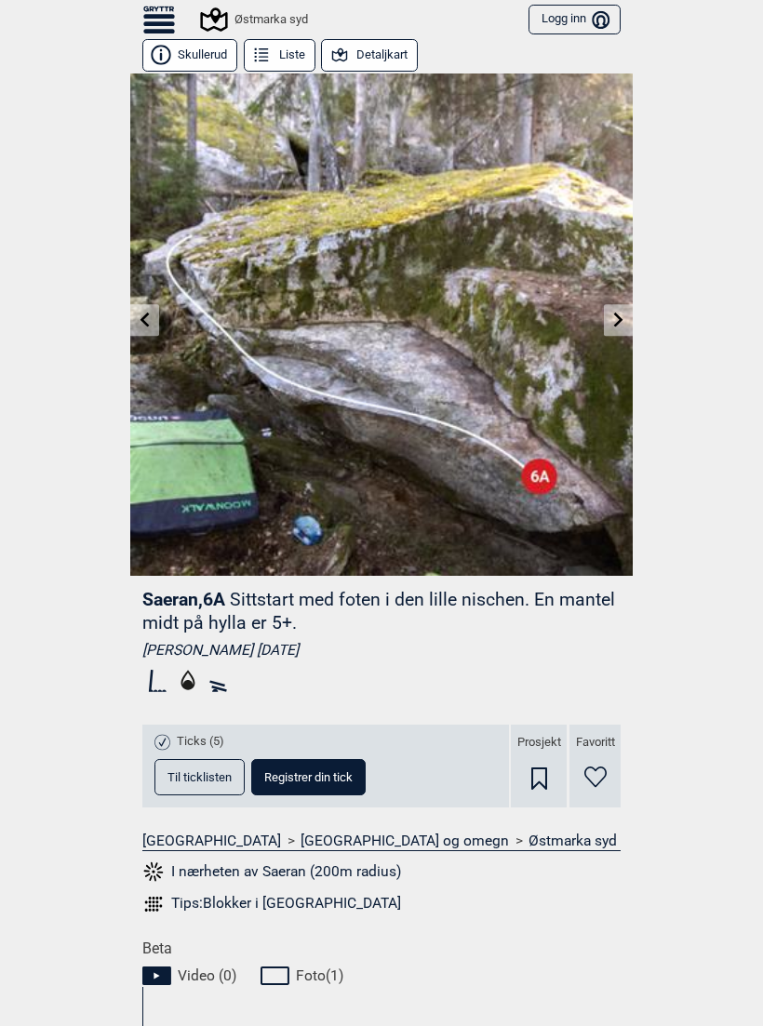
click at [233, 18] on div "Østmarka syd" at bounding box center [255, 19] width 105 height 22
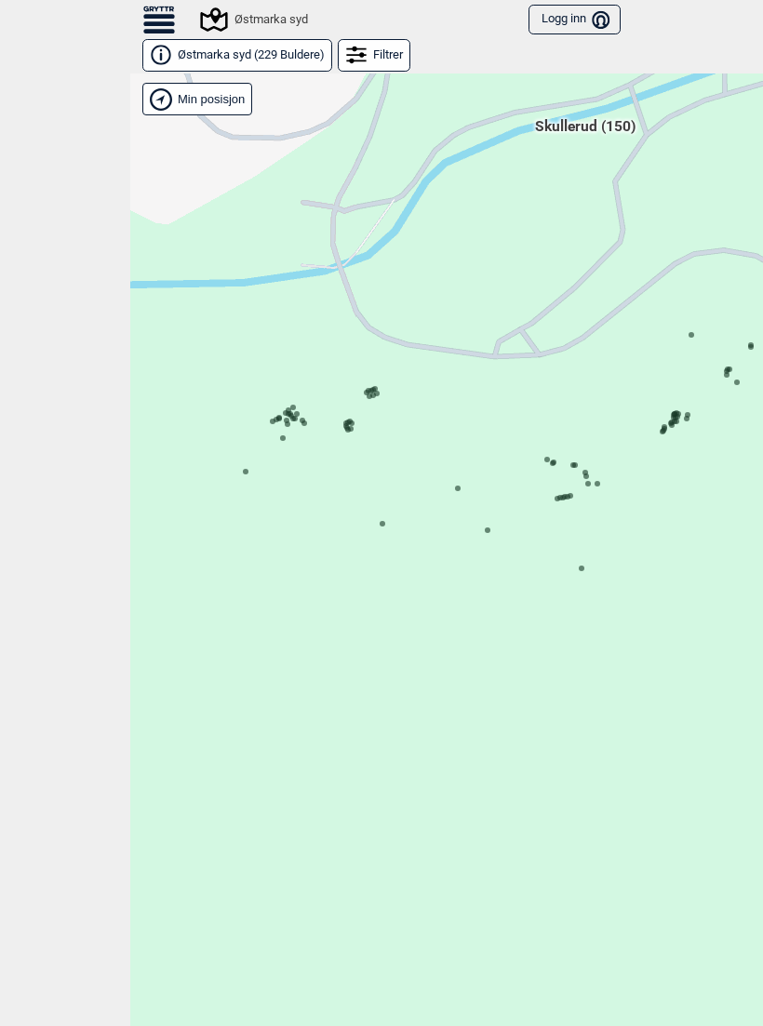
click at [295, 403] on icon at bounding box center [292, 407] width 9 height 9
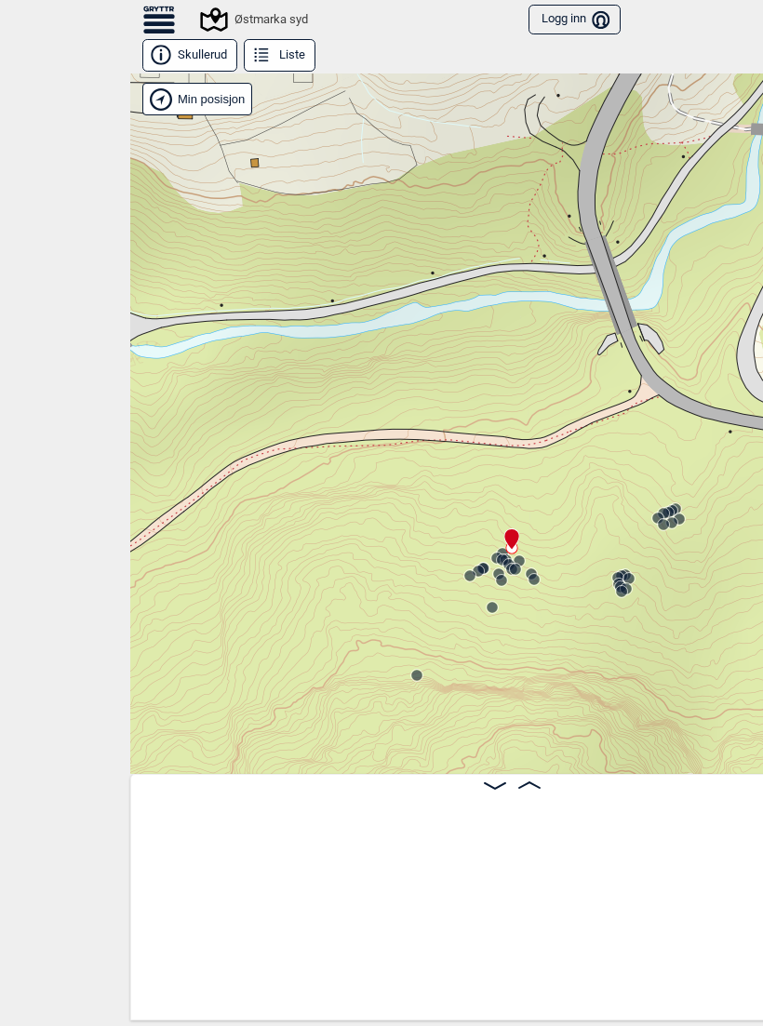
scroll to position [0, 20621]
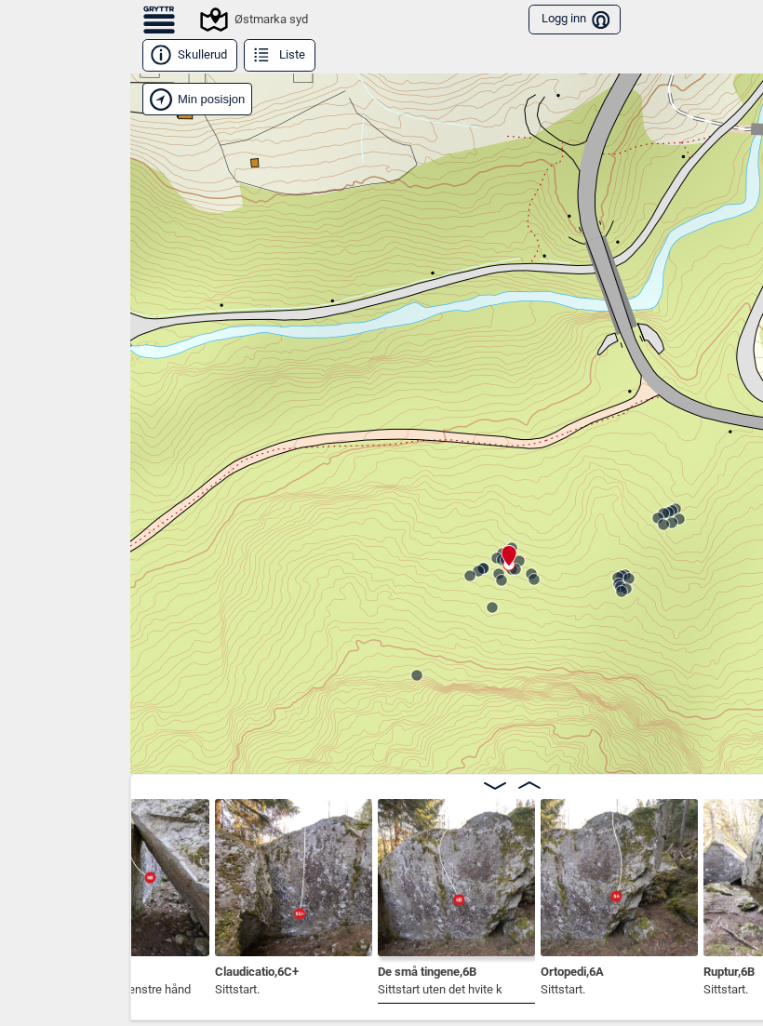
scroll to position [0, 21169]
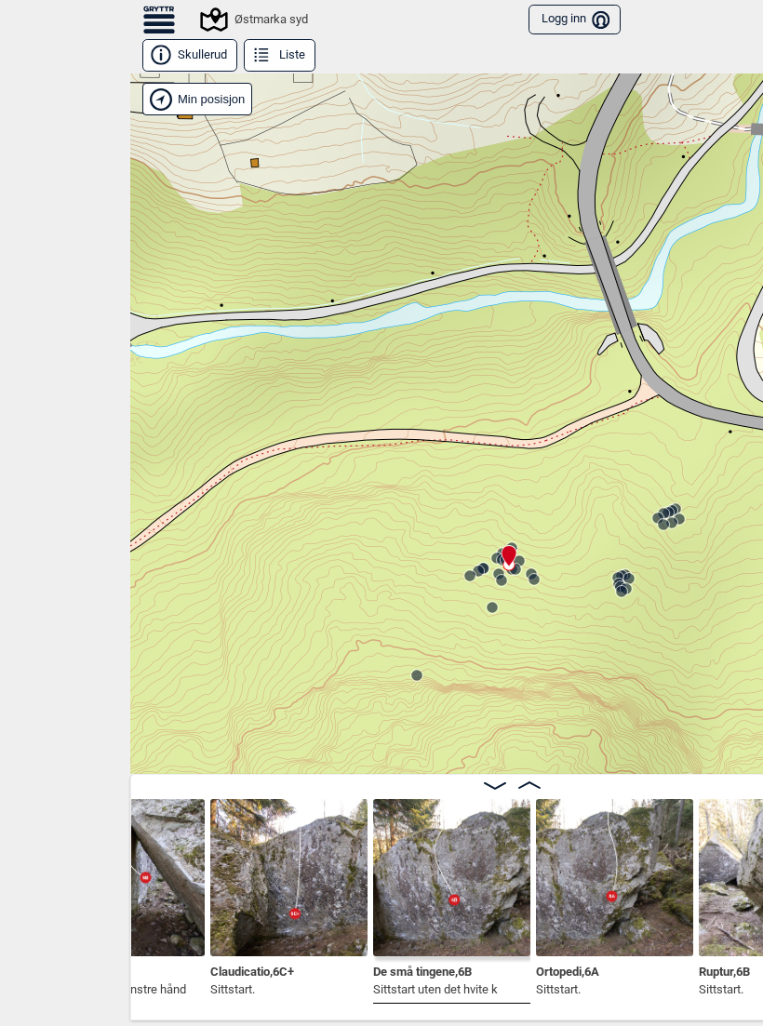
click at [319, 861] on img at bounding box center [288, 877] width 157 height 157
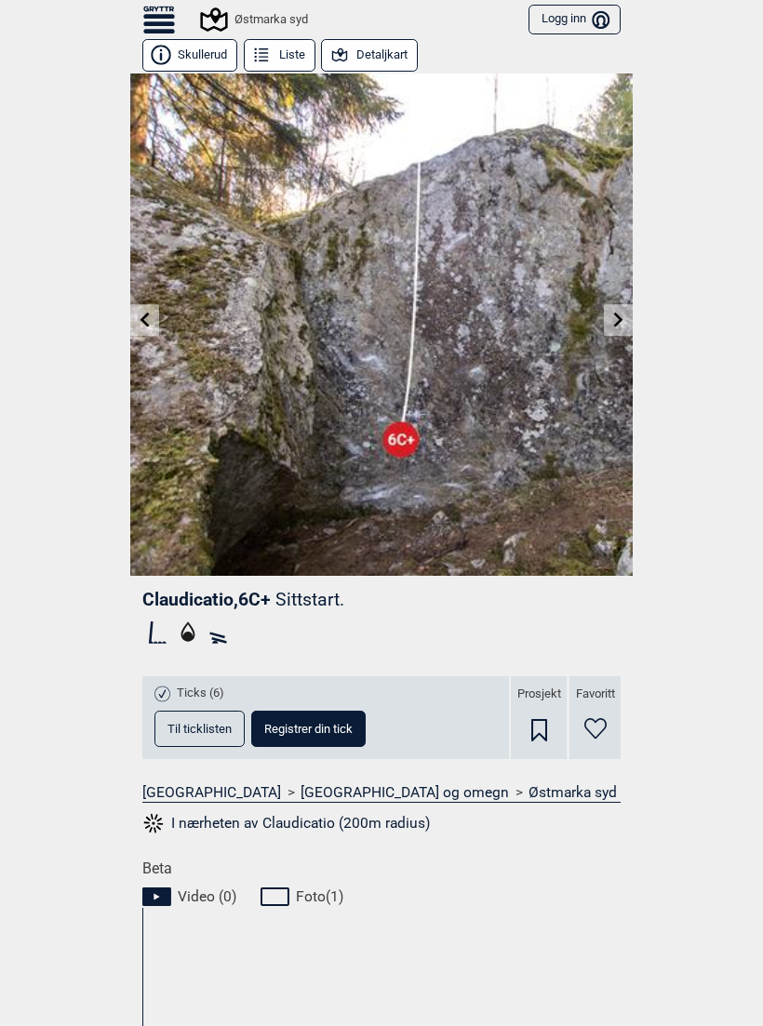
click at [618, 321] on icon at bounding box center [618, 319] width 9 height 15
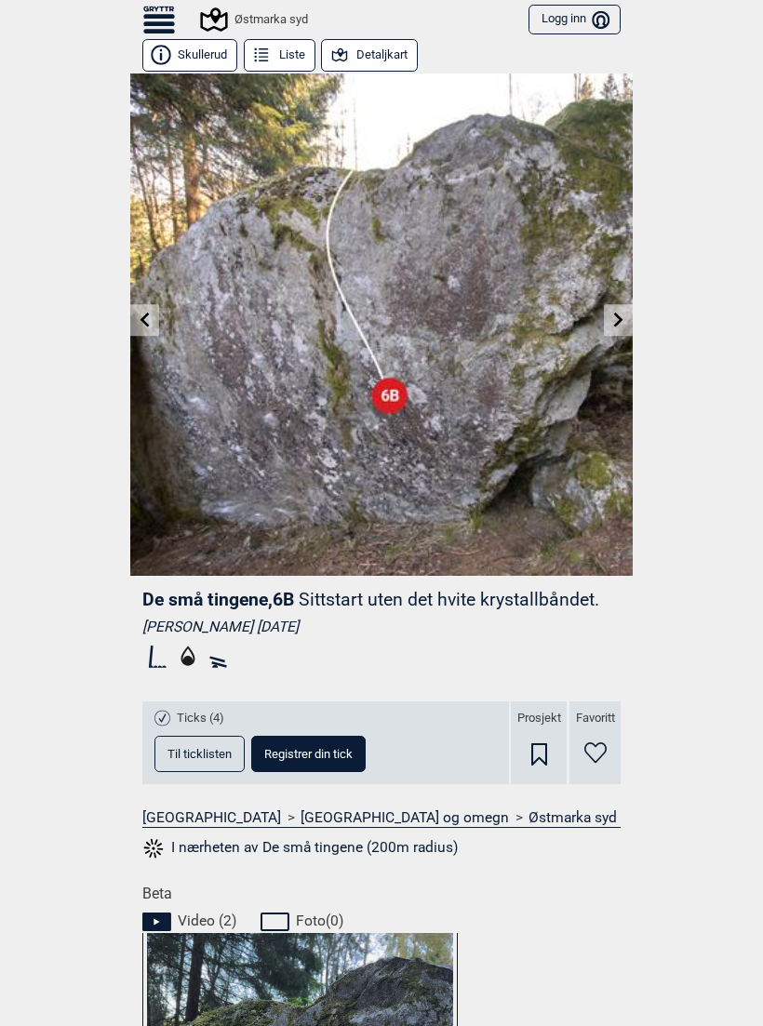
click at [620, 330] on link at bounding box center [618, 320] width 29 height 31
click at [243, 11] on div "Østmarka syd" at bounding box center [255, 19] width 105 height 22
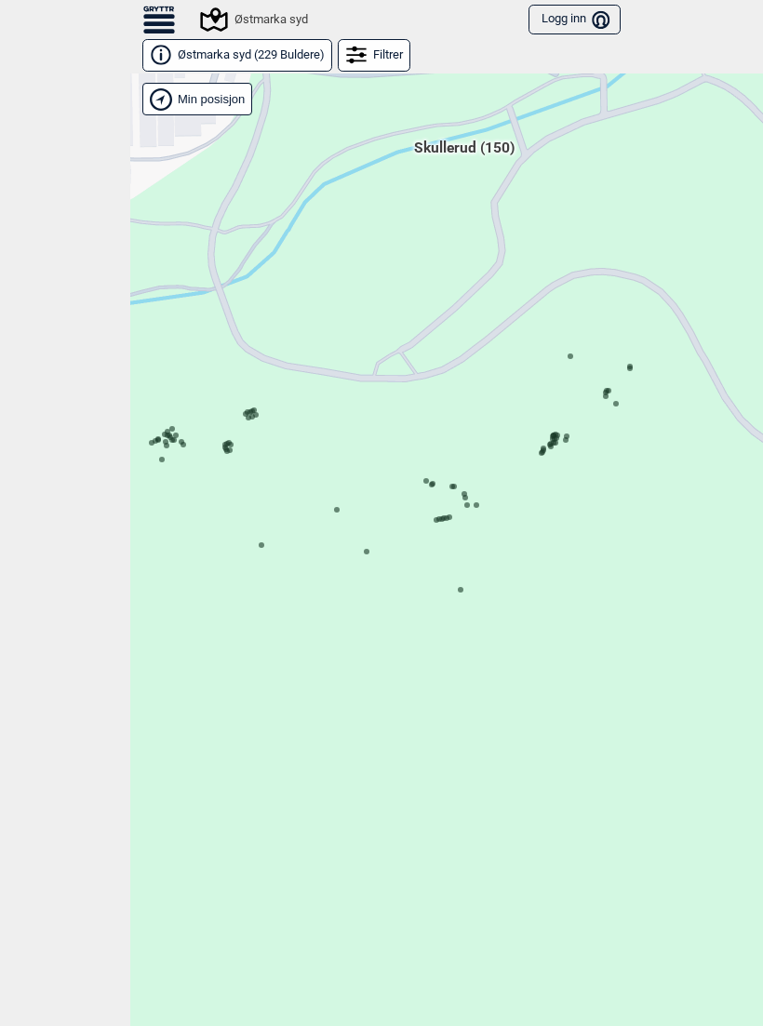
click at [222, 442] on icon at bounding box center [224, 444] width 9 height 9
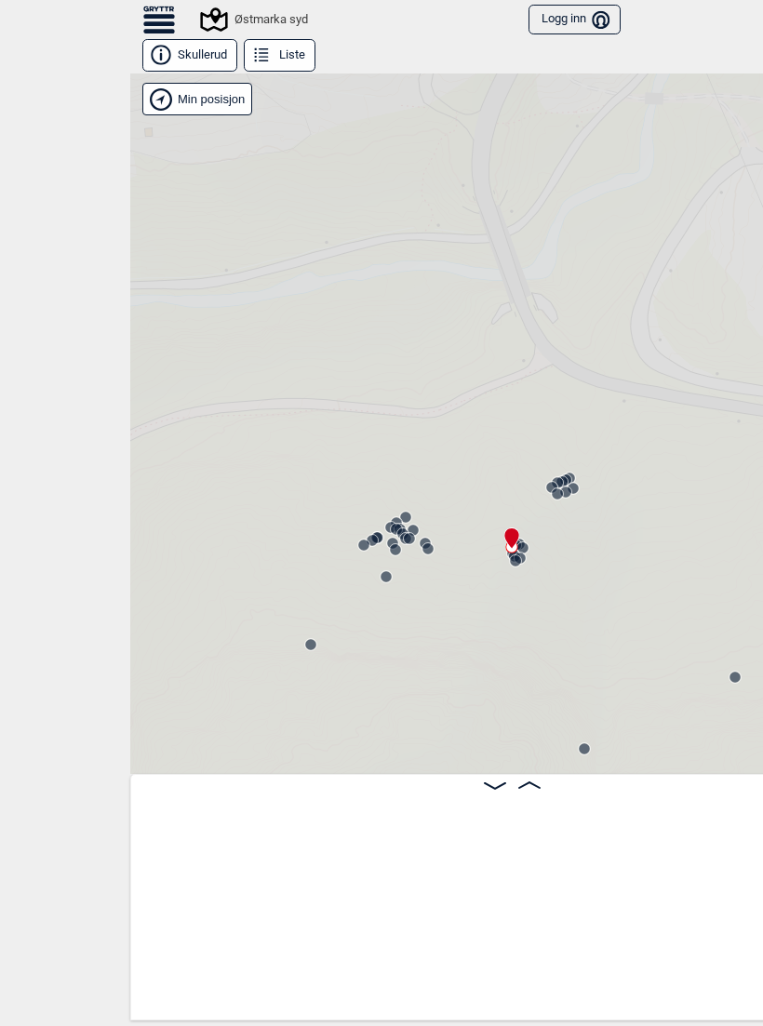
scroll to position [0, 19364]
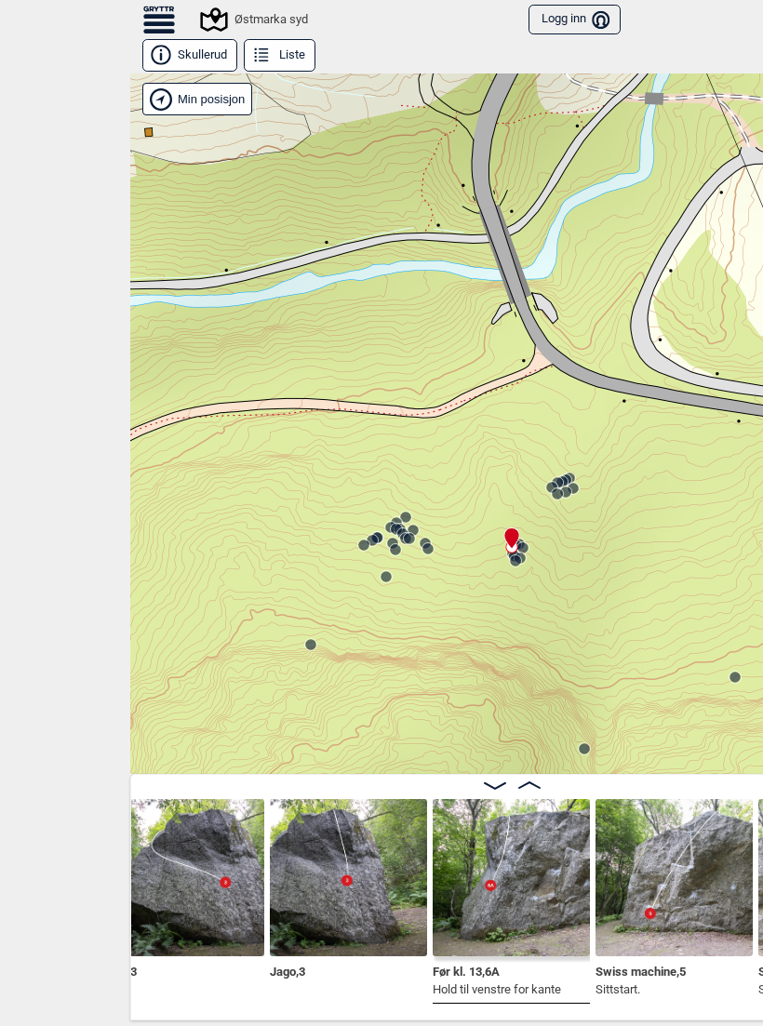
click at [499, 847] on img at bounding box center [511, 877] width 157 height 157
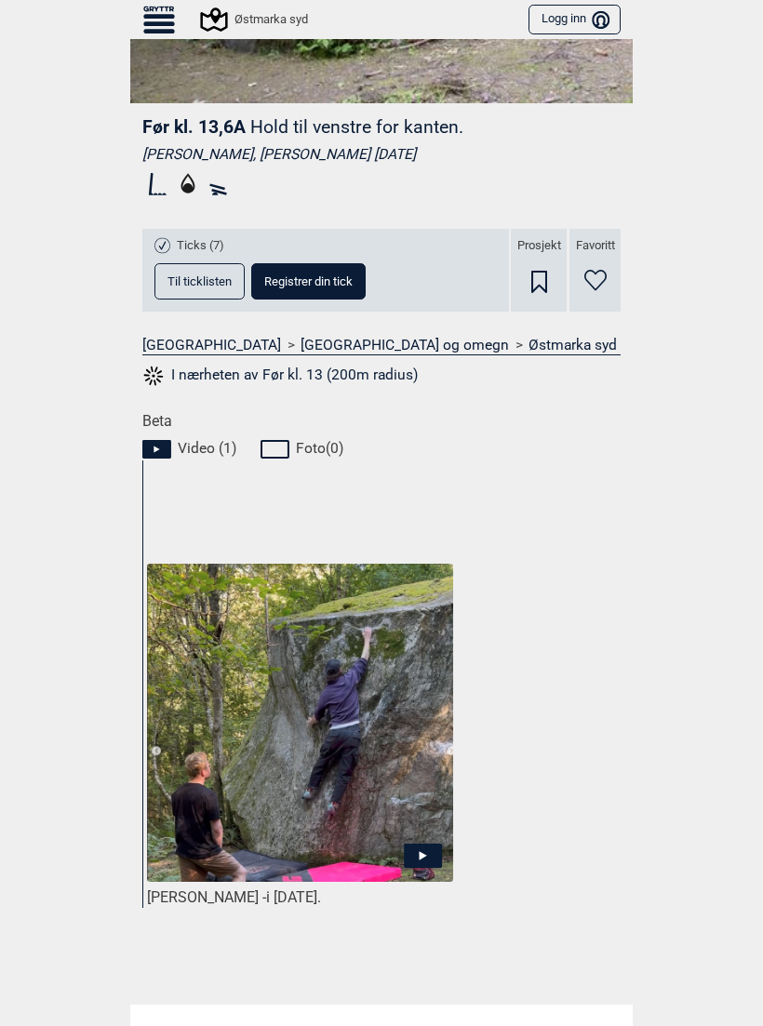
scroll to position [500, 0]
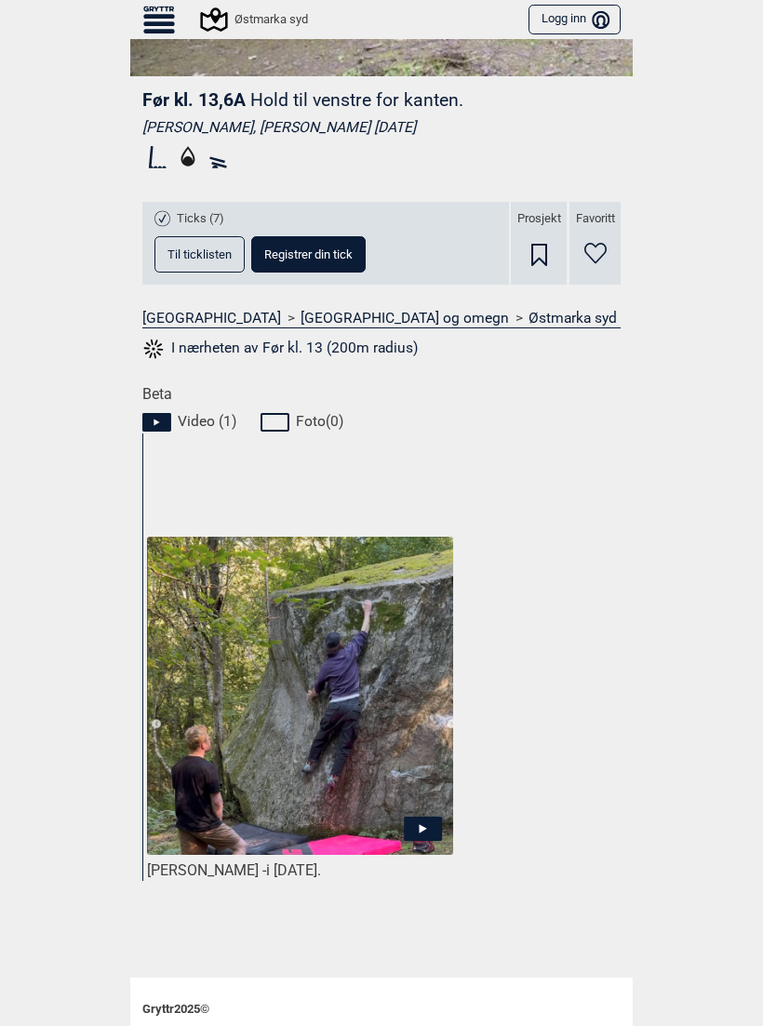
click at [419, 813] on img at bounding box center [300, 697] width 306 height 320
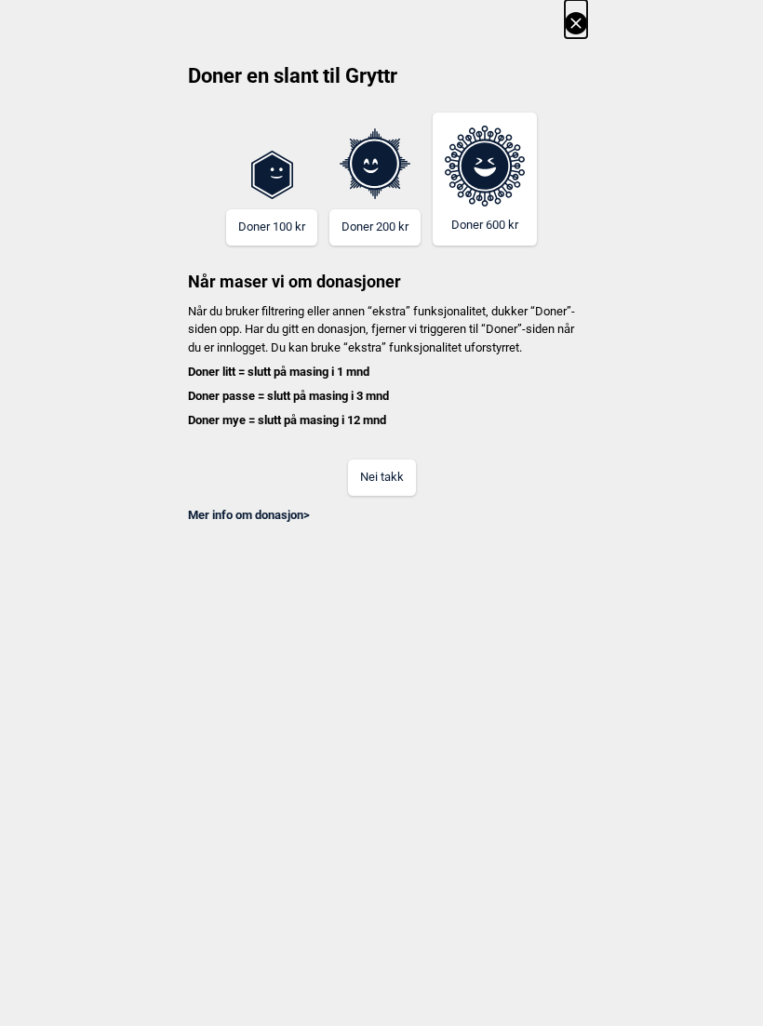
click at [395, 493] on button "Nei takk" at bounding box center [382, 478] width 68 height 36
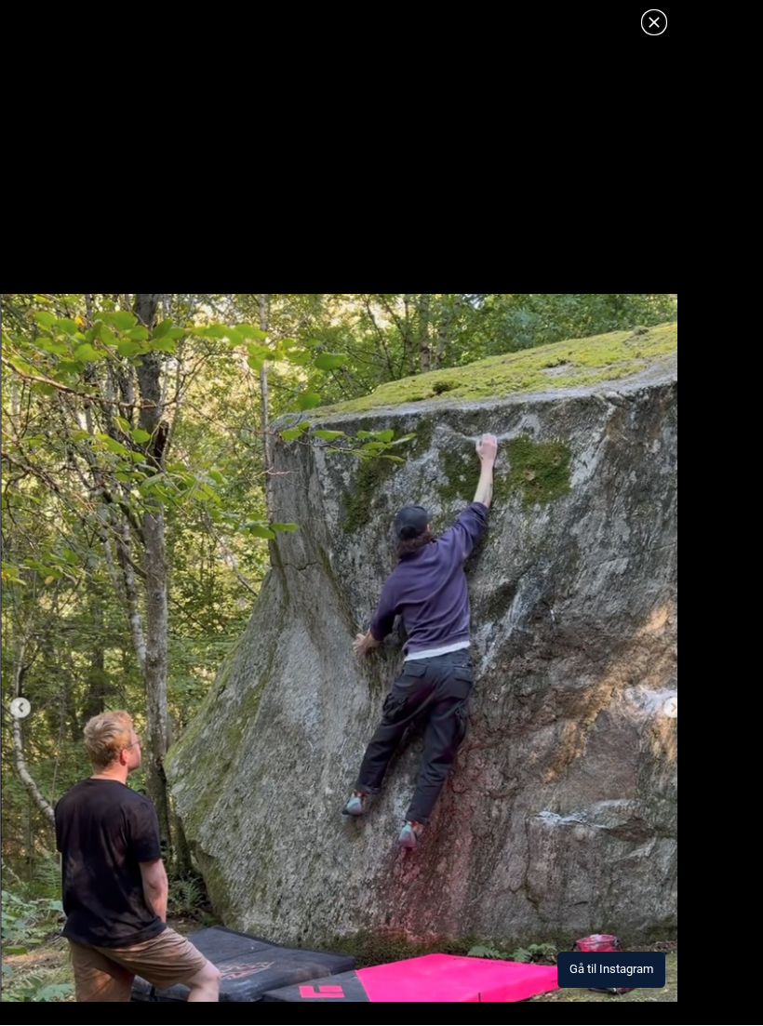
click at [503, 540] on img at bounding box center [338, 649] width 677 height 708
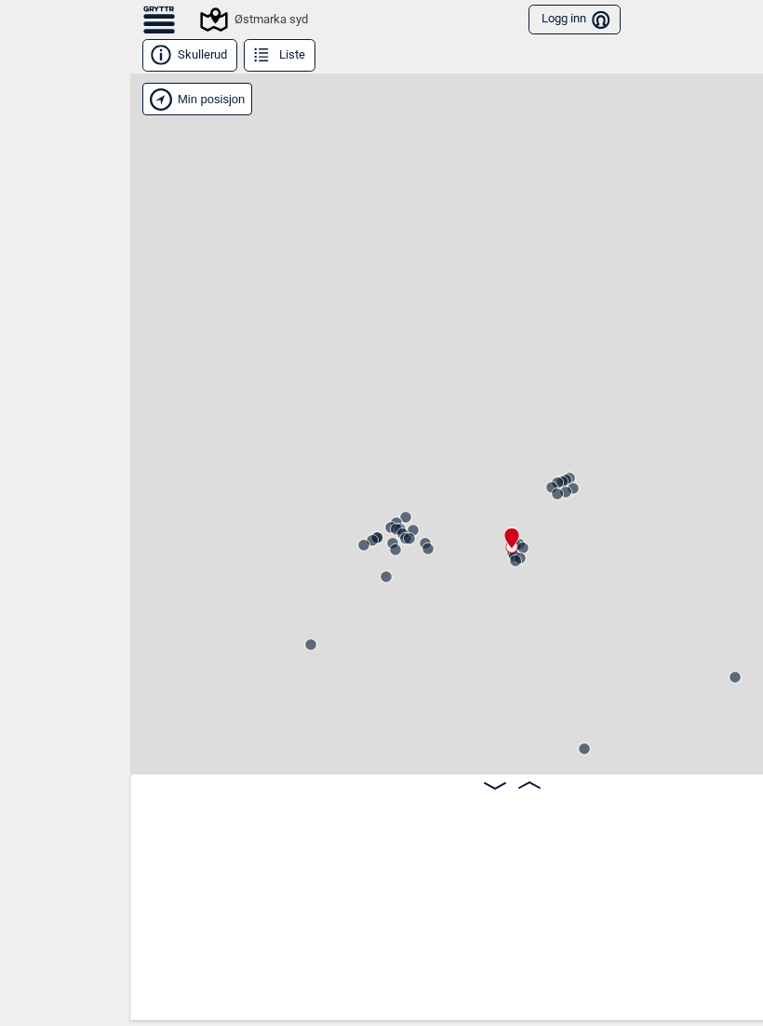
scroll to position [0, 19364]
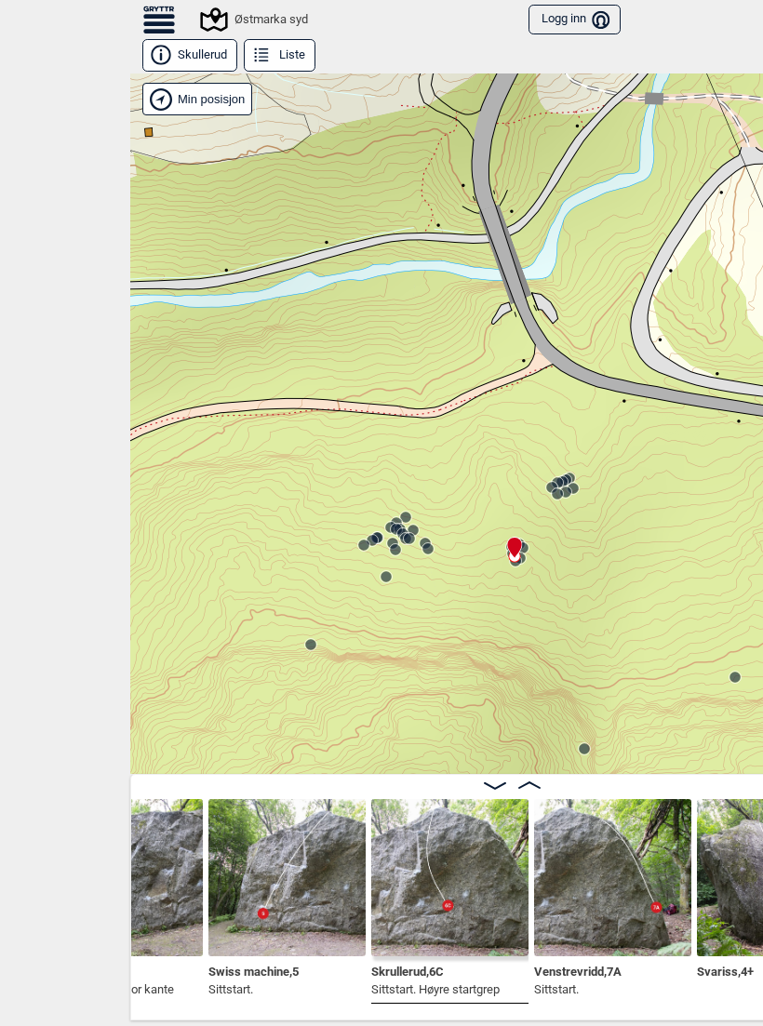
scroll to position [0, 19753]
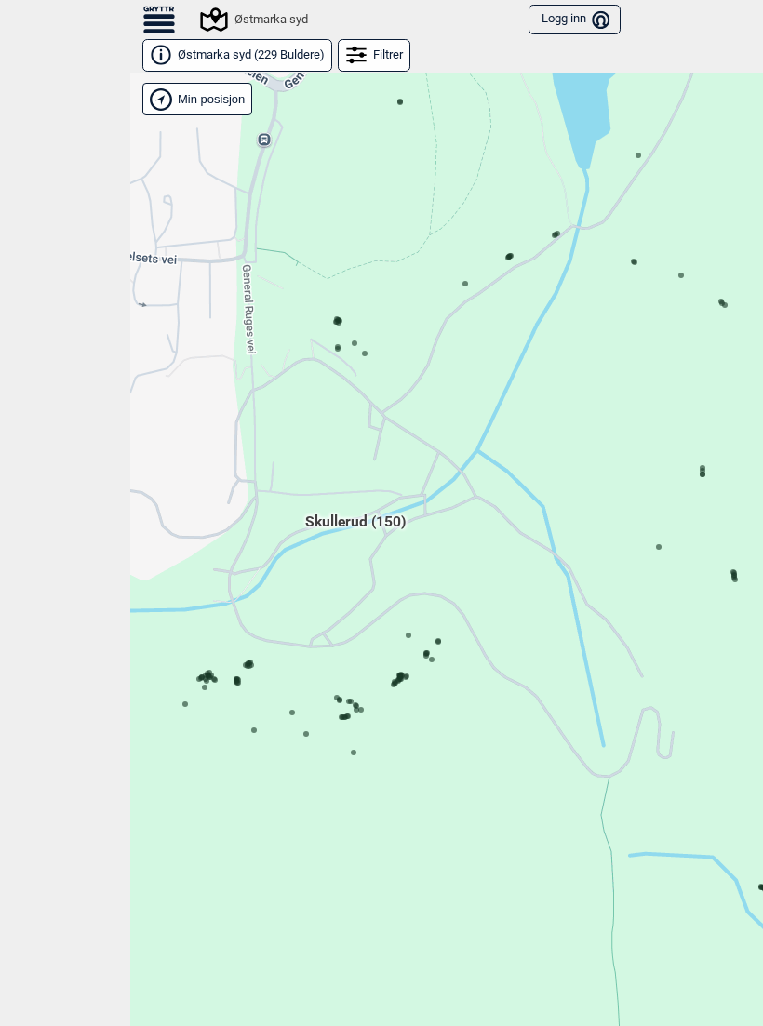
click at [339, 309] on div "Hallingdal Gol Ål Stange Kolomoen [GEOGRAPHIC_DATA] [GEOGRAPHIC_DATA][PERSON_NA…" at bounding box center [511, 563] width 763 height 981
click at [335, 318] on icon at bounding box center [338, 322] width 9 height 9
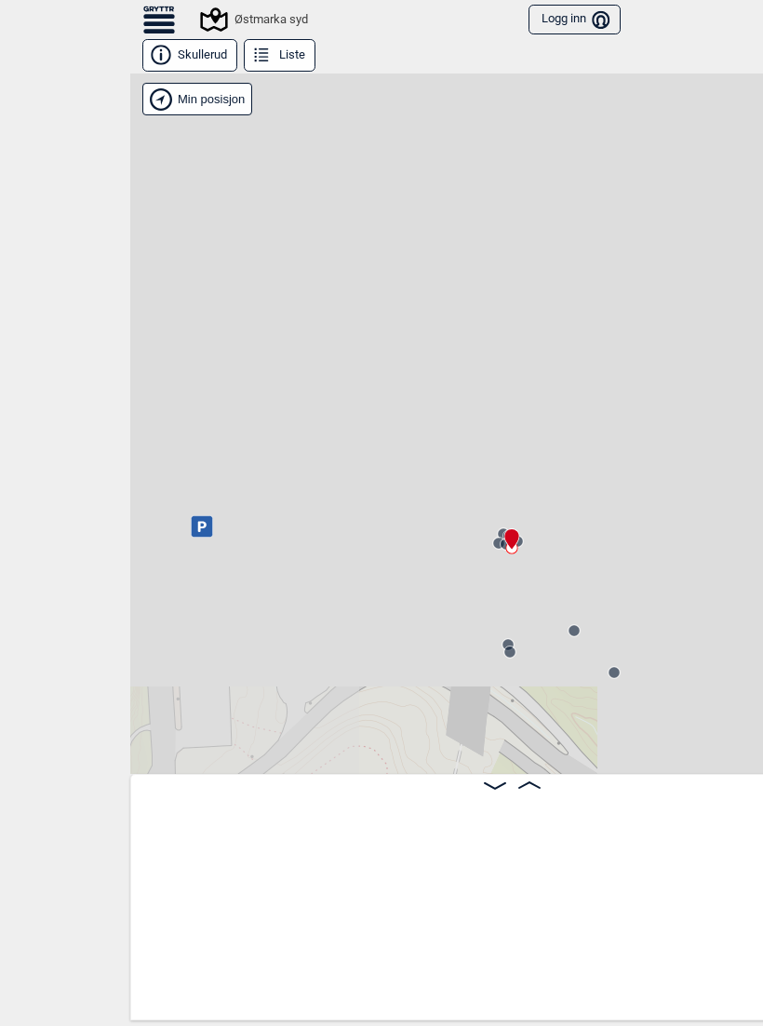
scroll to position [0, 656]
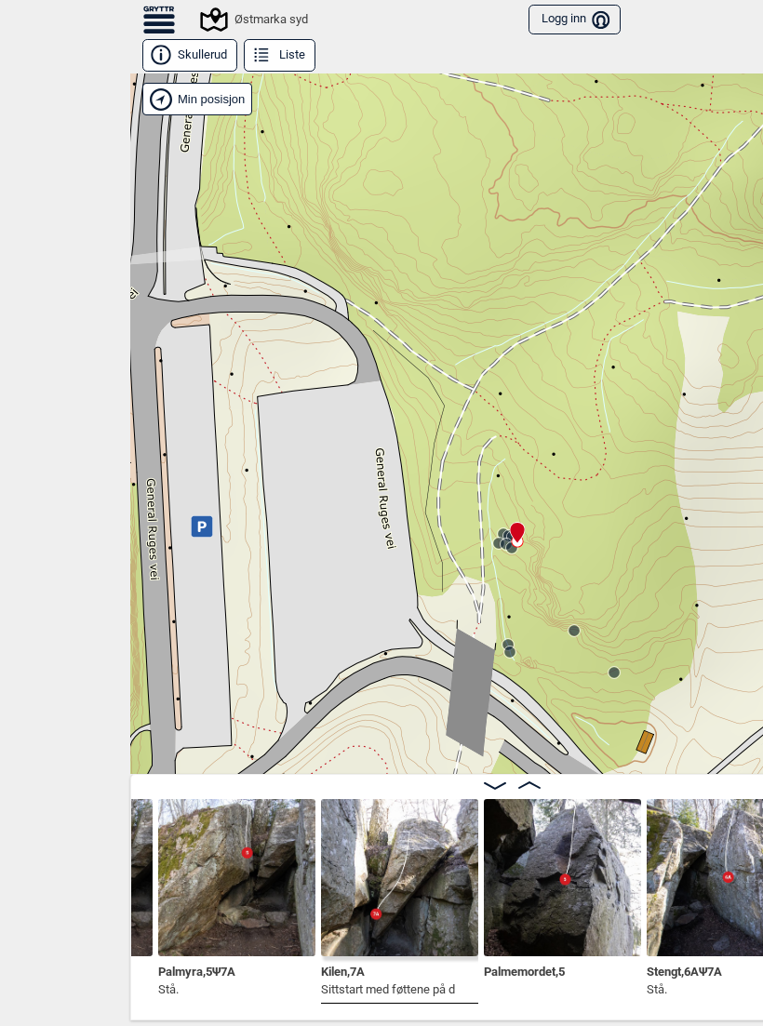
scroll to position [0, 595]
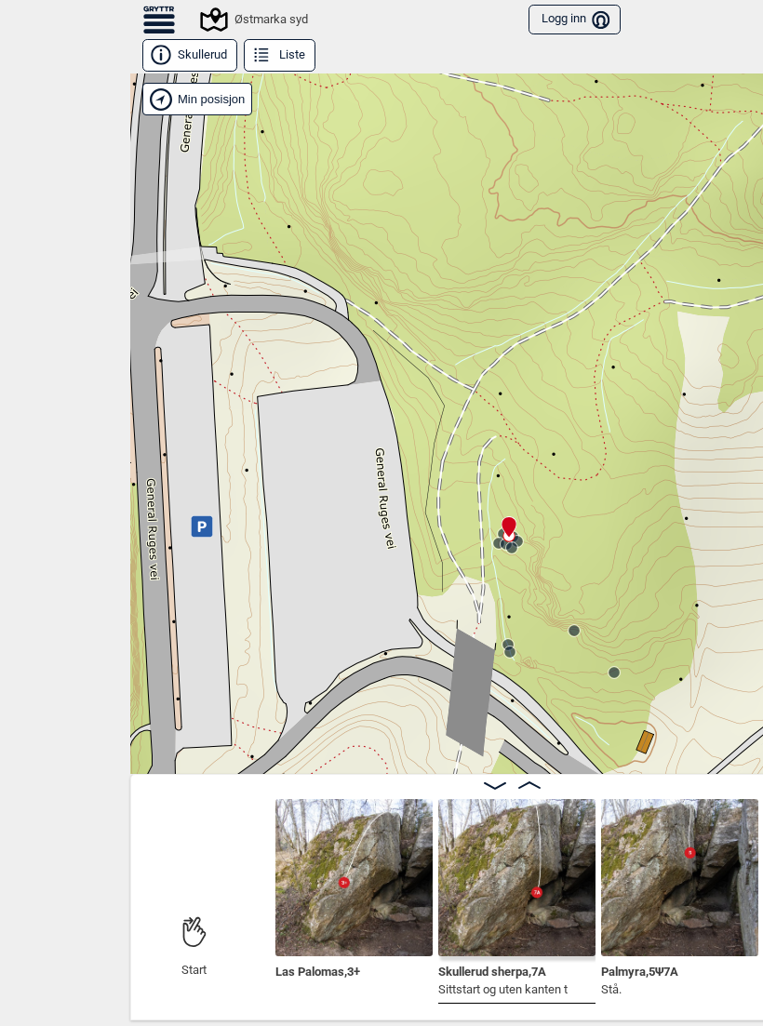
scroll to position [0, 174]
click at [546, 866] on img at bounding box center [515, 877] width 157 height 157
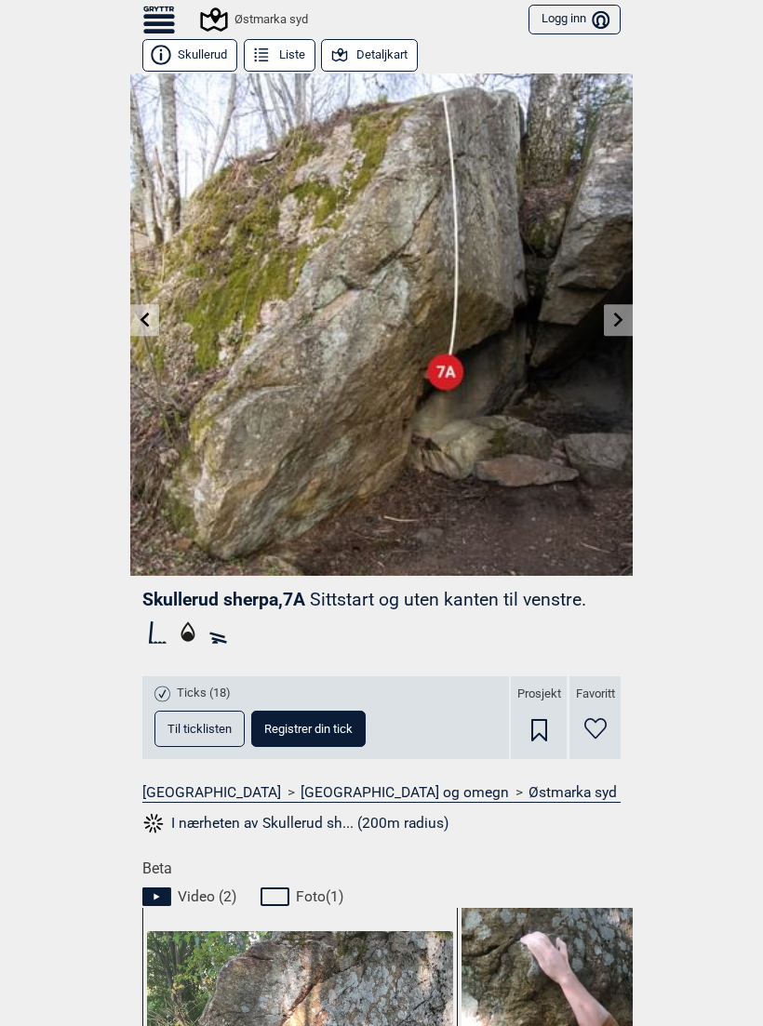
click at [611, 322] on icon at bounding box center [618, 319] width 15 height 15
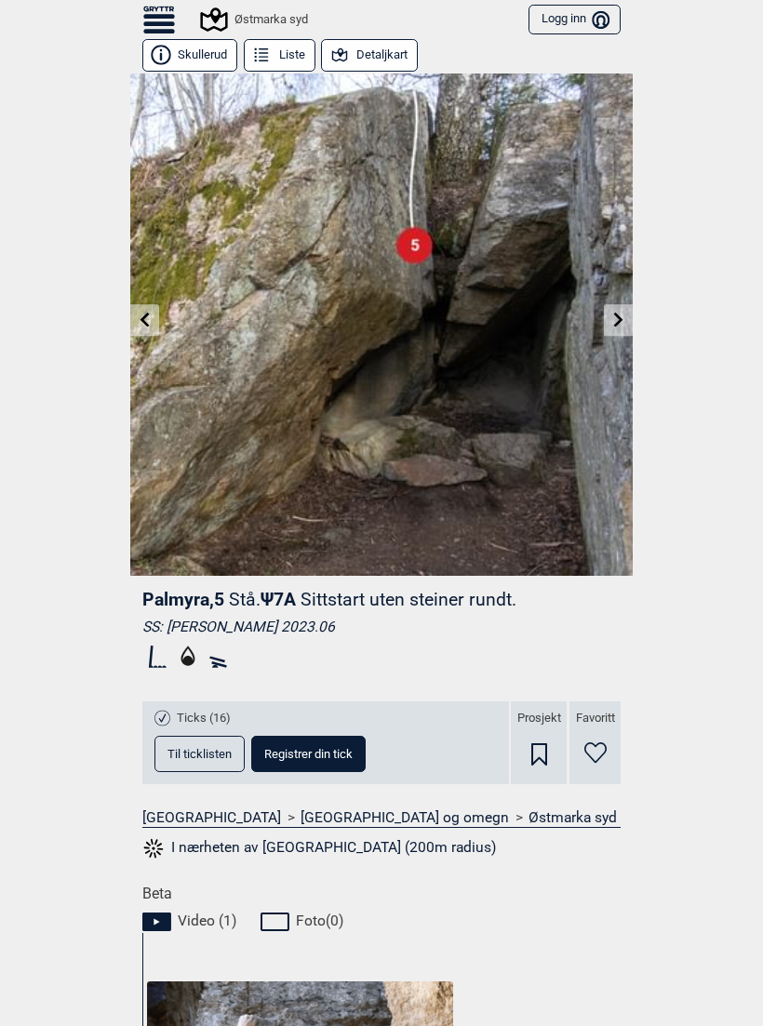
click at [622, 320] on icon at bounding box center [618, 319] width 15 height 15
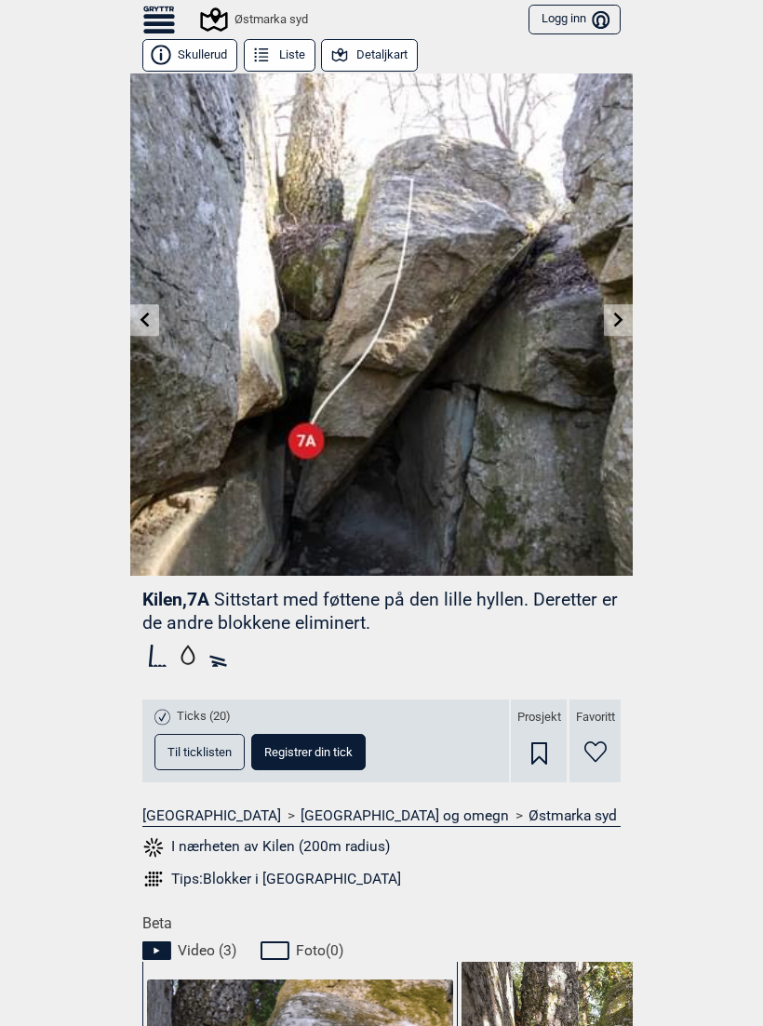
click at [621, 330] on link at bounding box center [618, 320] width 29 height 31
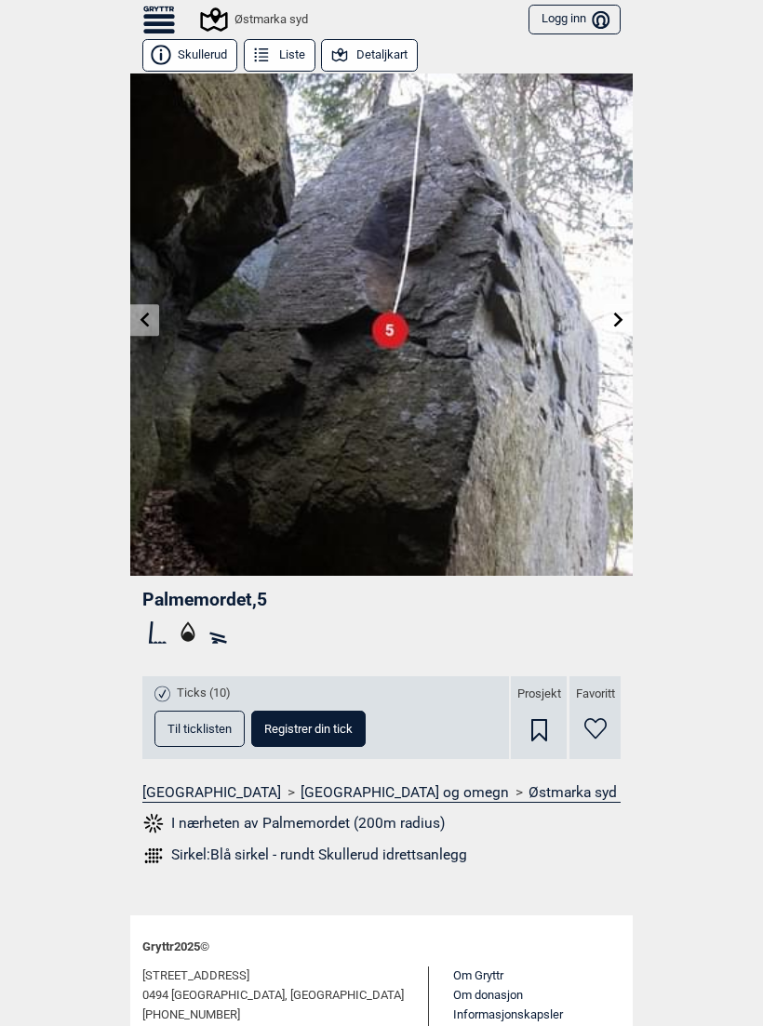
click at [611, 338] on img at bounding box center [381, 324] width 502 height 502
click at [608, 326] on link at bounding box center [618, 320] width 29 height 31
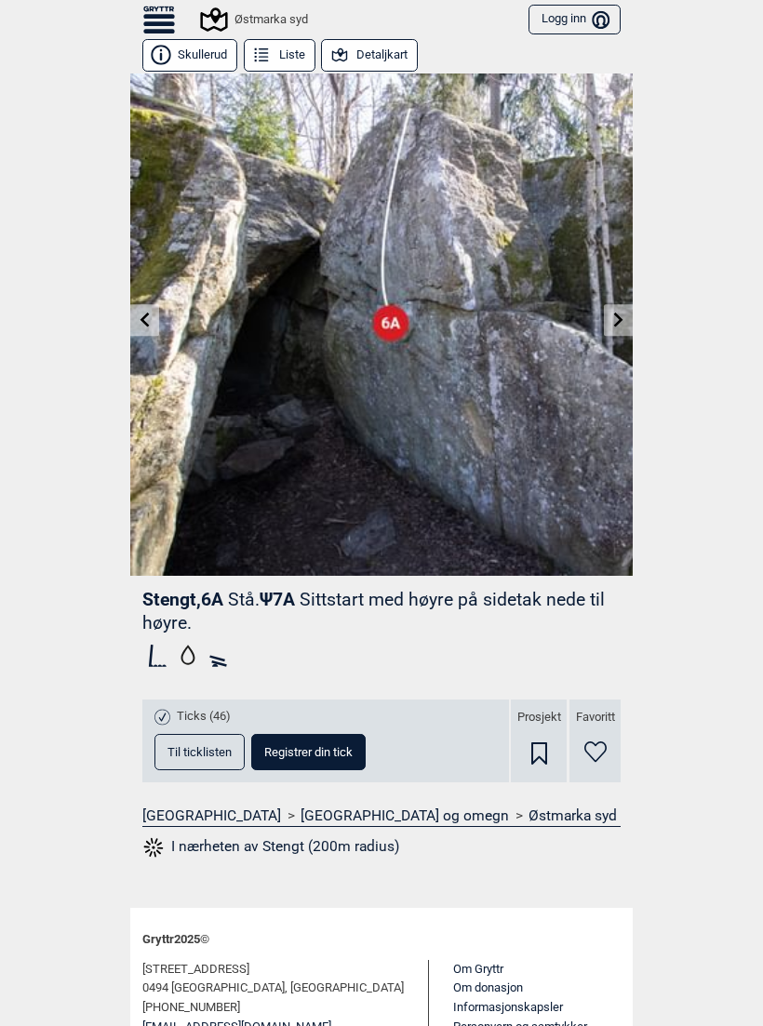
click at [622, 318] on icon at bounding box center [618, 319] width 15 height 15
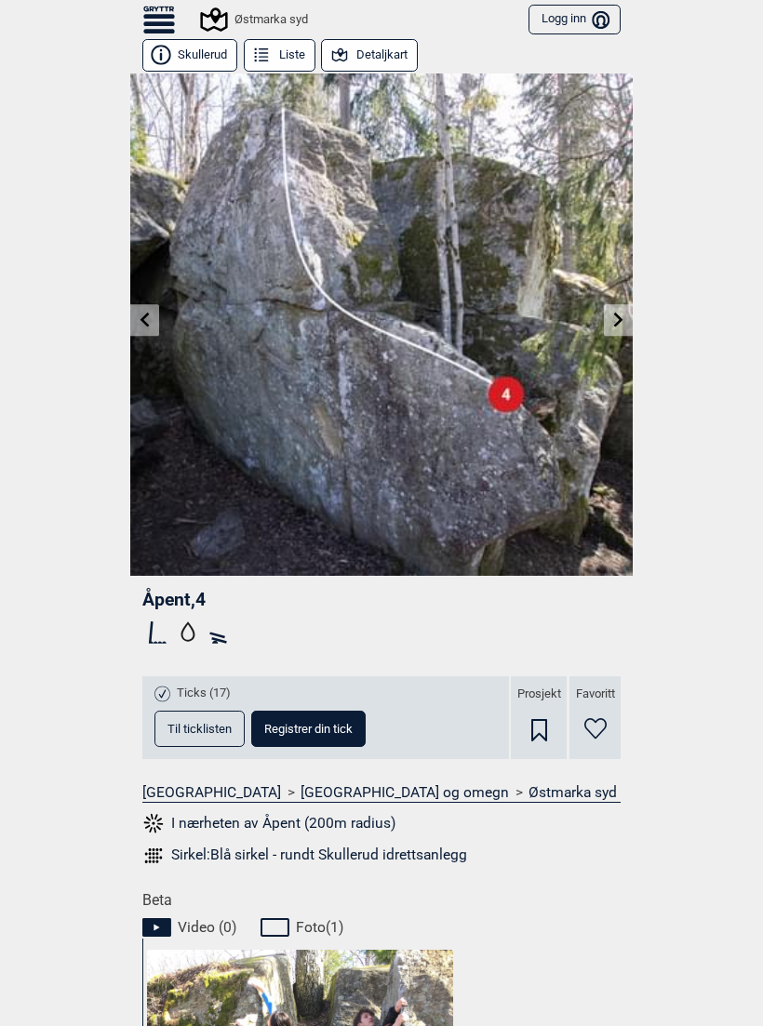
click at [617, 325] on icon at bounding box center [618, 319] width 15 height 15
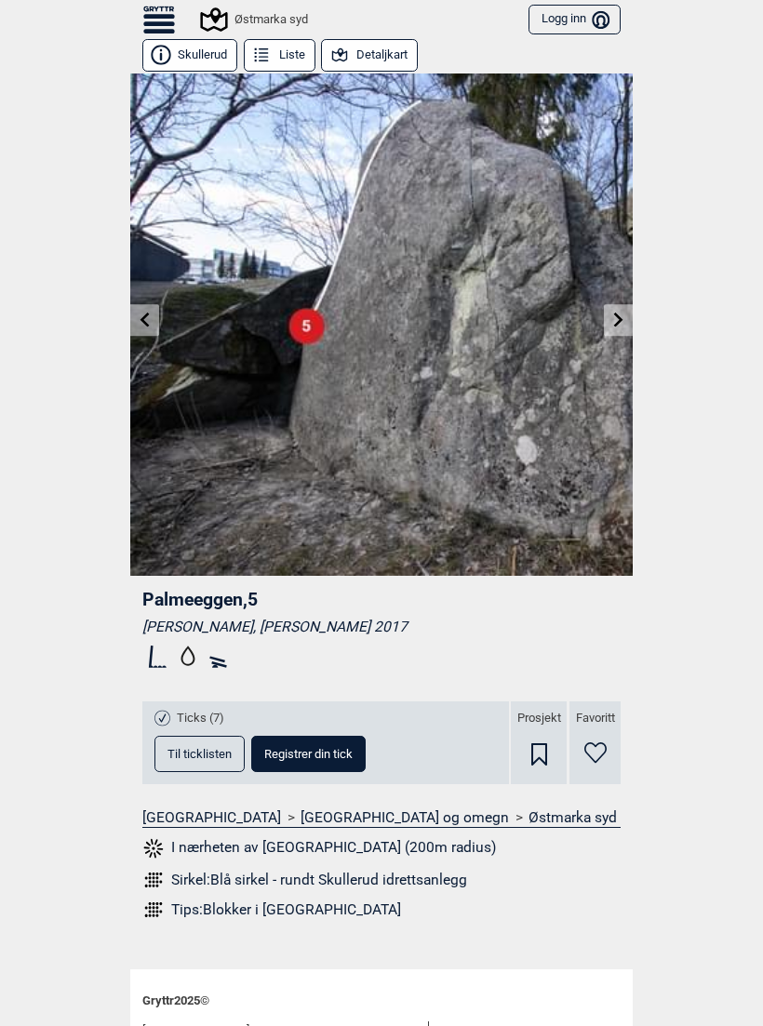
click at [616, 327] on link at bounding box center [618, 320] width 29 height 31
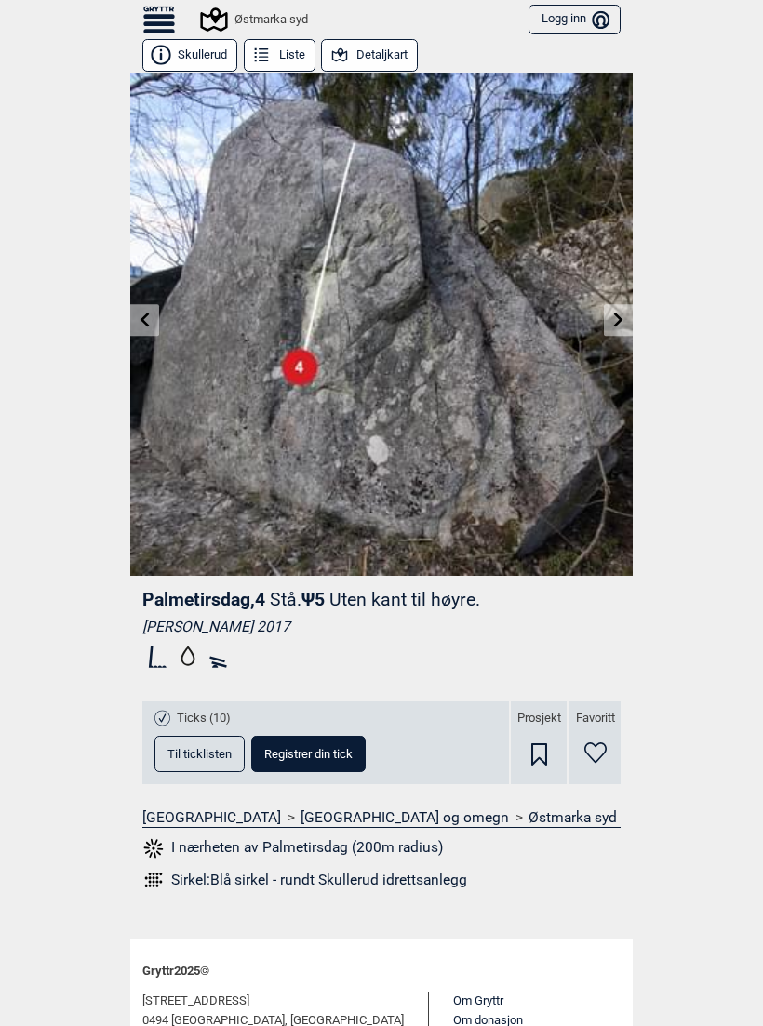
click at [615, 339] on img at bounding box center [381, 324] width 502 height 502
click at [609, 329] on link at bounding box center [618, 320] width 29 height 31
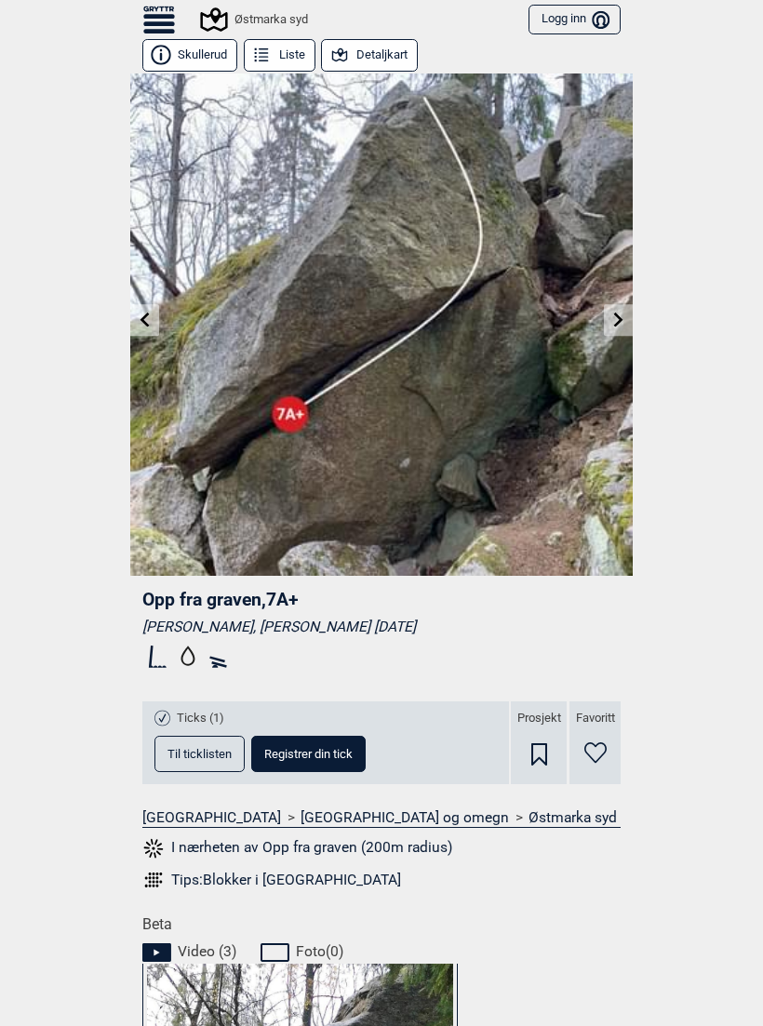
click at [610, 328] on link at bounding box center [618, 320] width 29 height 31
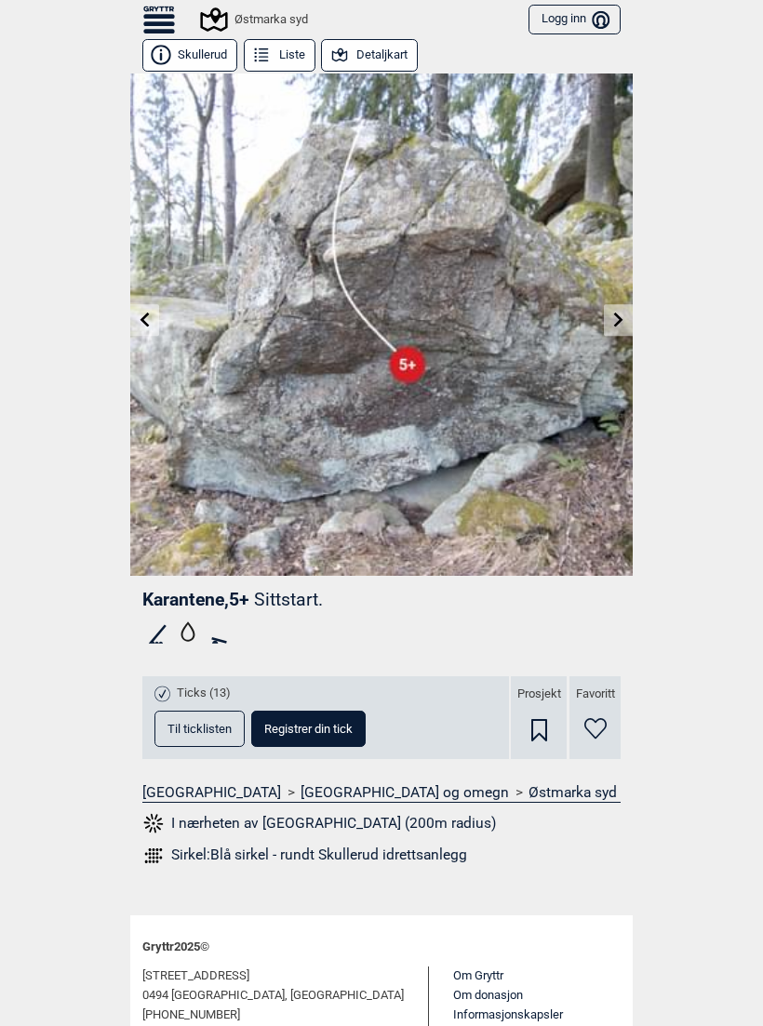
click at [610, 331] on link at bounding box center [618, 320] width 29 height 31
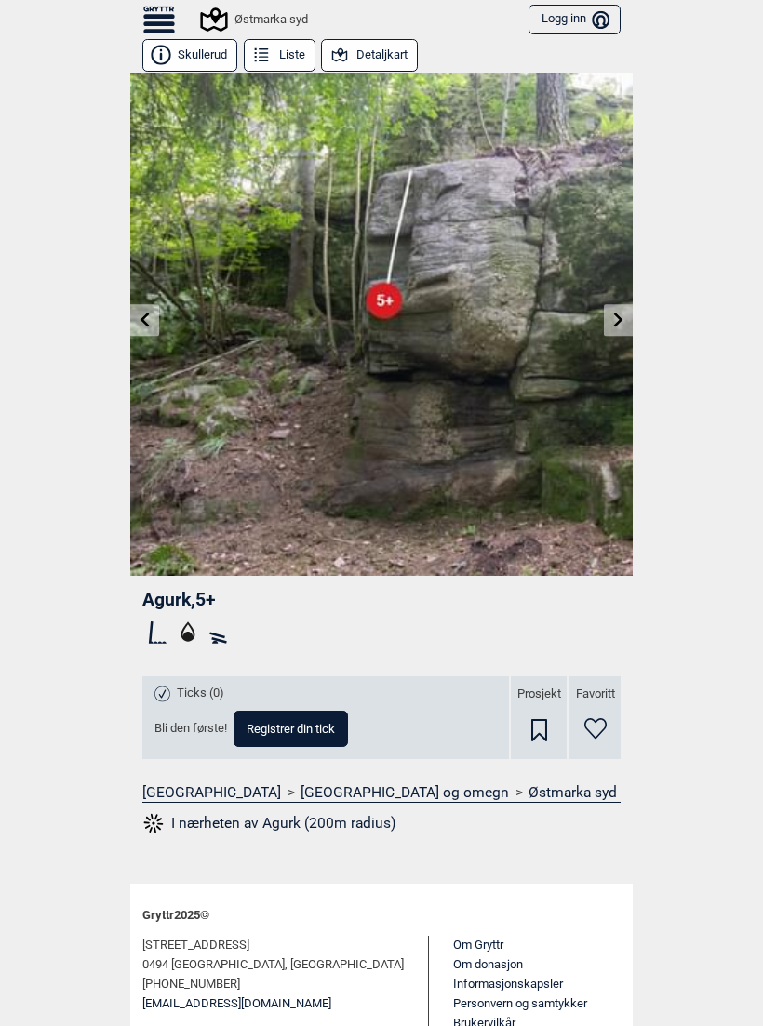
click at [615, 324] on icon at bounding box center [618, 319] width 9 height 15
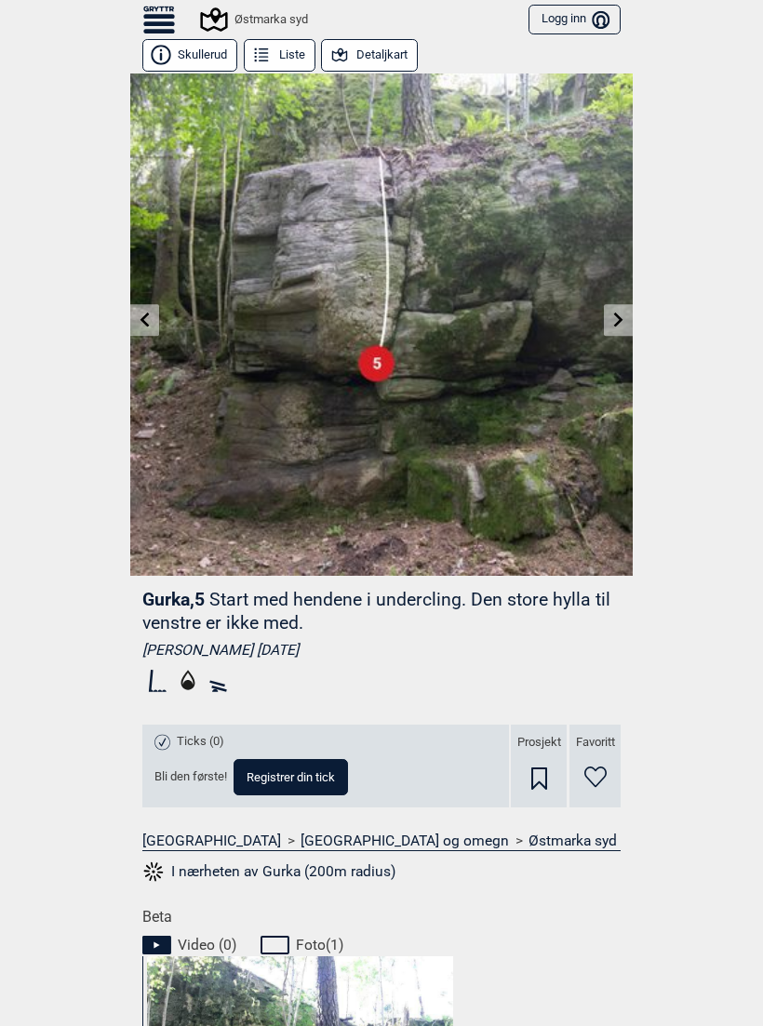
click at [621, 327] on link at bounding box center [618, 320] width 29 height 31
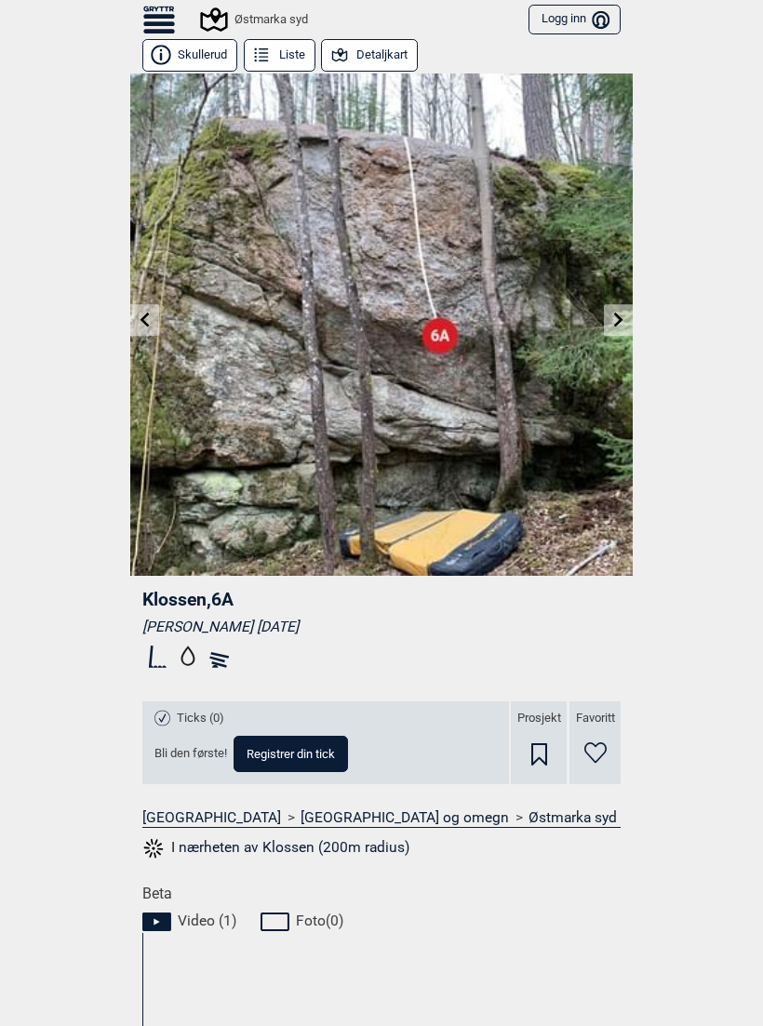
click at [632, 329] on link at bounding box center [618, 320] width 29 height 31
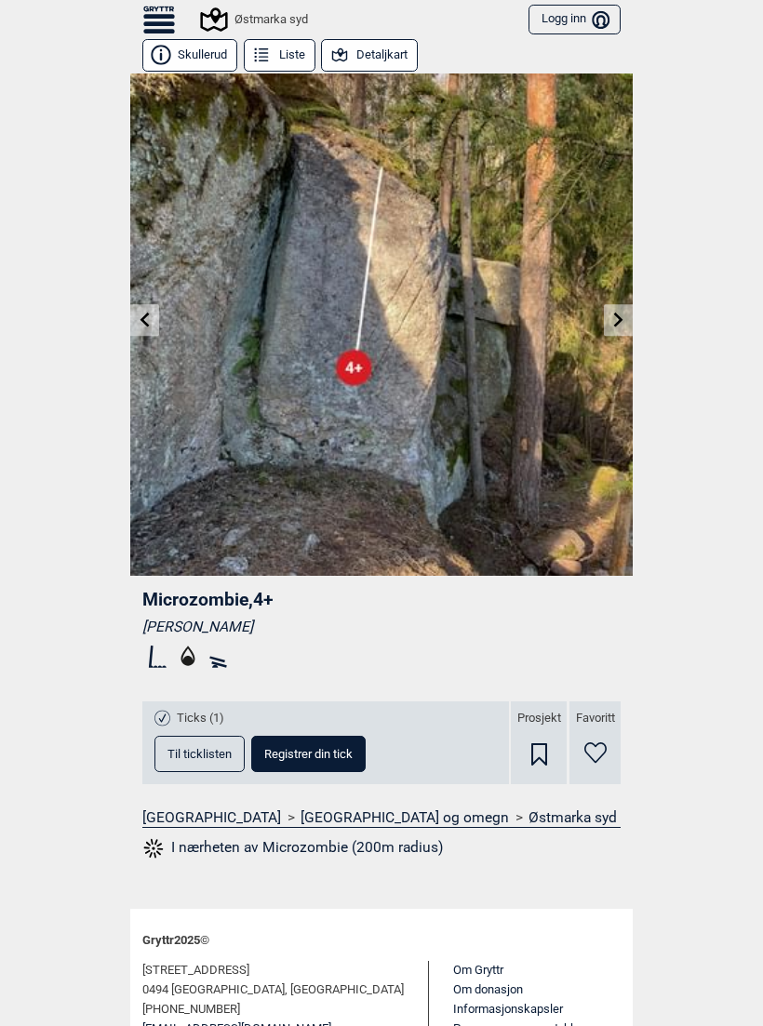
click at [625, 338] on img at bounding box center [381, 324] width 502 height 502
click at [619, 324] on icon at bounding box center [618, 319] width 15 height 15
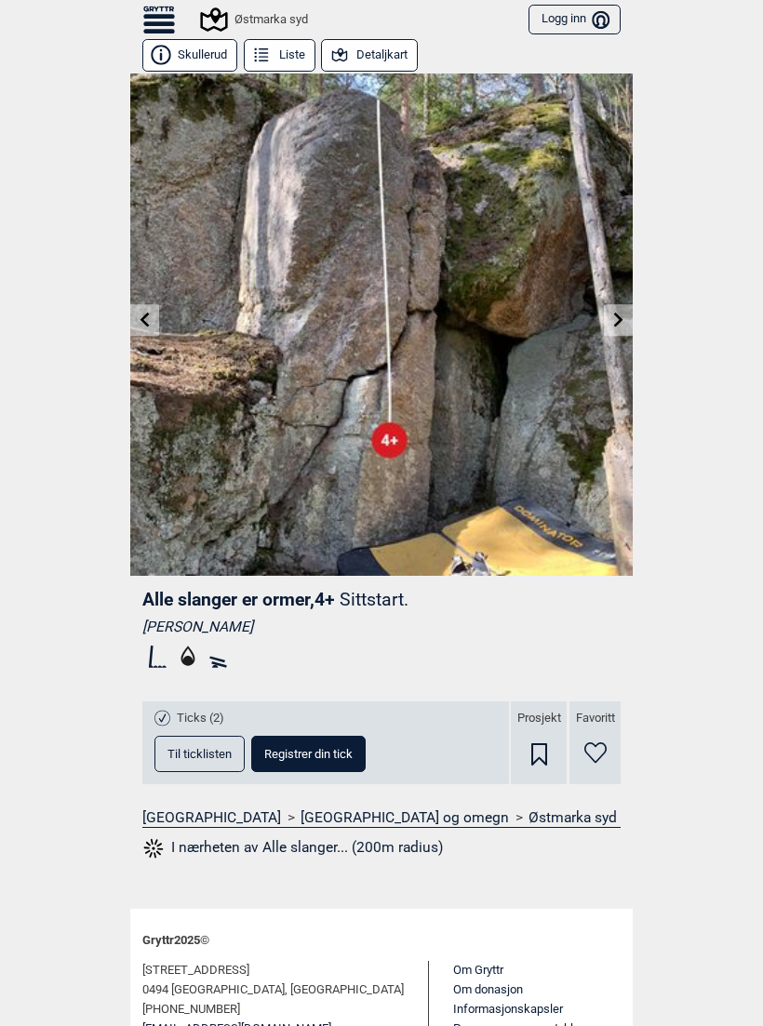
click at [615, 309] on link at bounding box center [618, 320] width 29 height 31
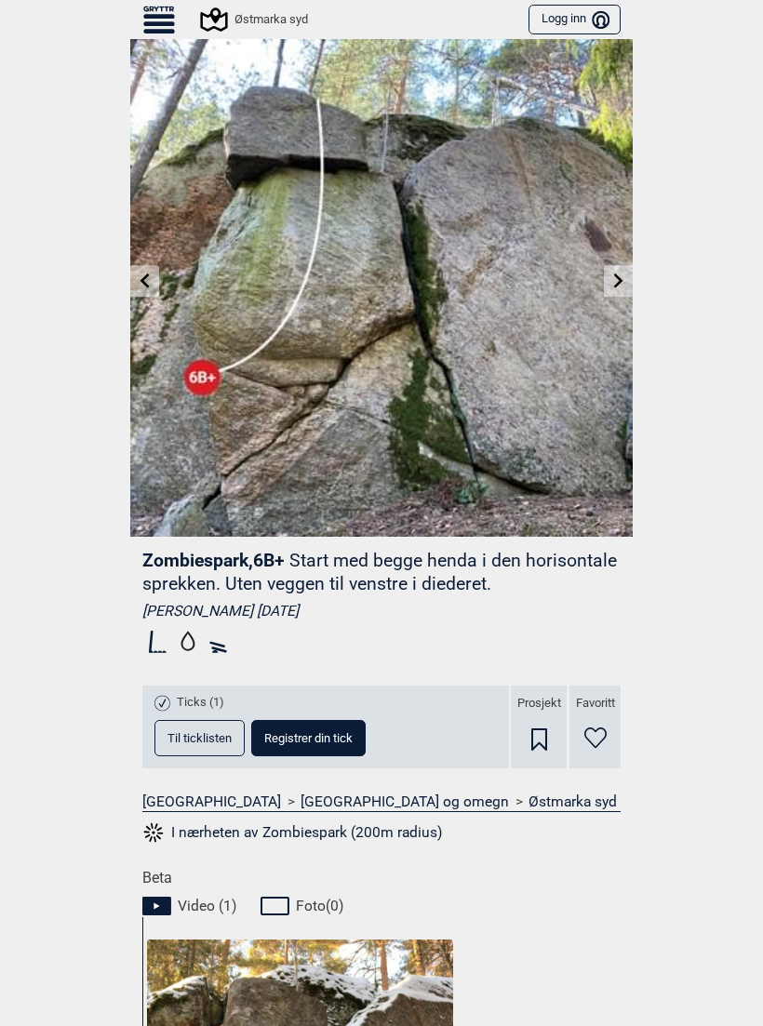
scroll to position [8, 0]
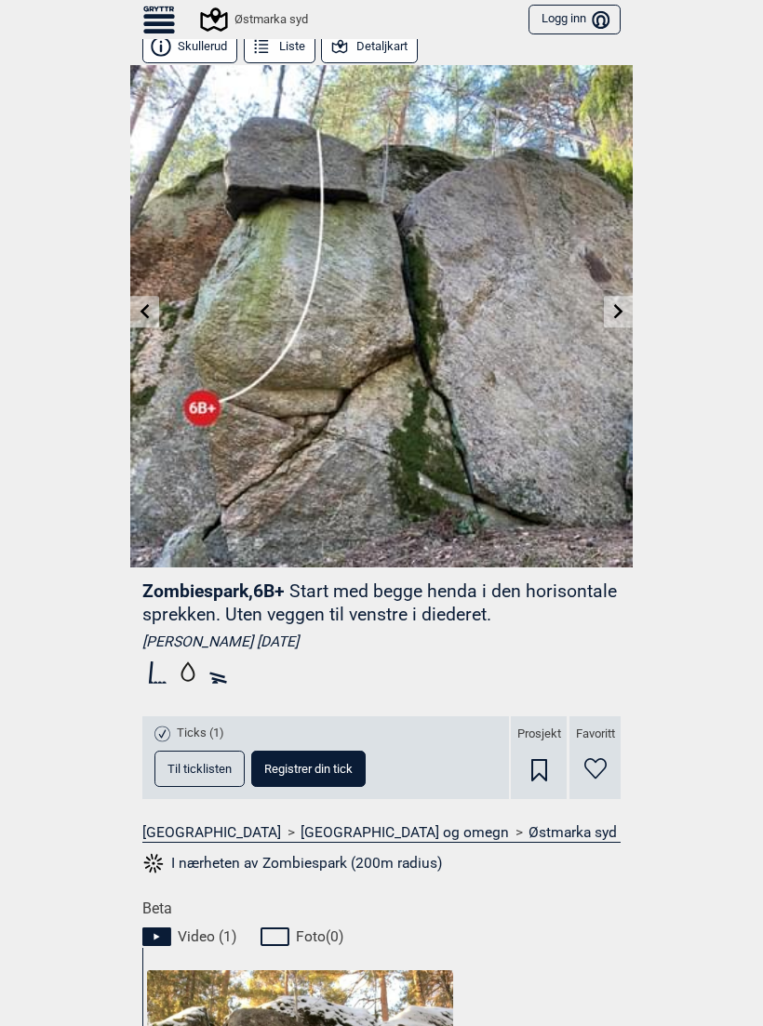
click at [613, 309] on icon at bounding box center [618, 310] width 15 height 15
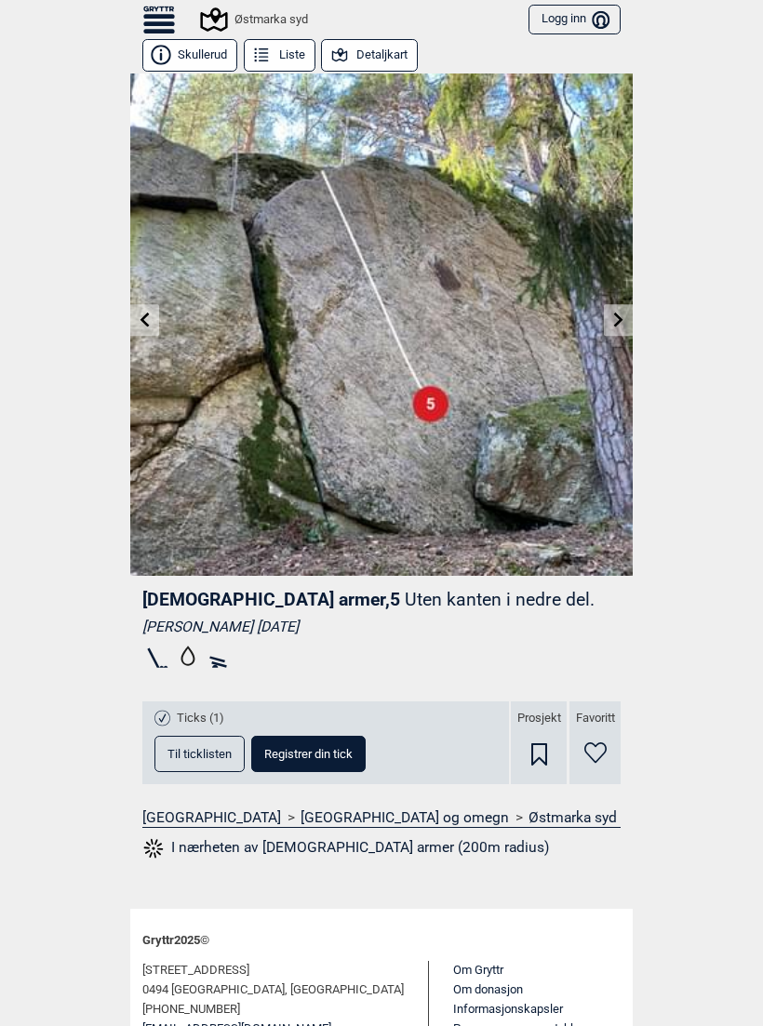
click at [632, 304] on img at bounding box center [381, 324] width 502 height 502
click at [622, 320] on icon at bounding box center [618, 319] width 15 height 15
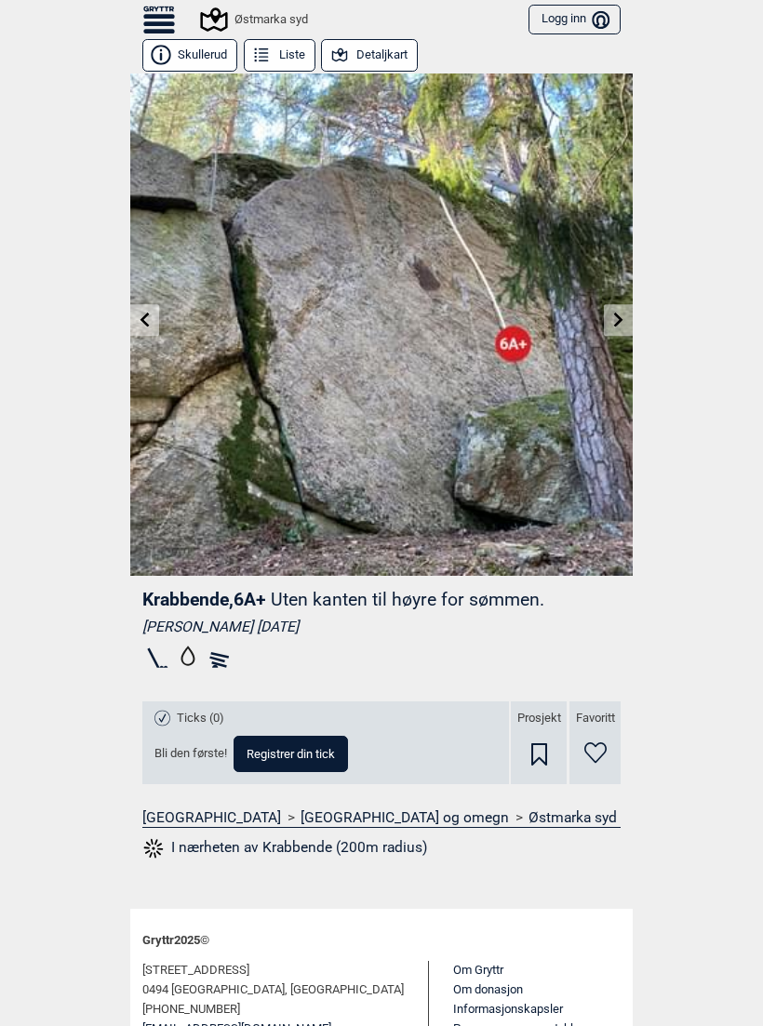
click at [622, 322] on icon at bounding box center [618, 319] width 15 height 15
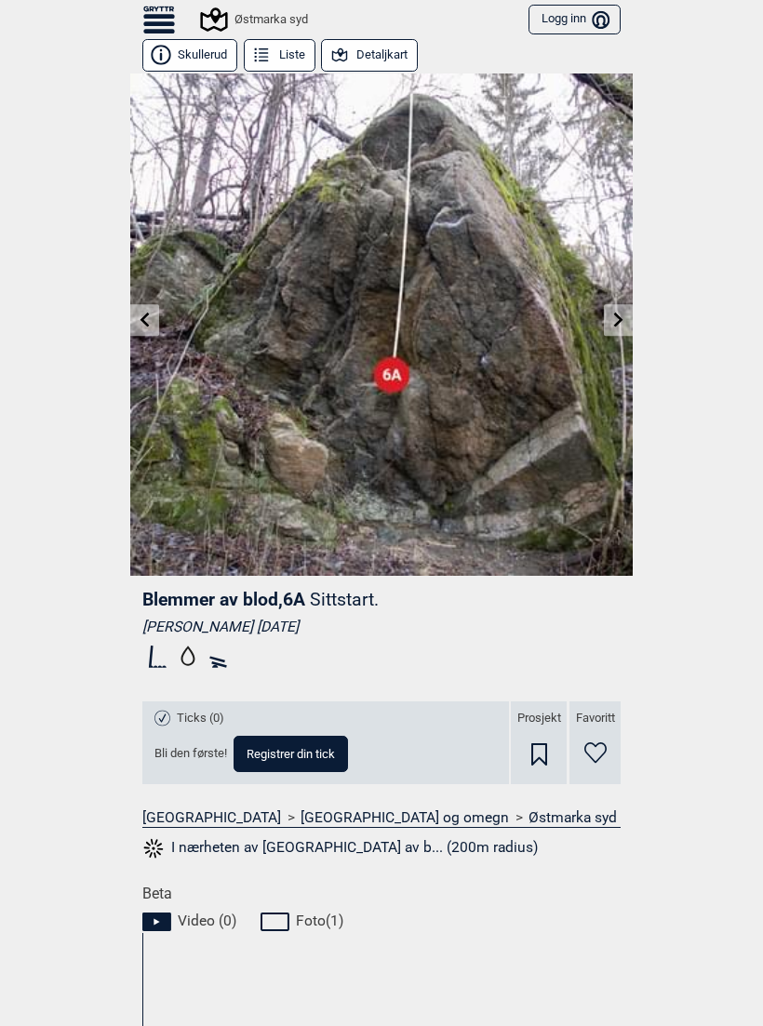
click at [611, 316] on icon at bounding box center [618, 319] width 15 height 15
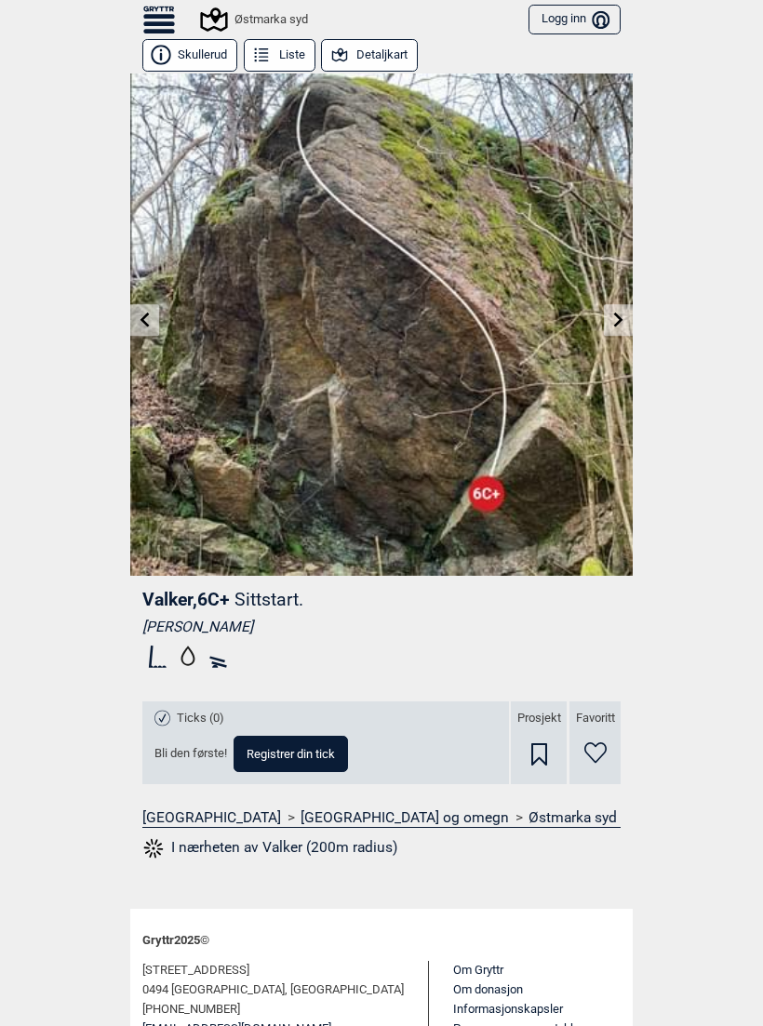
click at [617, 309] on link at bounding box center [618, 320] width 29 height 31
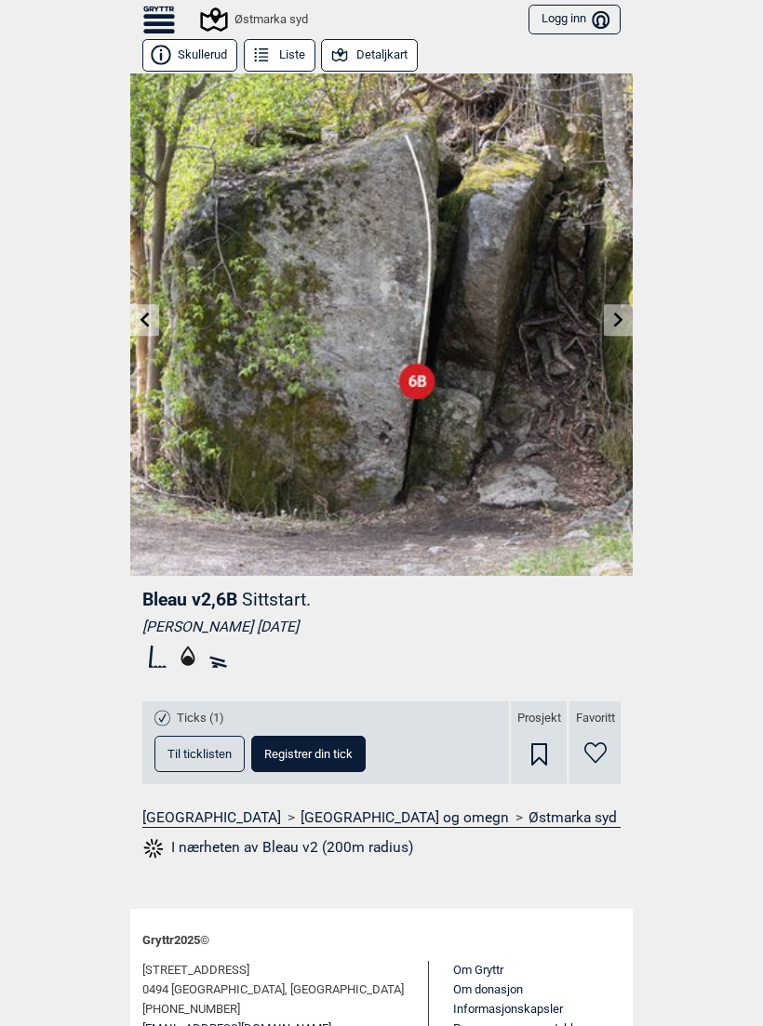
click at [622, 317] on icon at bounding box center [618, 319] width 15 height 15
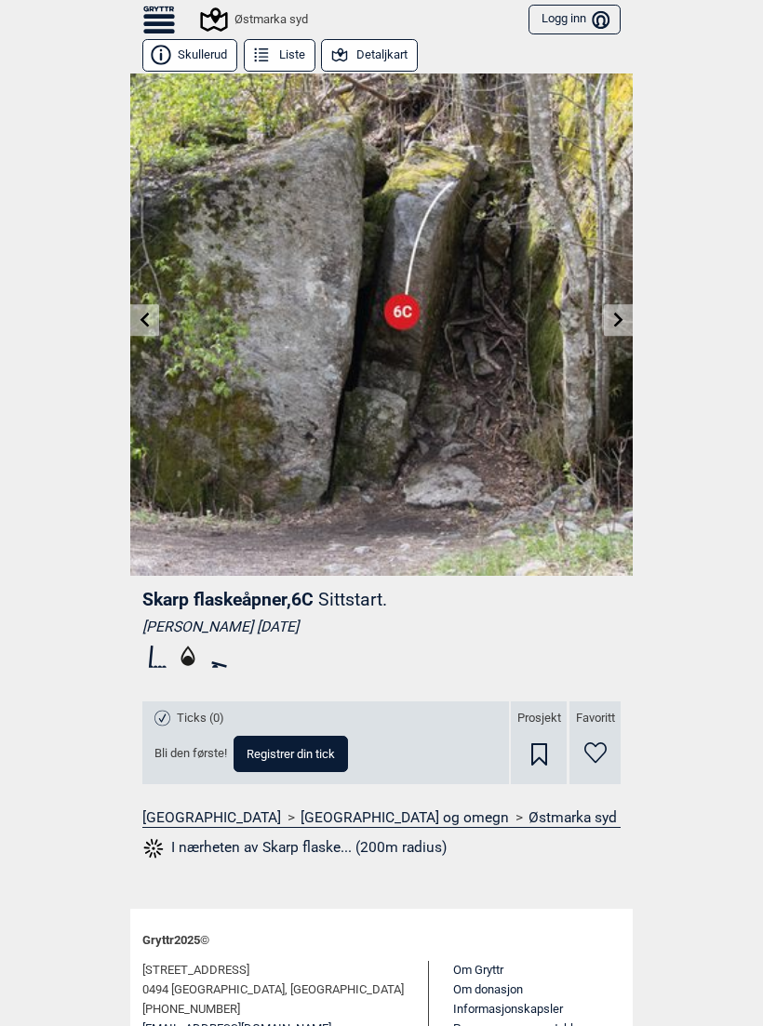
click at [615, 322] on icon at bounding box center [618, 319] width 15 height 15
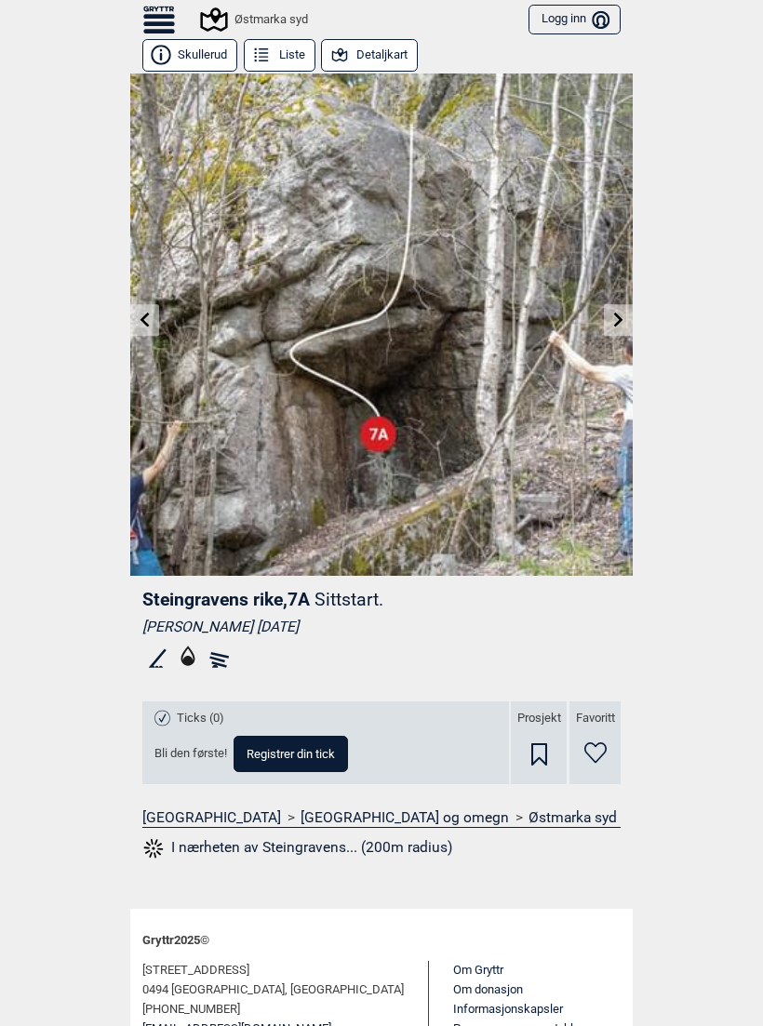
click at [623, 319] on icon at bounding box center [618, 319] width 15 height 15
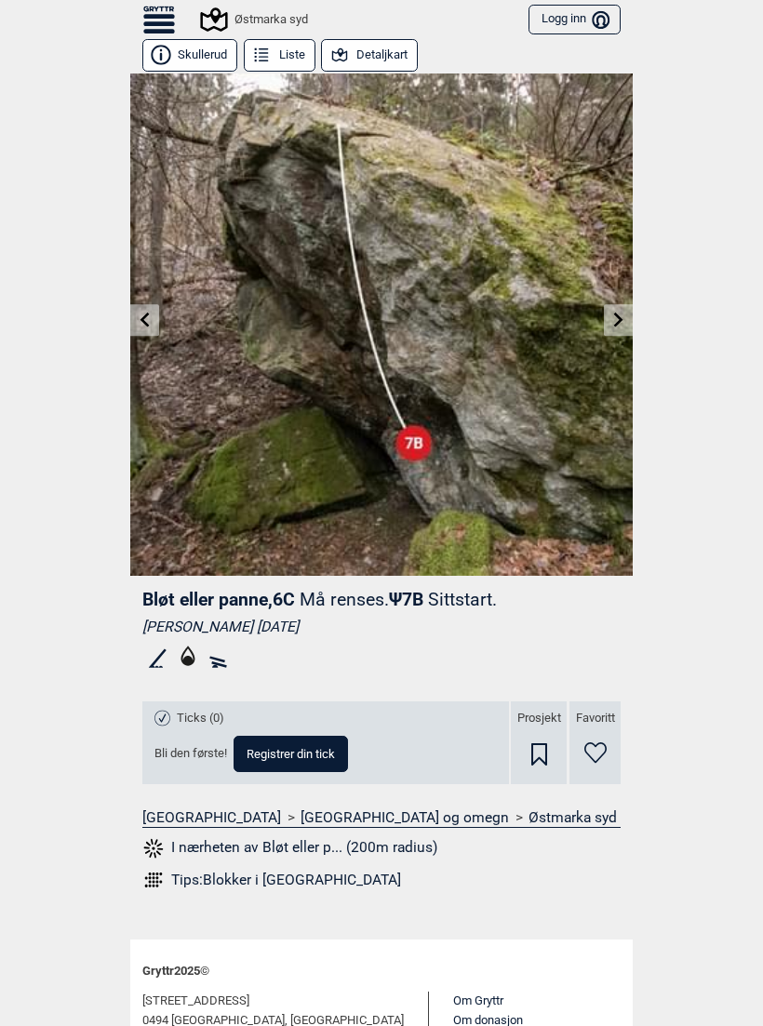
click at [617, 327] on link at bounding box center [618, 320] width 29 height 31
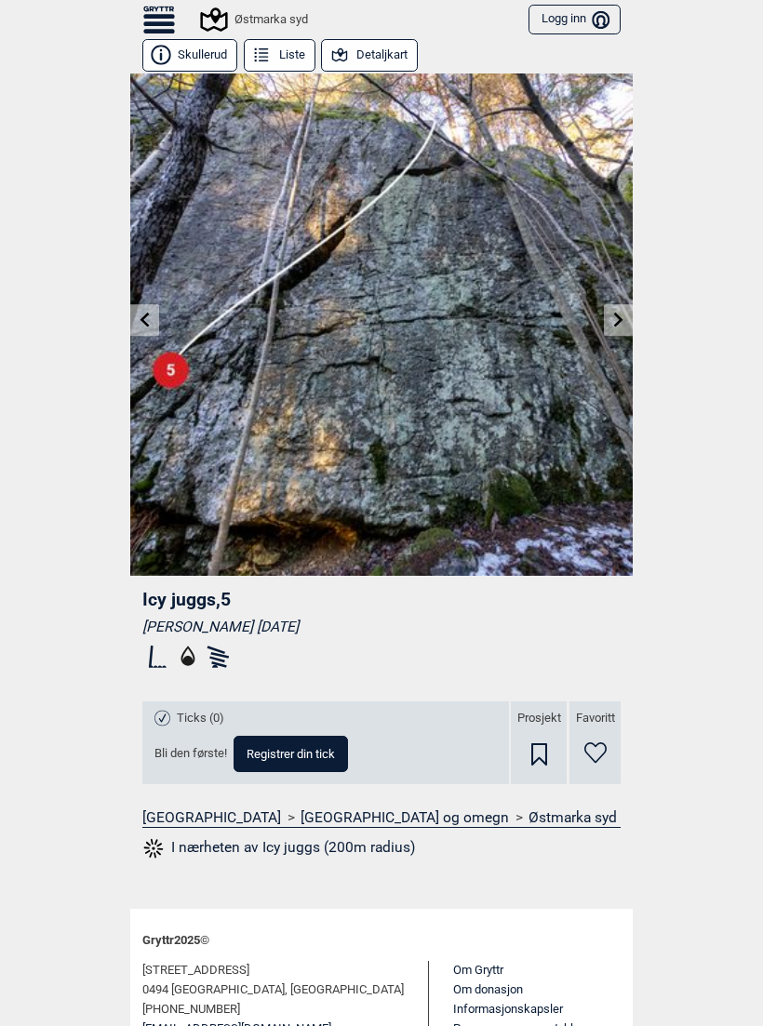
click at [617, 328] on link at bounding box center [618, 320] width 29 height 31
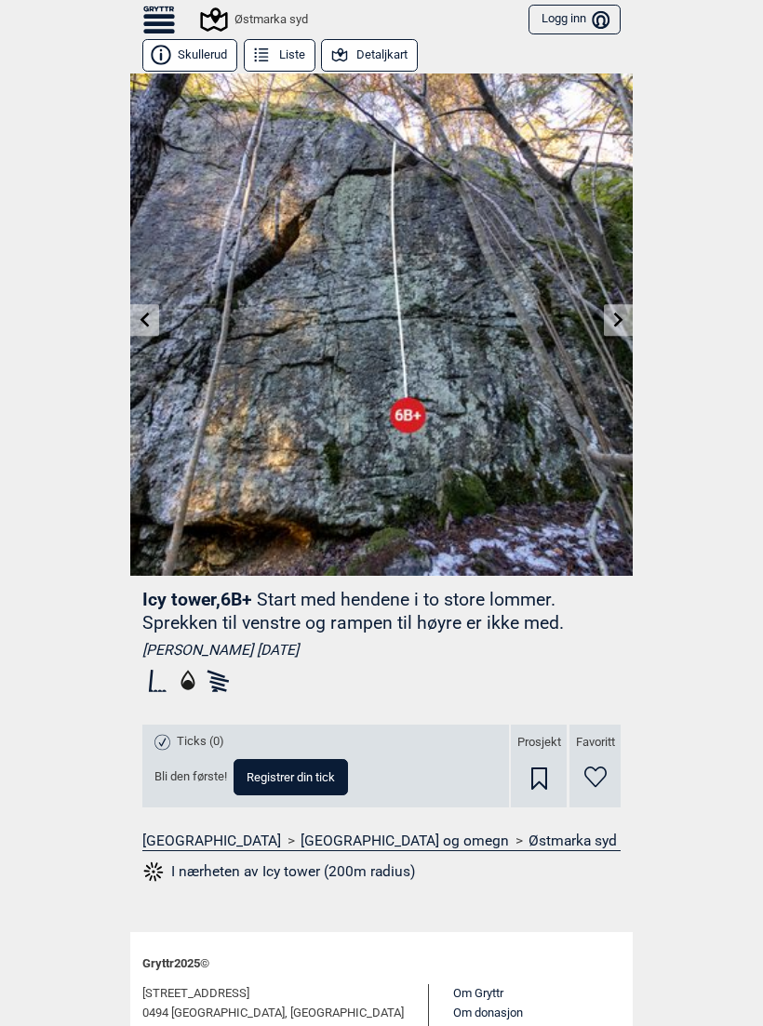
click at [236, 22] on div "Østmarka syd" at bounding box center [255, 19] width 105 height 22
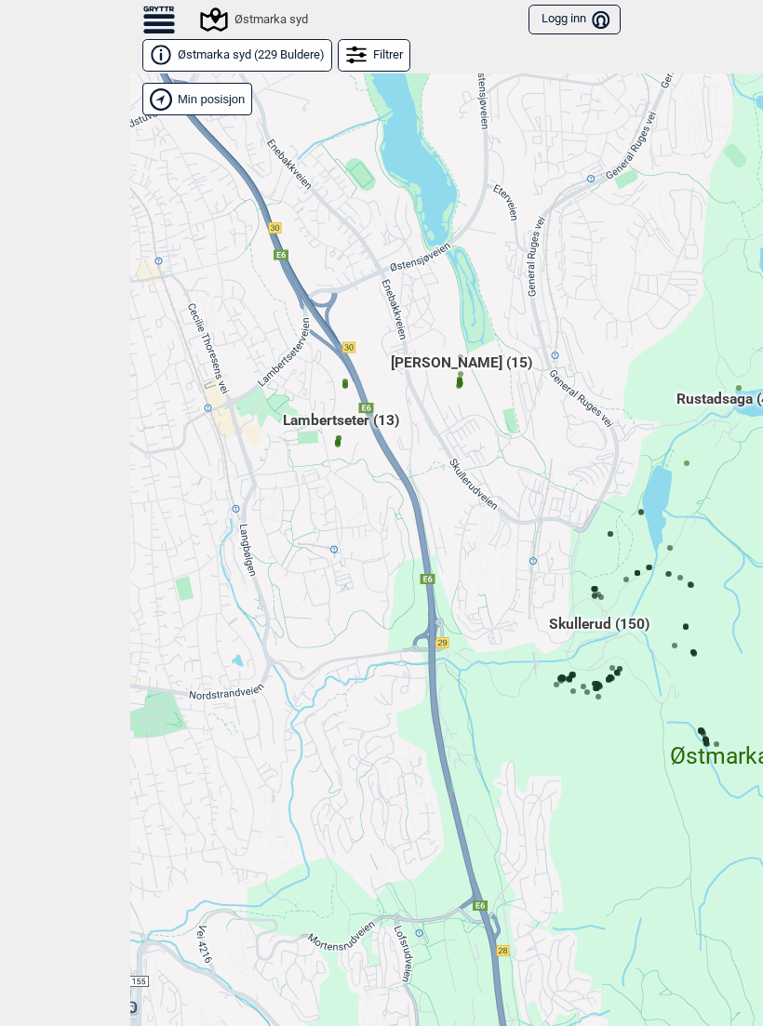
click at [340, 442] on circle at bounding box center [338, 445] width 6 height 6
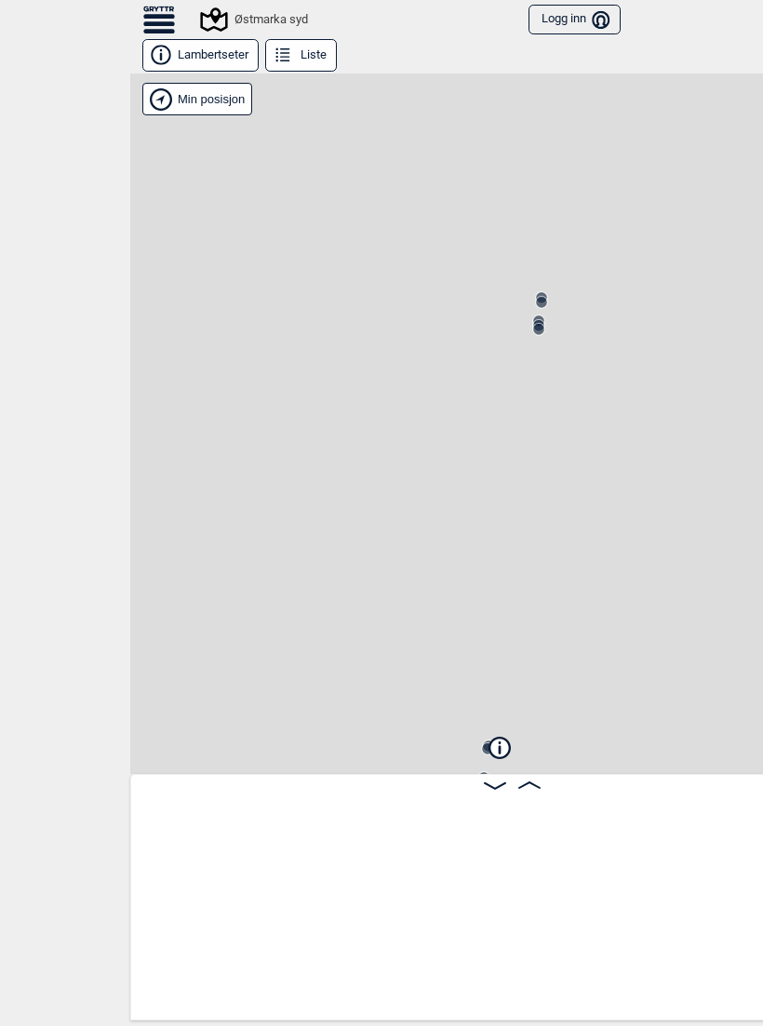
scroll to position [0, 16]
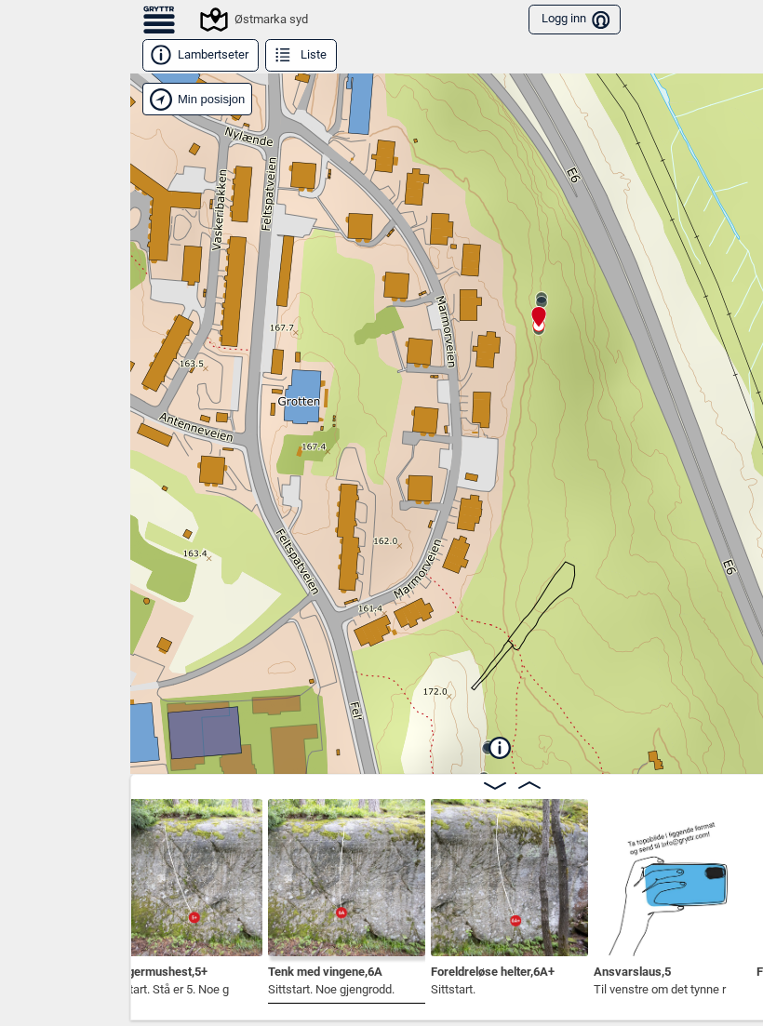
scroll to position [0, 1647]
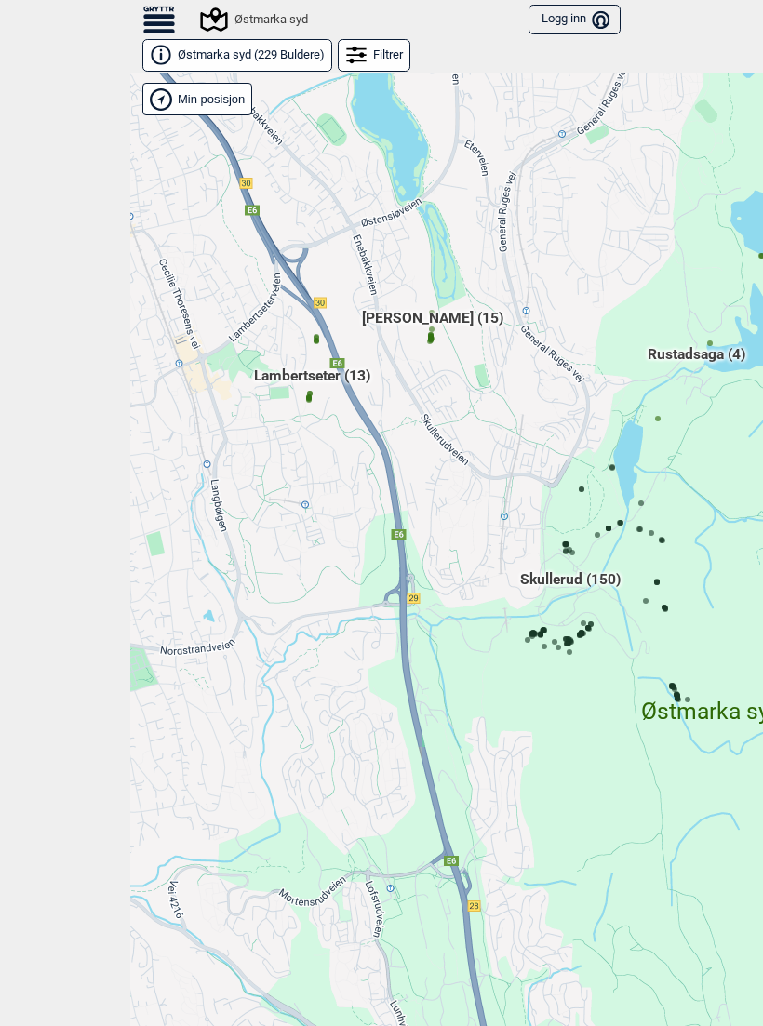
click at [438, 336] on span "[PERSON_NAME] (15)" at bounding box center [432, 325] width 141 height 35
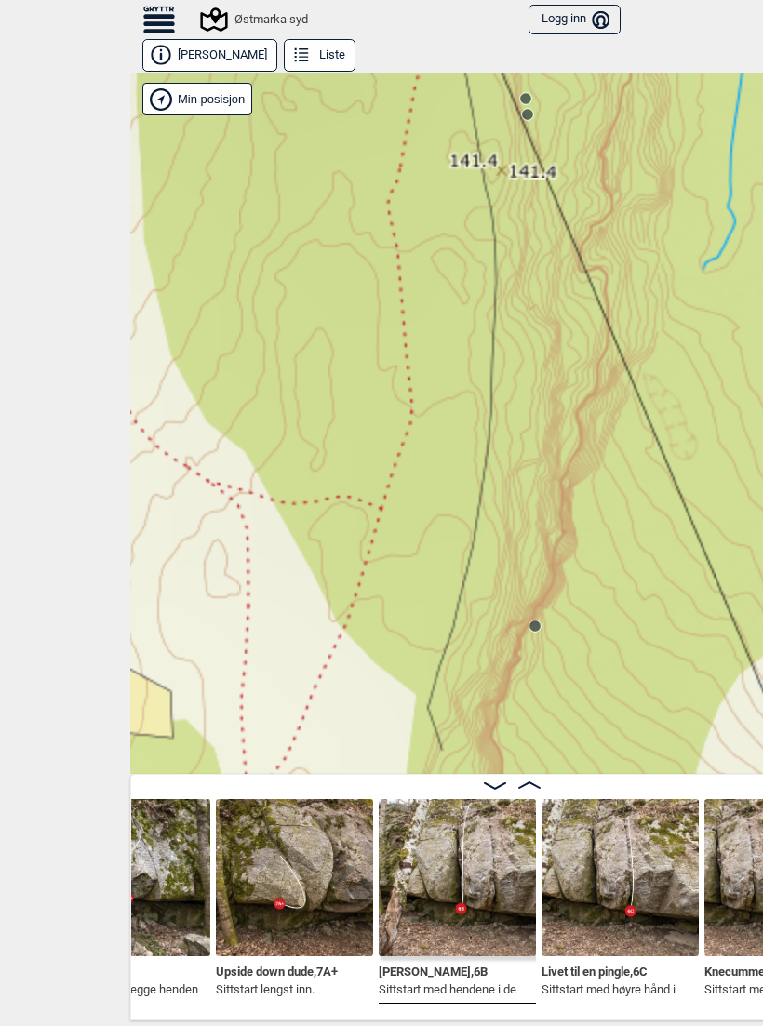
scroll to position [0, 723]
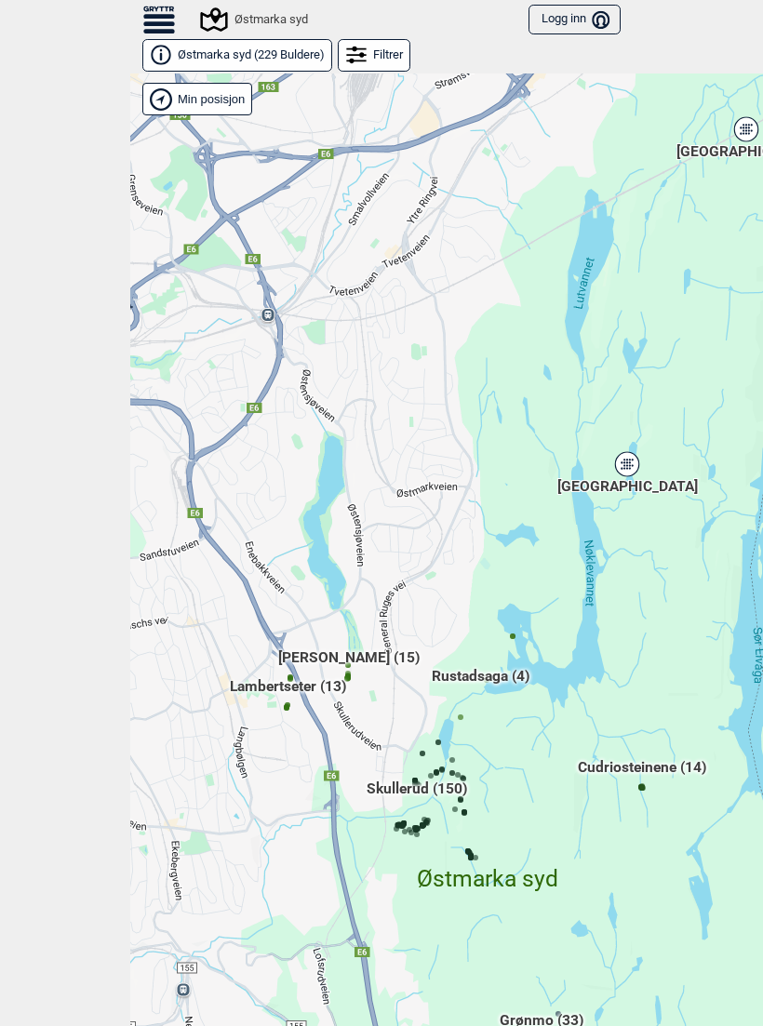
click at [622, 461] on div "[GEOGRAPHIC_DATA]" at bounding box center [626, 464] width 11 height 11
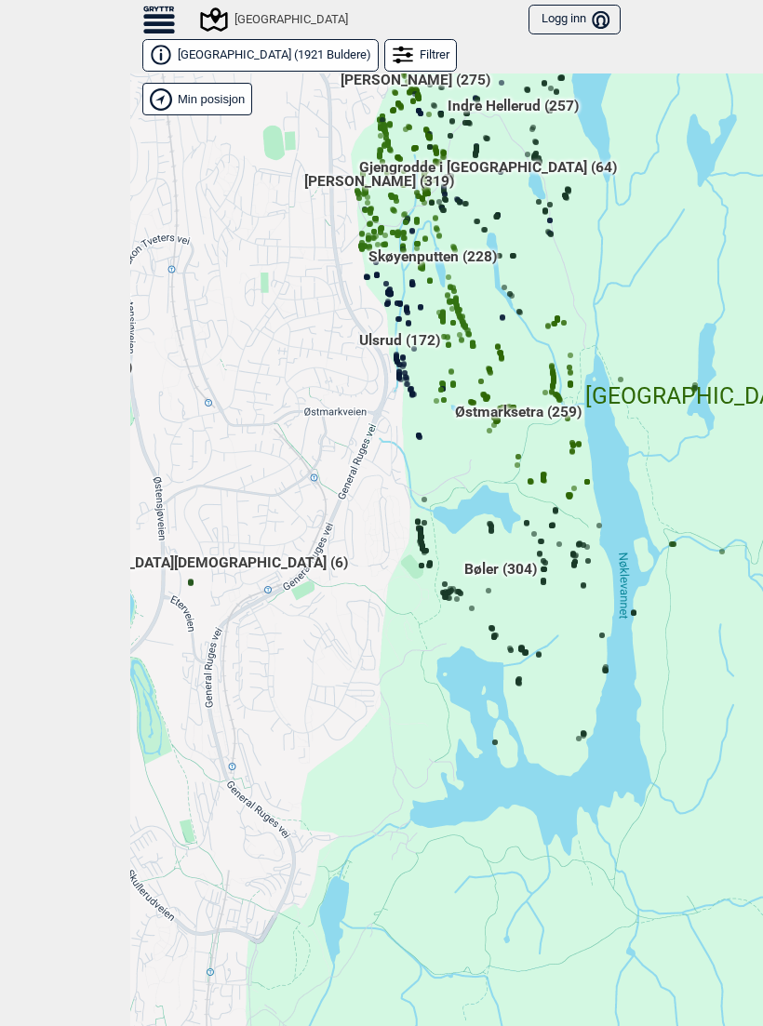
click at [425, 533] on icon at bounding box center [421, 537] width 9 height 9
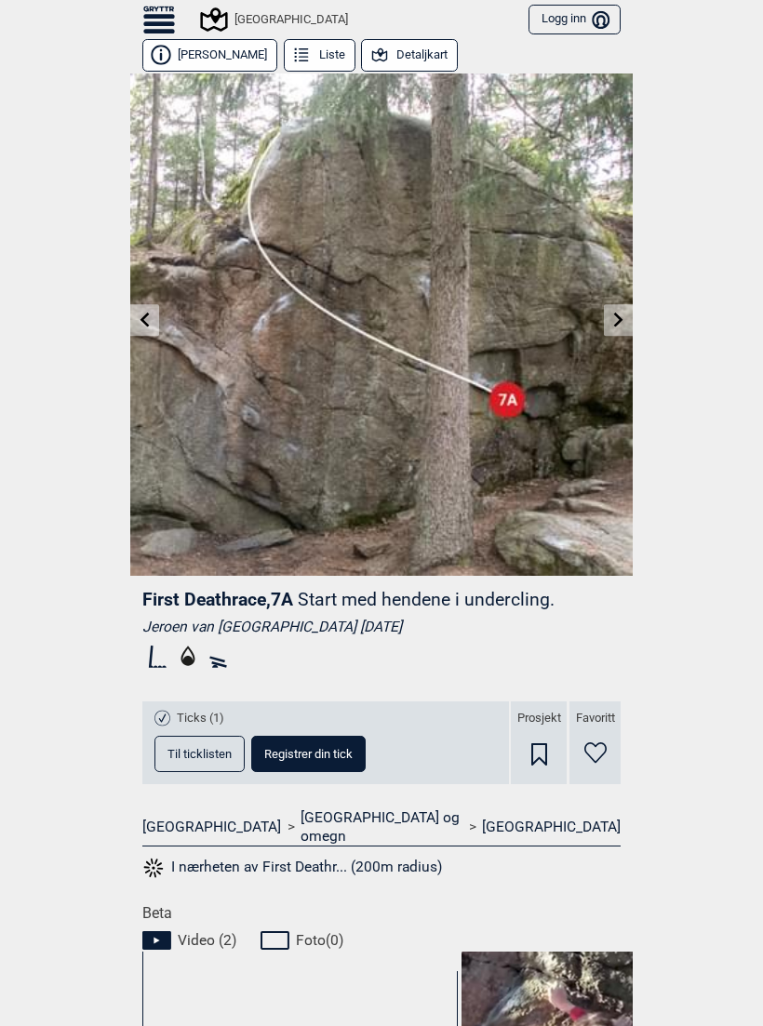
click at [620, 309] on link at bounding box center [618, 320] width 29 height 31
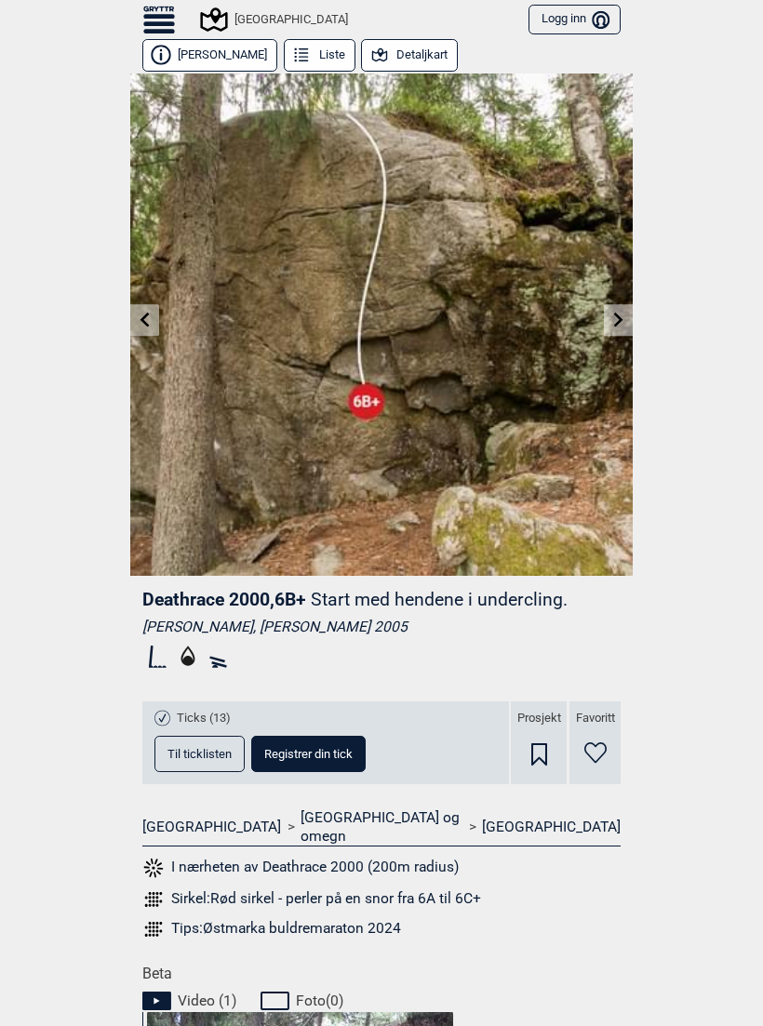
click at [615, 325] on icon at bounding box center [618, 319] width 9 height 15
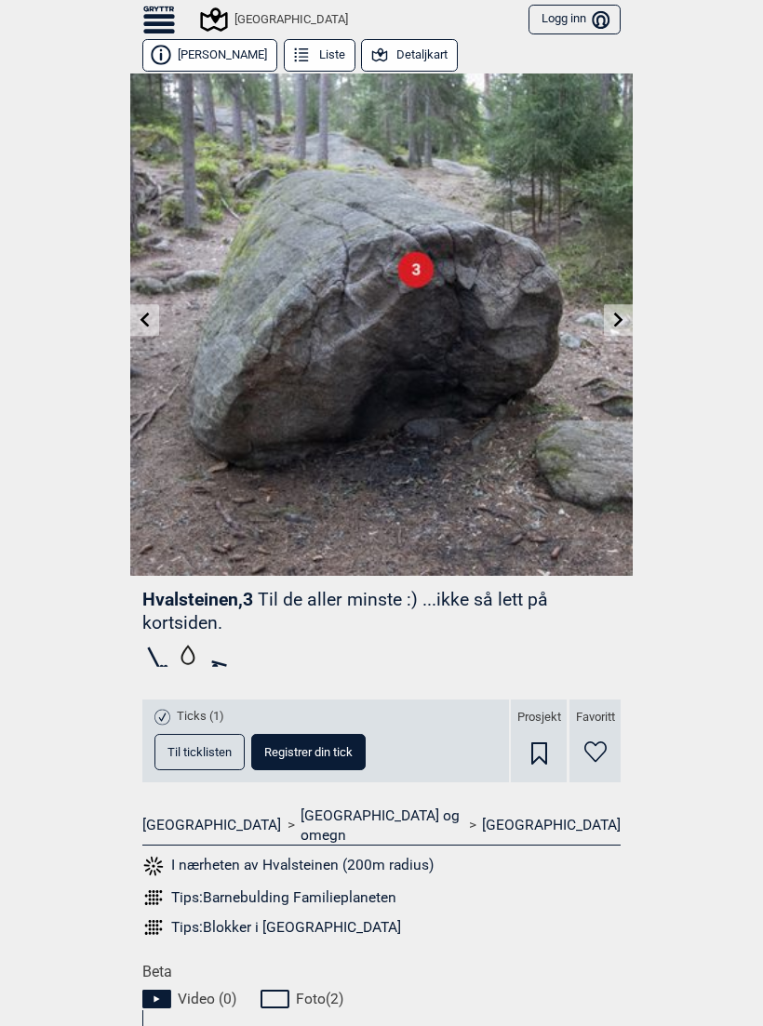
click at [607, 331] on link at bounding box center [618, 320] width 29 height 31
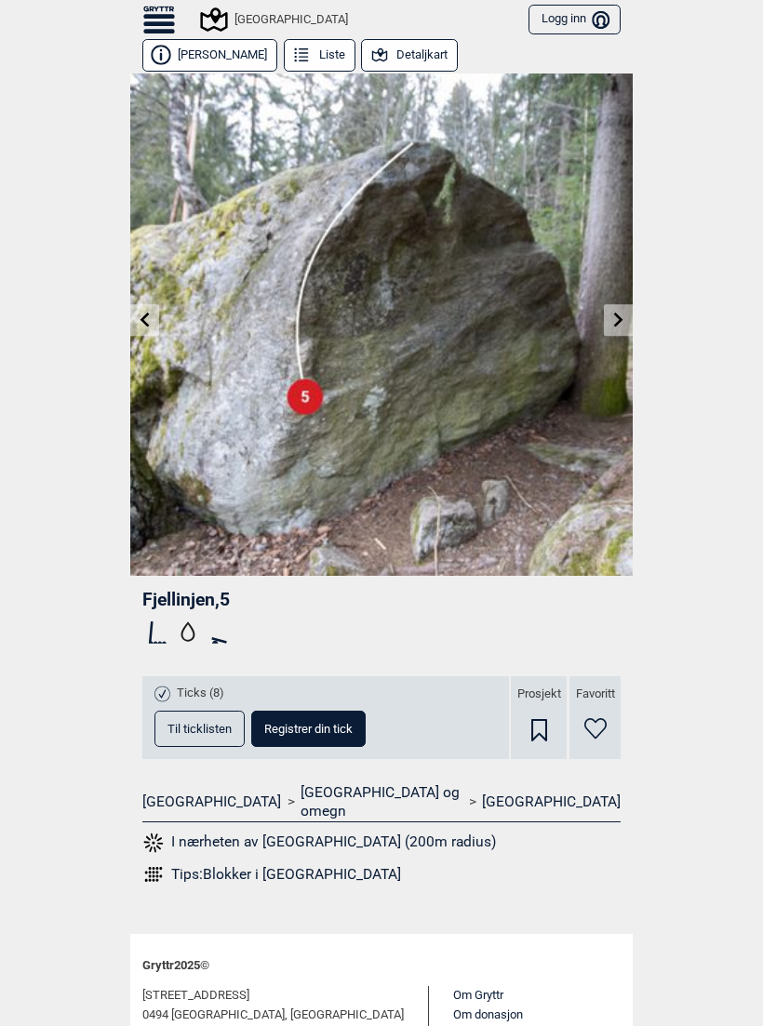
click at [608, 333] on link at bounding box center [618, 320] width 29 height 31
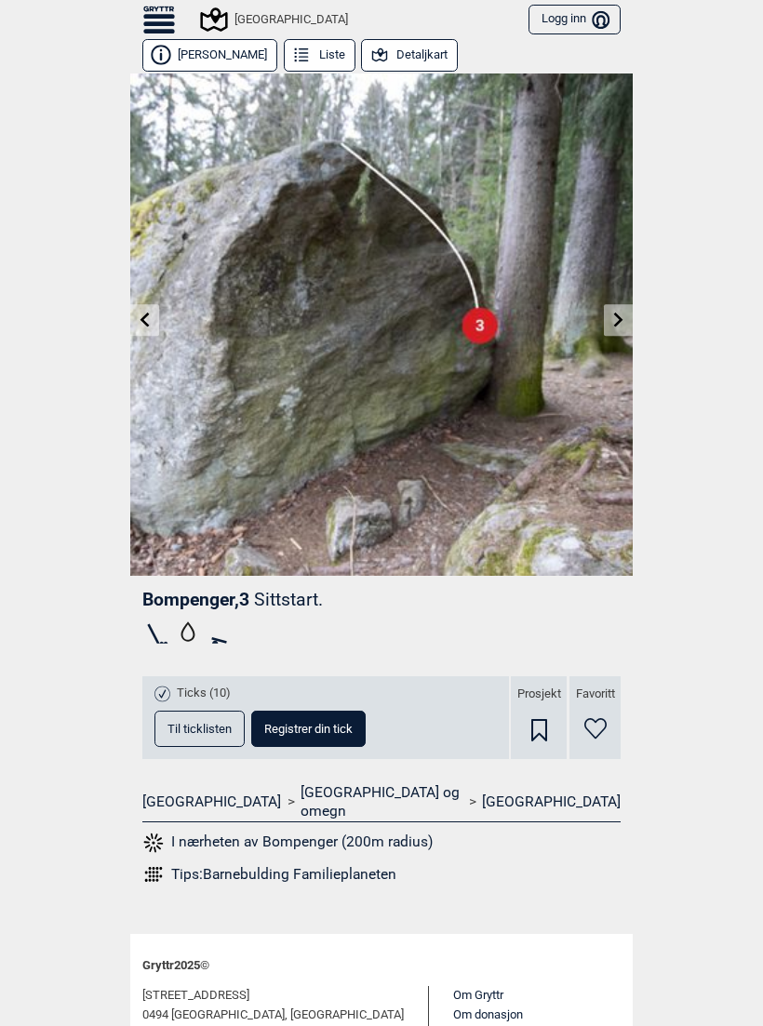
click at [612, 341] on img at bounding box center [381, 324] width 502 height 502
click at [608, 329] on link at bounding box center [618, 320] width 29 height 31
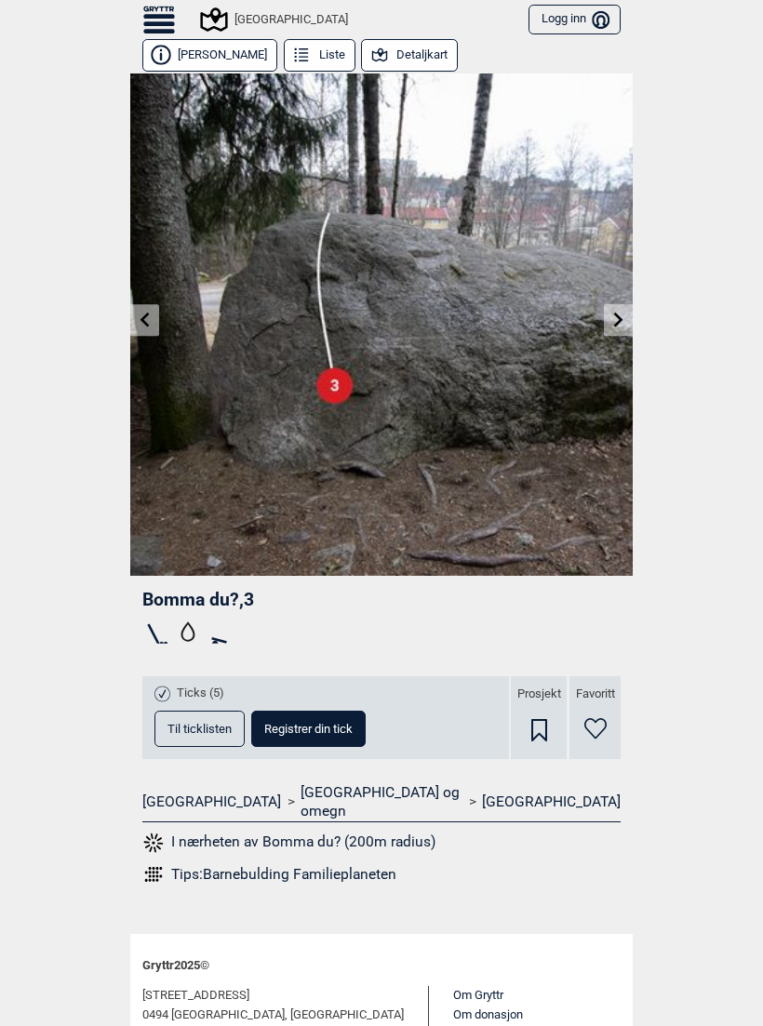
click at [618, 319] on icon at bounding box center [618, 319] width 15 height 15
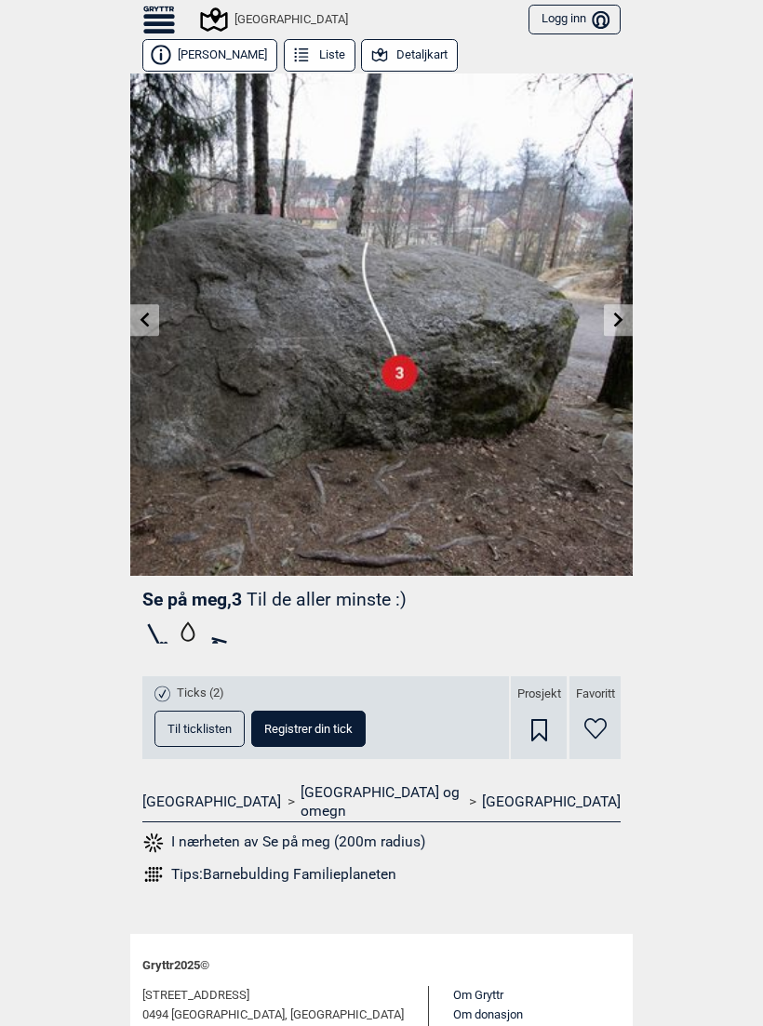
click at [617, 320] on icon at bounding box center [618, 319] width 15 height 15
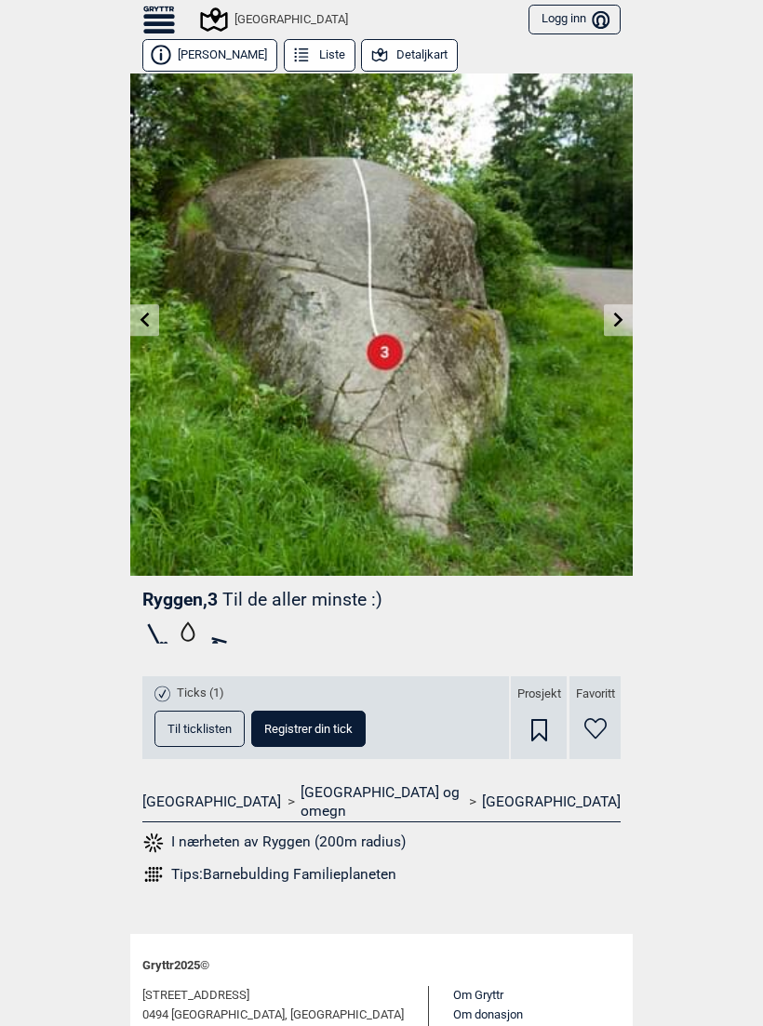
click at [619, 320] on icon at bounding box center [618, 319] width 9 height 15
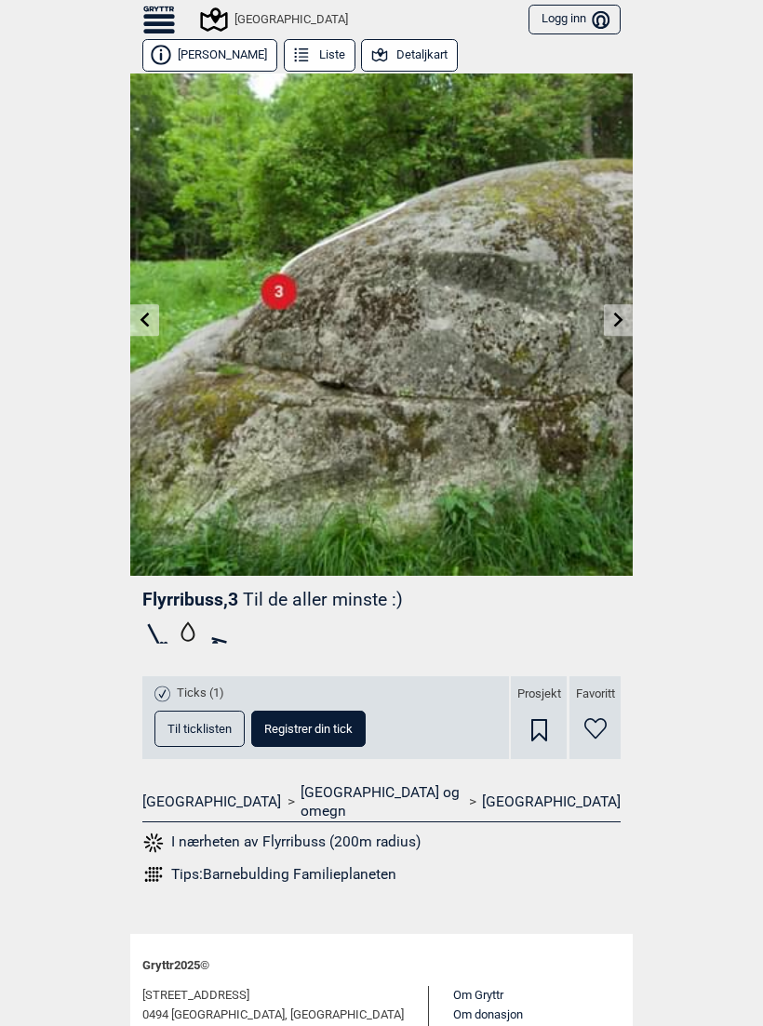
click at [615, 318] on icon at bounding box center [618, 319] width 15 height 15
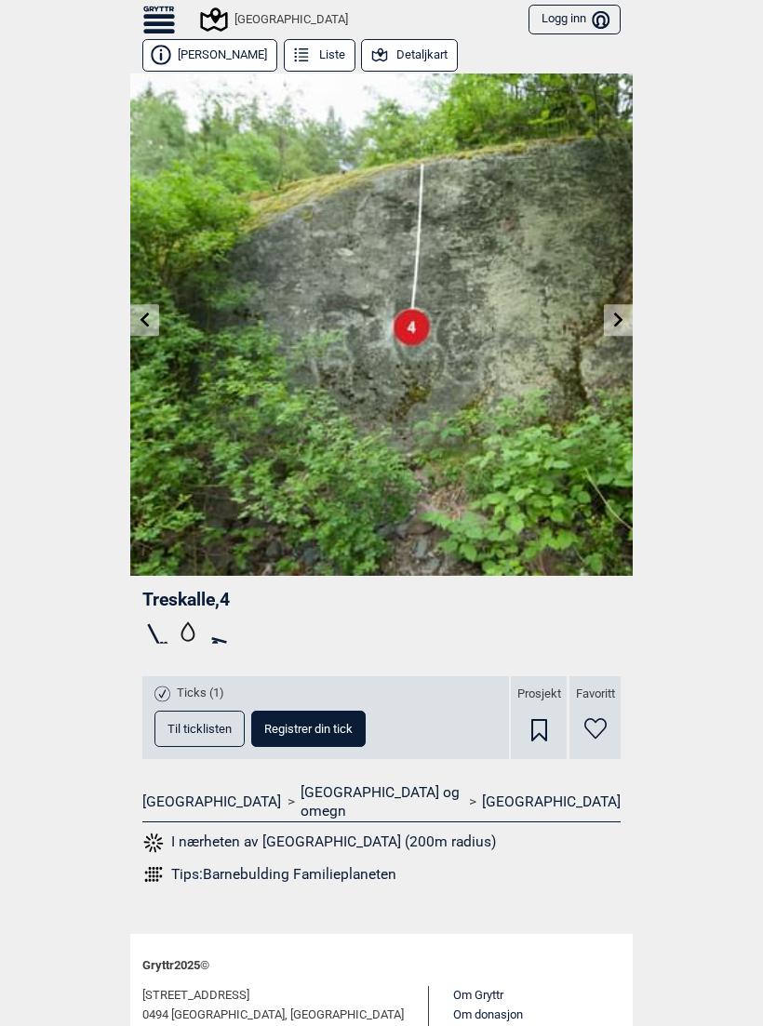
click at [247, 27] on div "[GEOGRAPHIC_DATA]" at bounding box center [275, 19] width 145 height 22
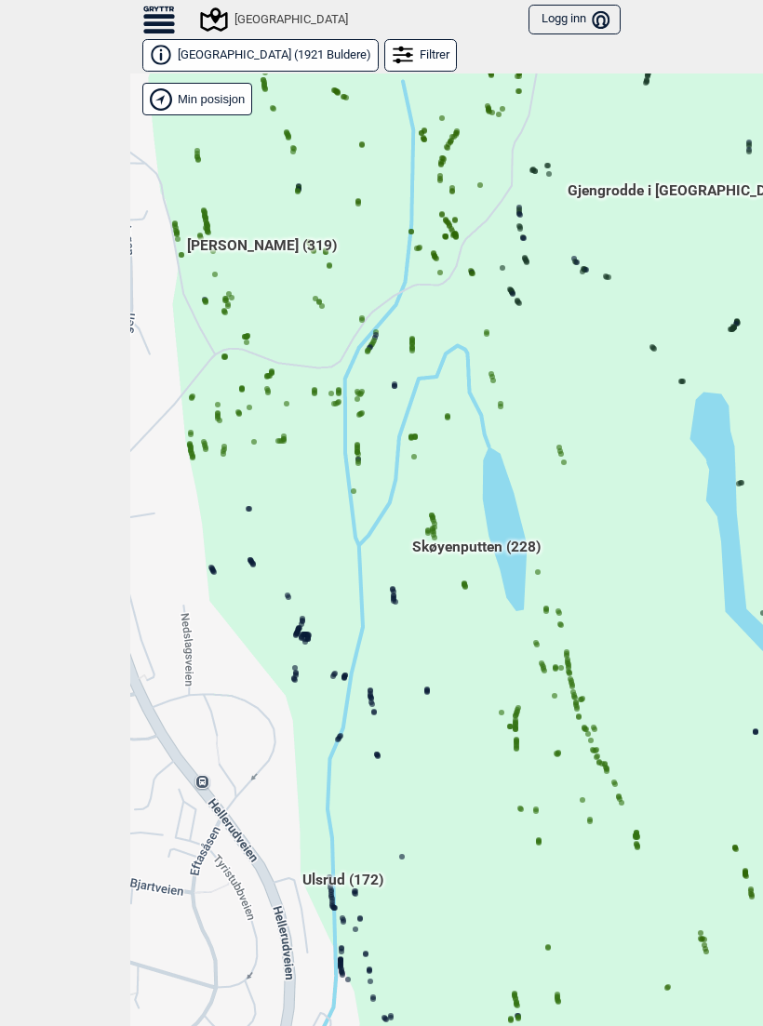
click at [221, 298] on icon at bounding box center [225, 300] width 9 height 9
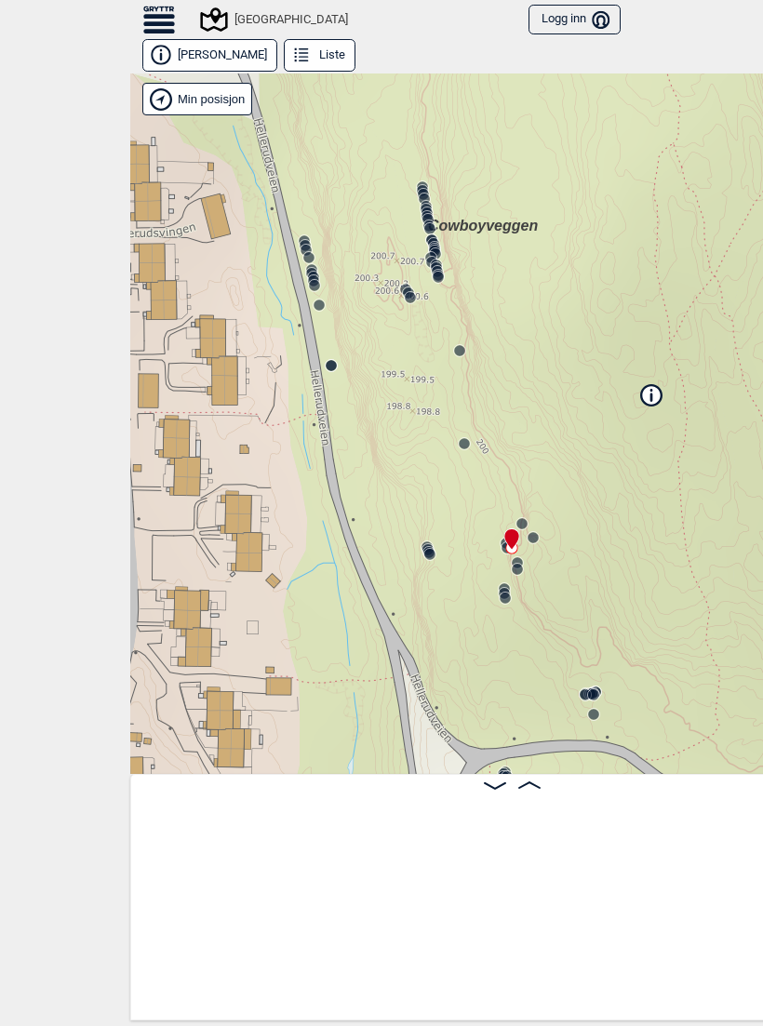
scroll to position [0, 30054]
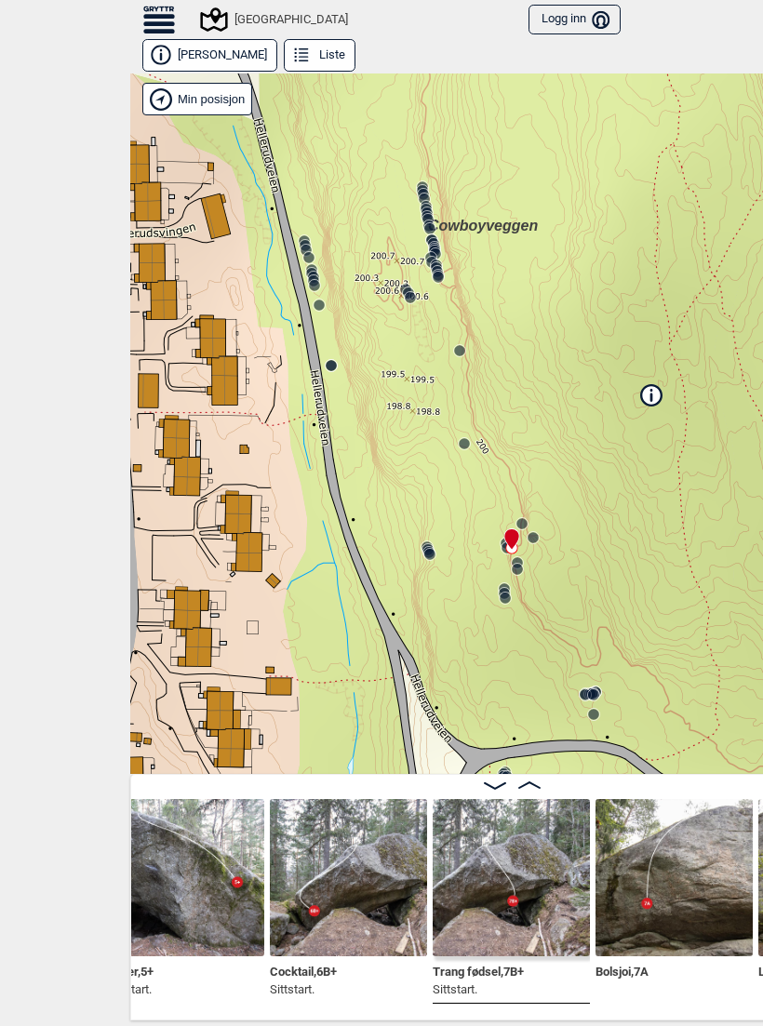
click at [437, 232] on span "Cowboyveggen" at bounding box center [483, 226] width 110 height 16
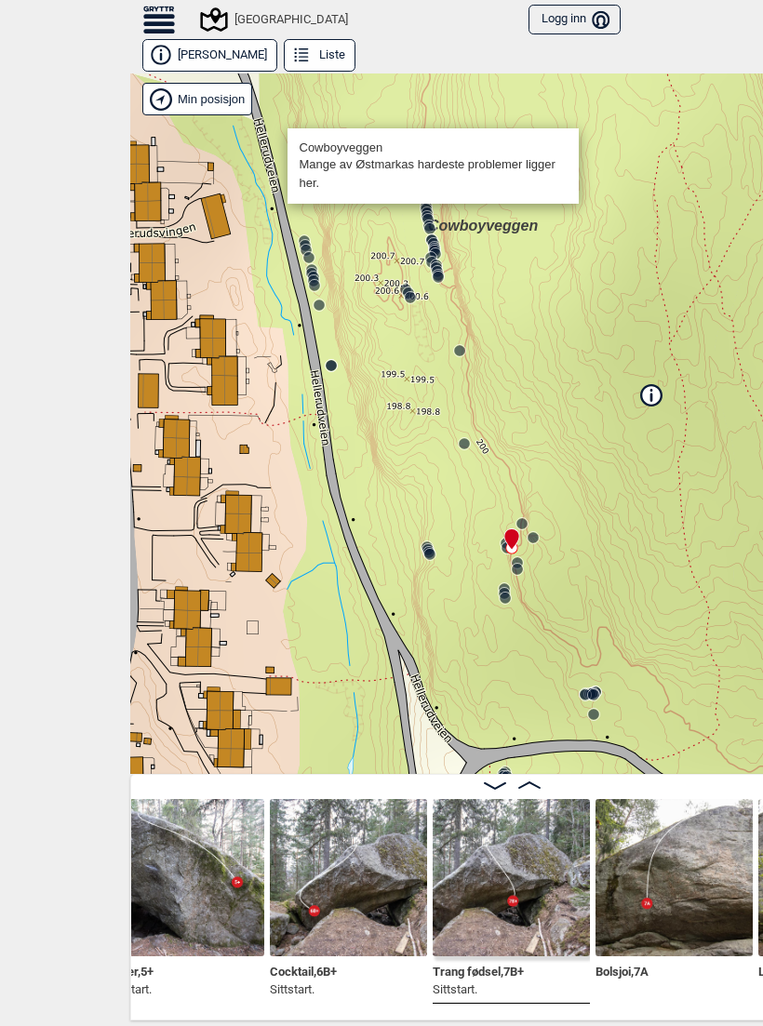
click at [431, 244] on icon at bounding box center [434, 251] width 15 height 15
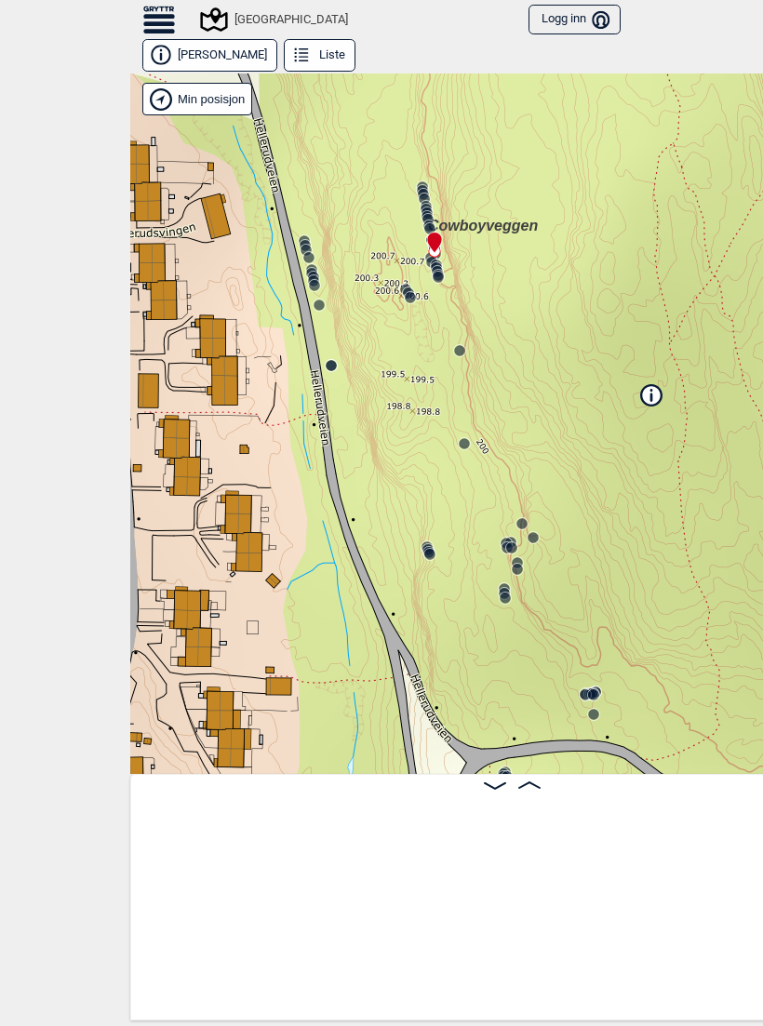
scroll to position [0, 24866]
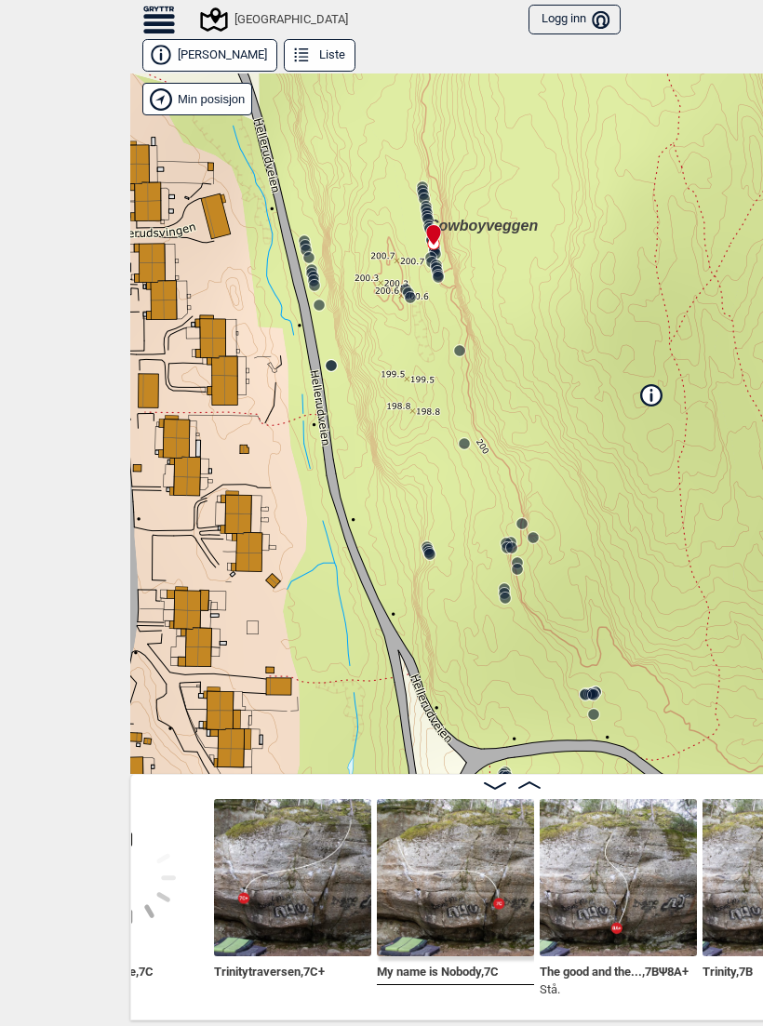
scroll to position [0, 24446]
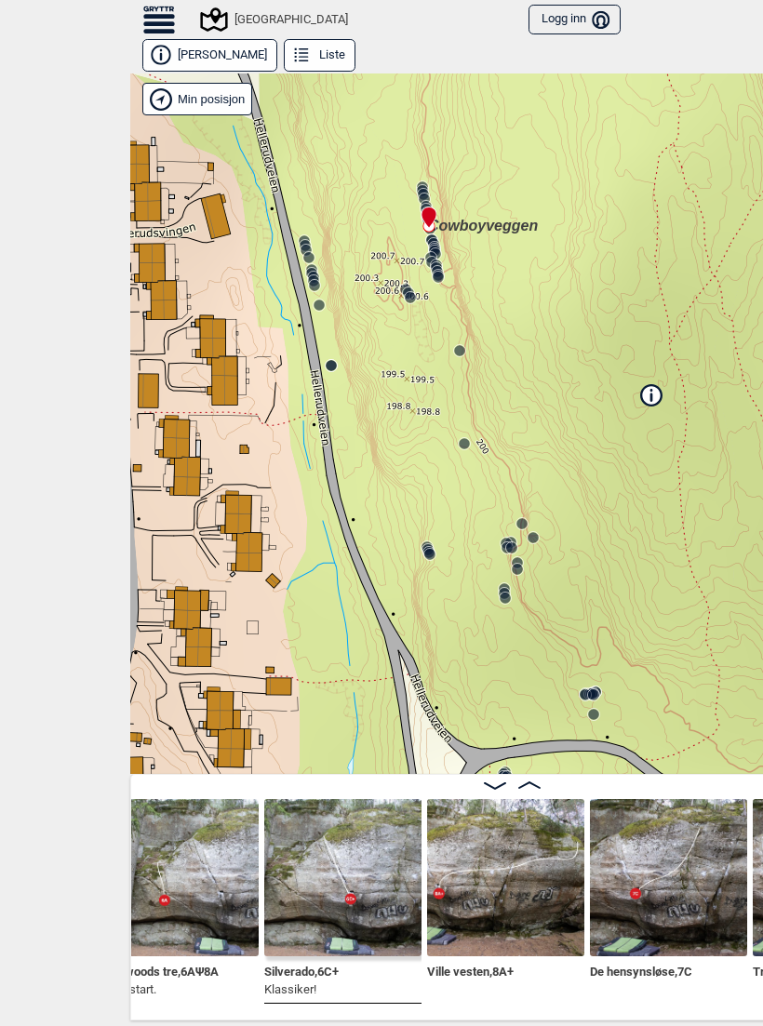
scroll to position [0, 23877]
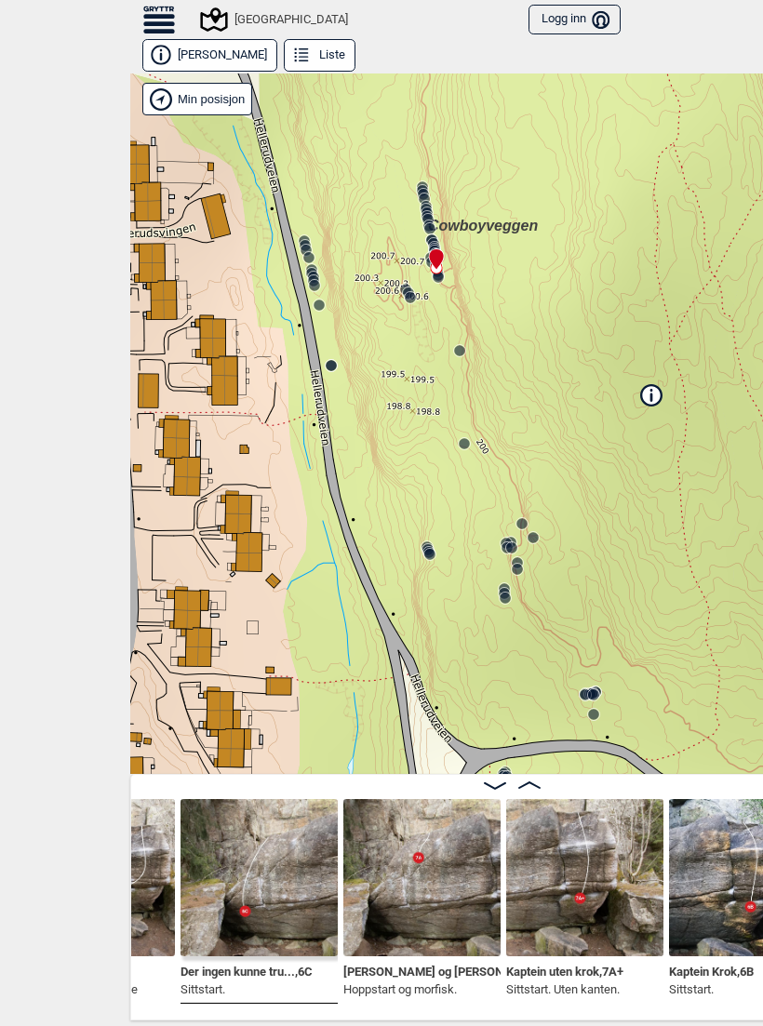
scroll to position [0, 26042]
